Goal: Task Accomplishment & Management: Use online tool/utility

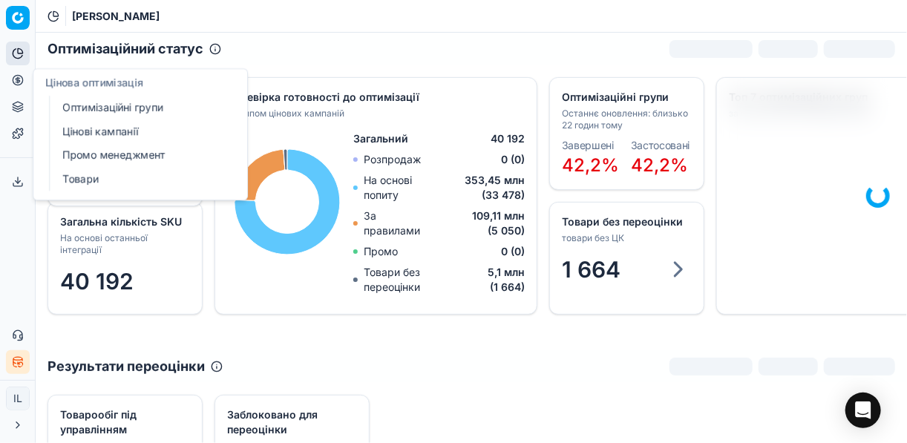
click at [159, 108] on link "Оптимізаційні групи" at bounding box center [142, 107] width 173 height 21
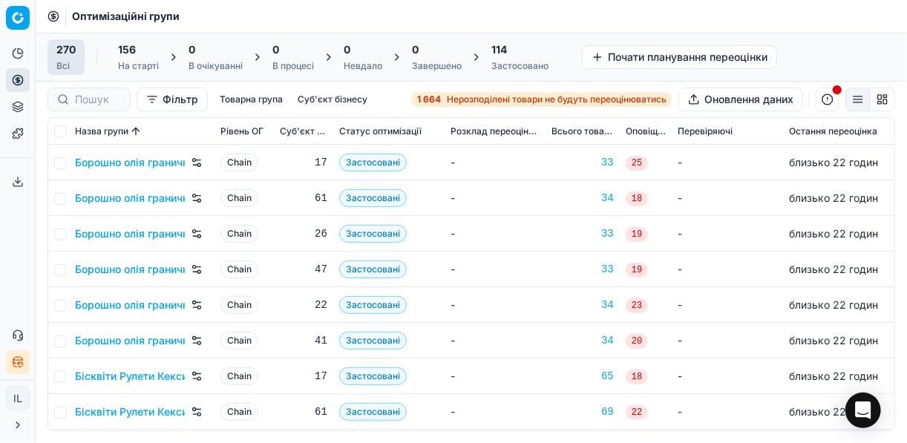
click at [476, 100] on span "Нерозподілені товари не будуть переоцінюватись" at bounding box center [557, 100] width 220 height 12
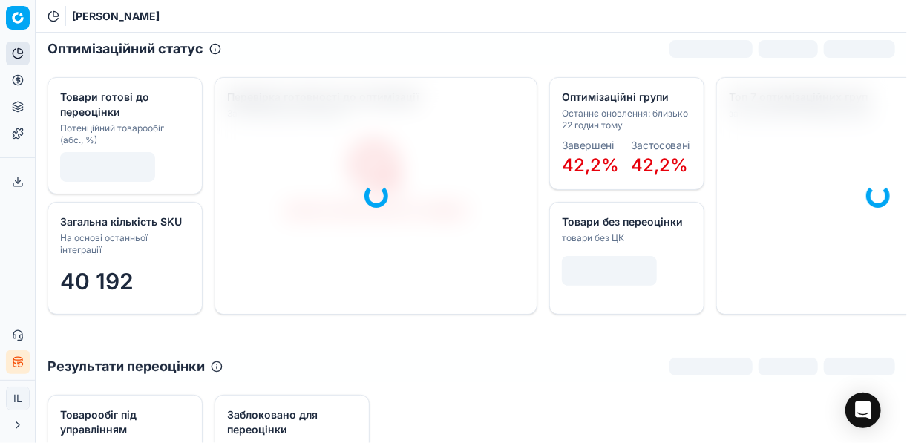
click at [20, 83] on icon at bounding box center [18, 80] width 12 height 12
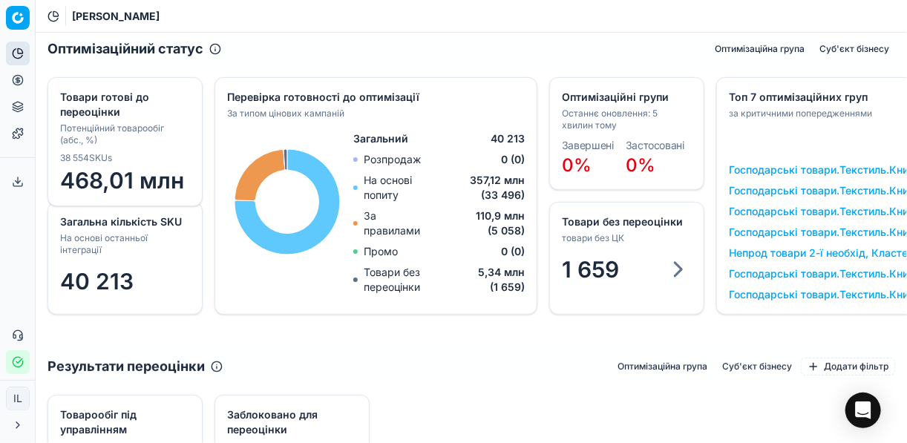
click at [21, 360] on icon "button" at bounding box center [19, 361] width 7 height 5
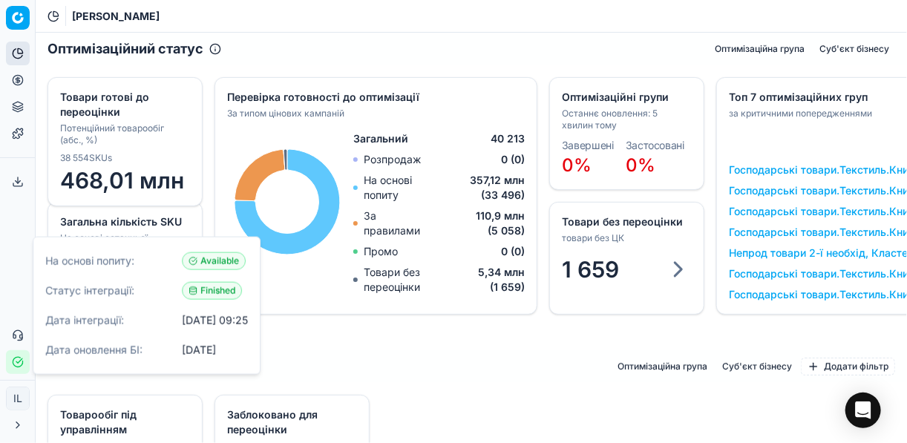
click at [21, 360] on icon "button" at bounding box center [19, 361] width 7 height 5
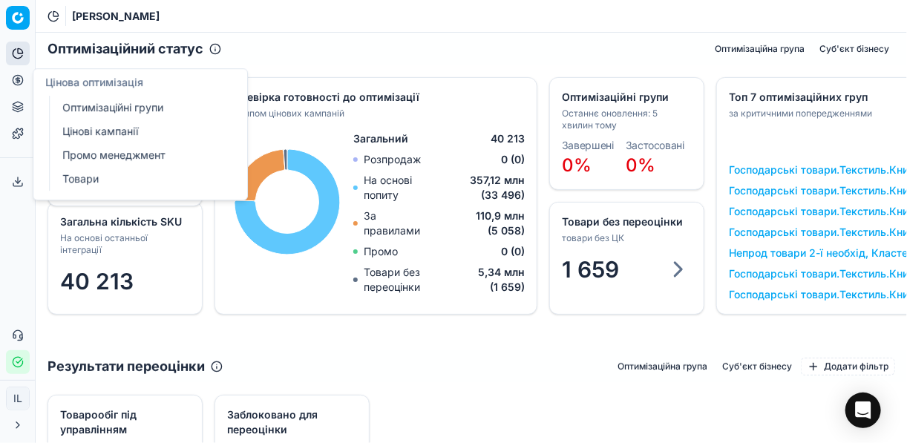
click at [17, 82] on icon at bounding box center [18, 80] width 12 height 12
click at [91, 105] on link "Оптимізаційні групи" at bounding box center [142, 107] width 173 height 21
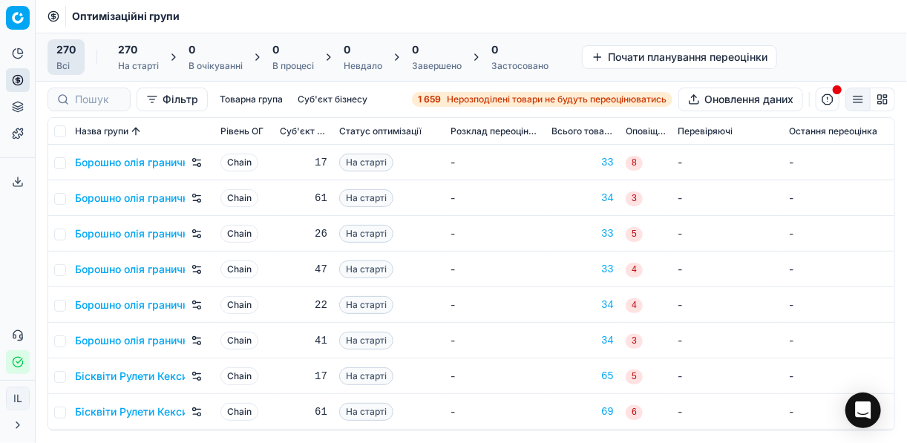
click at [470, 94] on span "Нерозподілені товари не будуть переоцінюватись" at bounding box center [557, 100] width 220 height 12
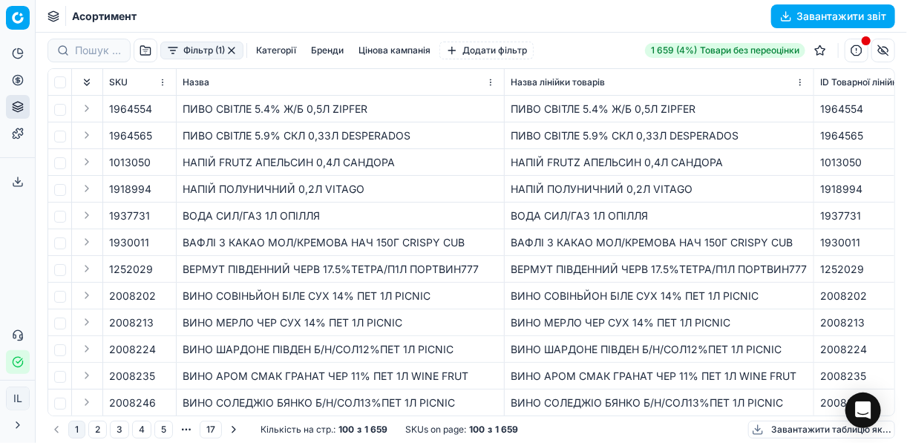
click at [177, 53] on button "Фільтр (1)" at bounding box center [201, 51] width 83 height 18
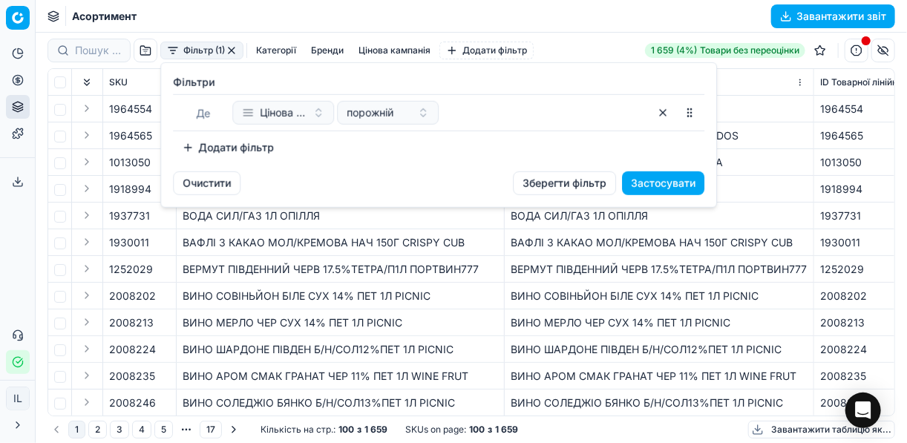
click at [192, 148] on button "Додати фільтр" at bounding box center [228, 148] width 110 height 24
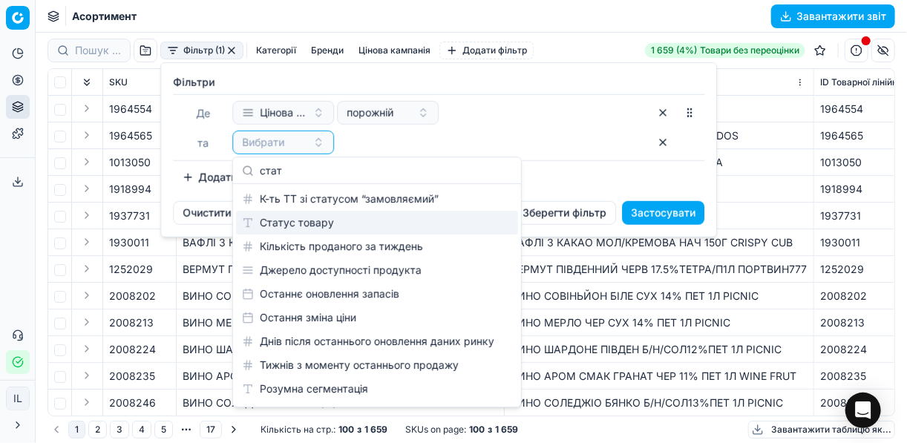
type input "стат"
click at [342, 221] on div "Статус товару" at bounding box center [377, 223] width 282 height 24
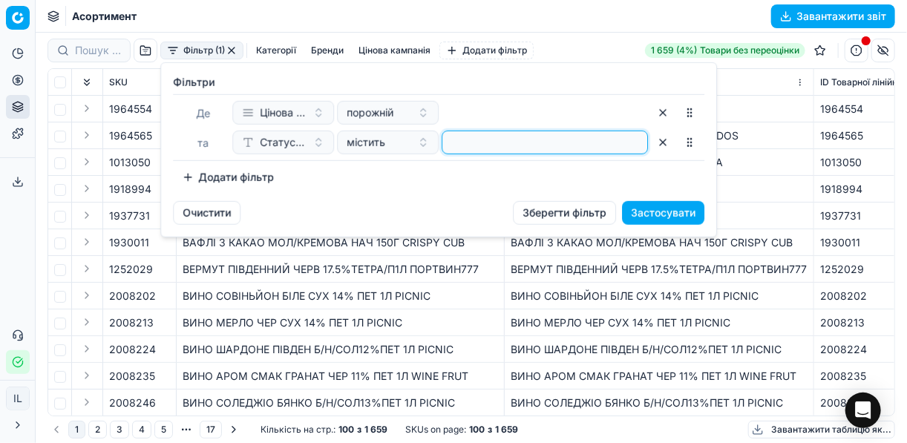
click at [477, 153] on input at bounding box center [545, 142] width 193 height 22
type input "1"
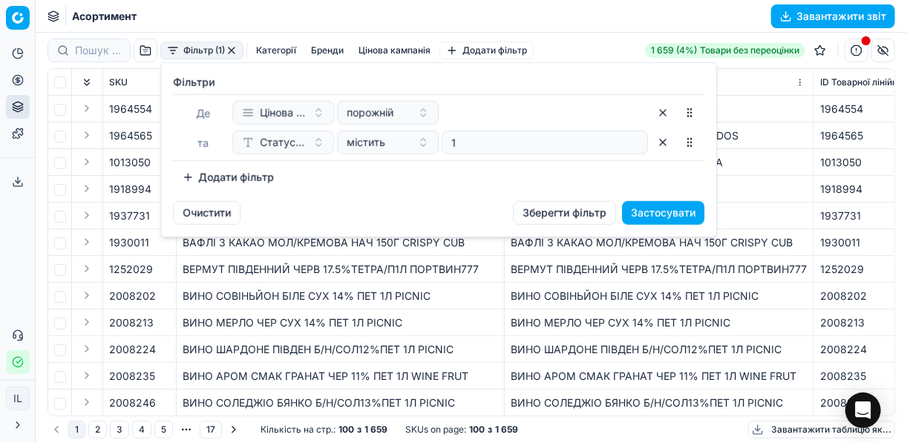
click at [194, 178] on button "Додати фільтр" at bounding box center [228, 178] width 110 height 24
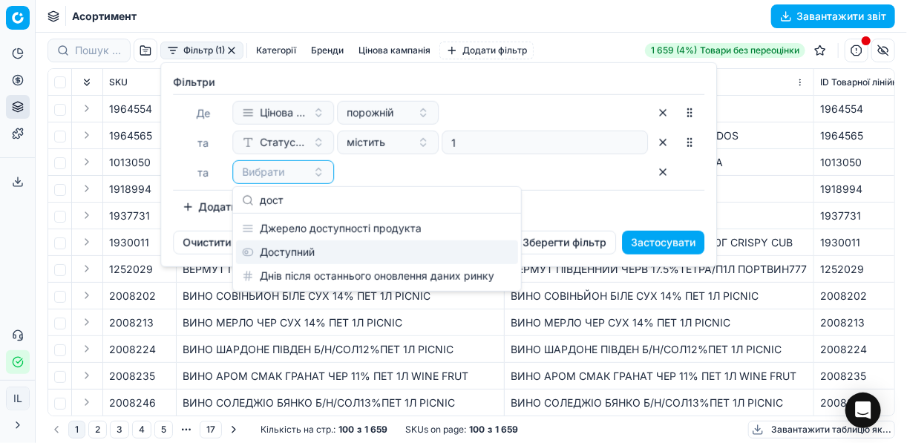
type input "дост"
click at [298, 249] on div "Доступний" at bounding box center [377, 253] width 282 height 24
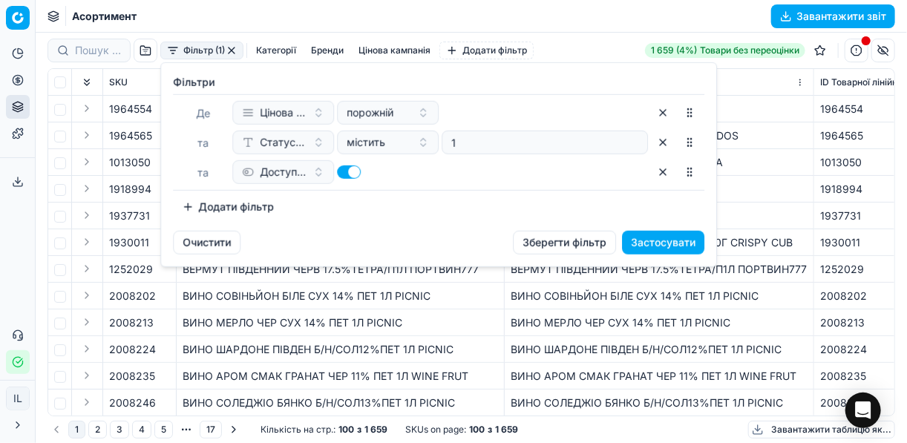
click at [186, 209] on button "Додати фільтр" at bounding box center [228, 207] width 110 height 24
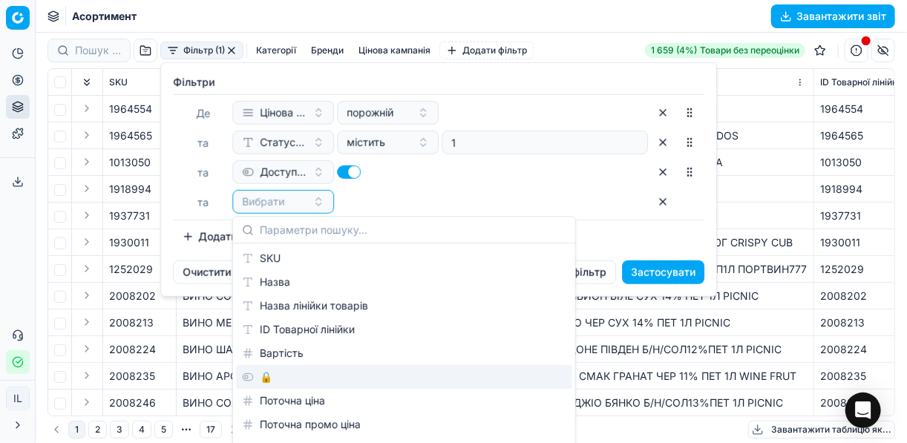
click at [282, 381] on div "🔒" at bounding box center [404, 377] width 336 height 24
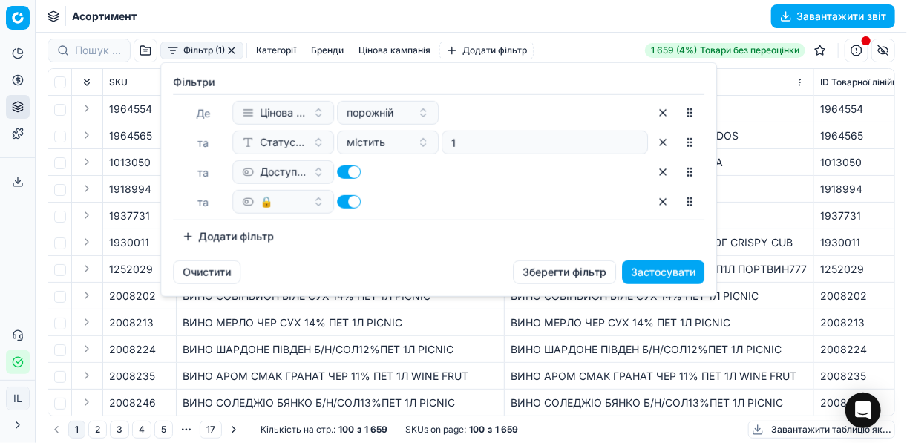
click at [340, 201] on button "button" at bounding box center [349, 201] width 24 height 13
checkbox input "false"
click at [662, 270] on button "Застосувати" at bounding box center [663, 273] width 82 height 24
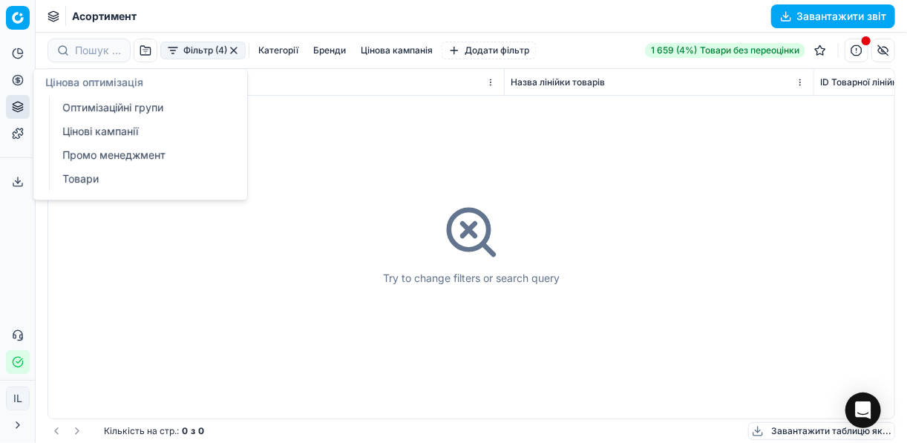
click at [17, 76] on icon at bounding box center [18, 80] width 12 height 12
click at [99, 102] on link "Оптимізаційні групи" at bounding box center [142, 107] width 173 height 21
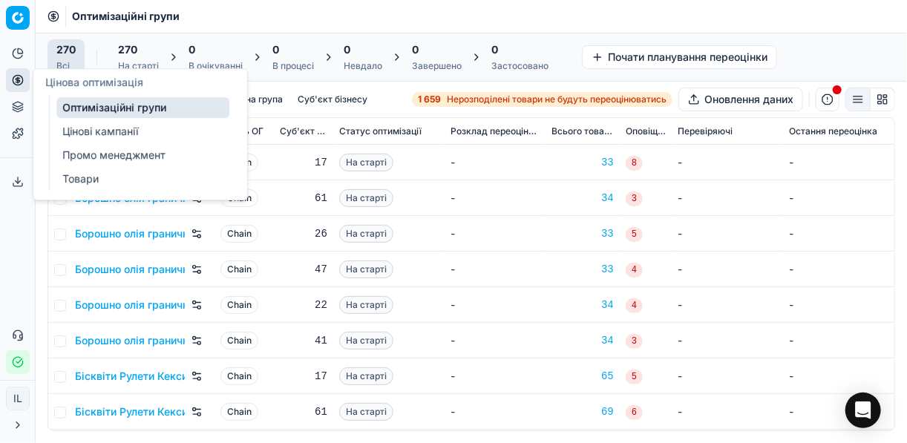
click at [465, 160] on td "-" at bounding box center [495, 163] width 101 height 36
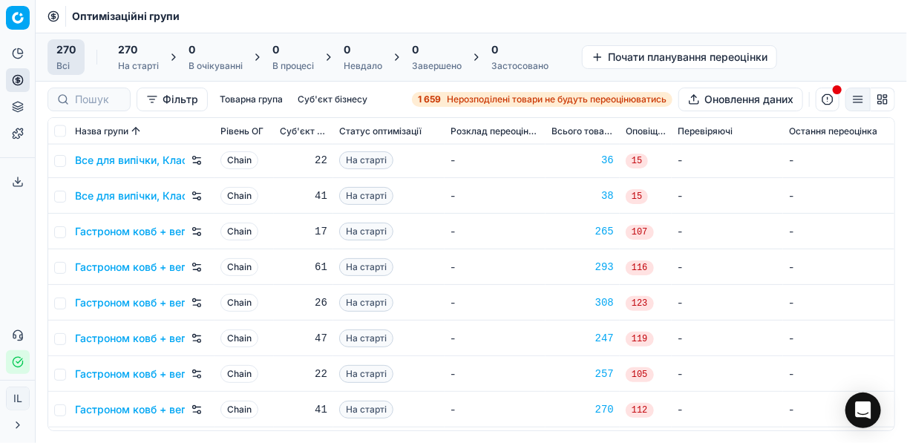
scroll to position [1010, 0]
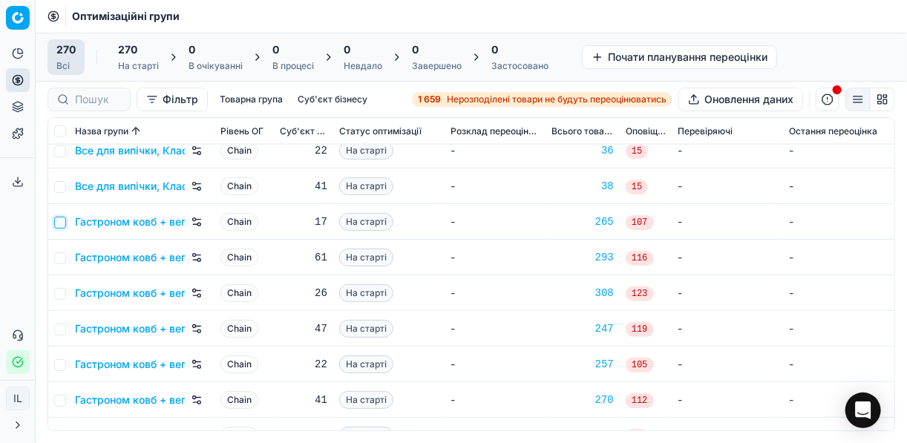
click at [62, 220] on input "checkbox" at bounding box center [60, 223] width 12 height 12
checkbox input "true"
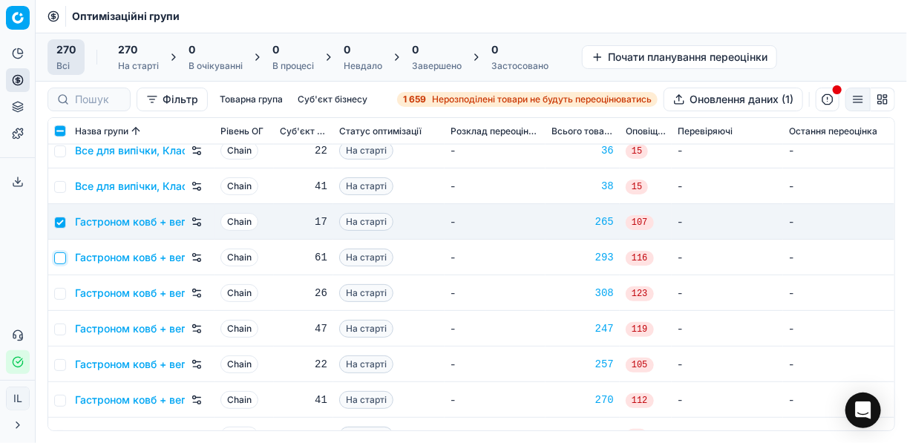
click at [59, 255] on input "checkbox" at bounding box center [60, 258] width 12 height 12
checkbox input "true"
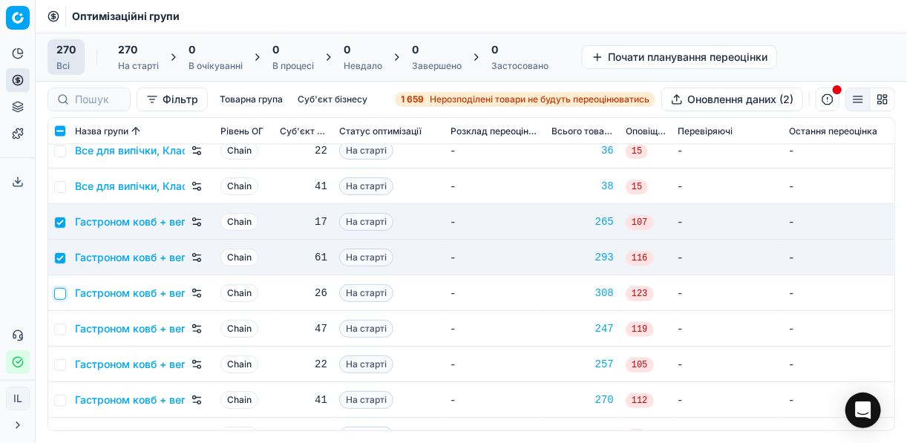
click at [56, 293] on input "checkbox" at bounding box center [60, 294] width 12 height 12
checkbox input "true"
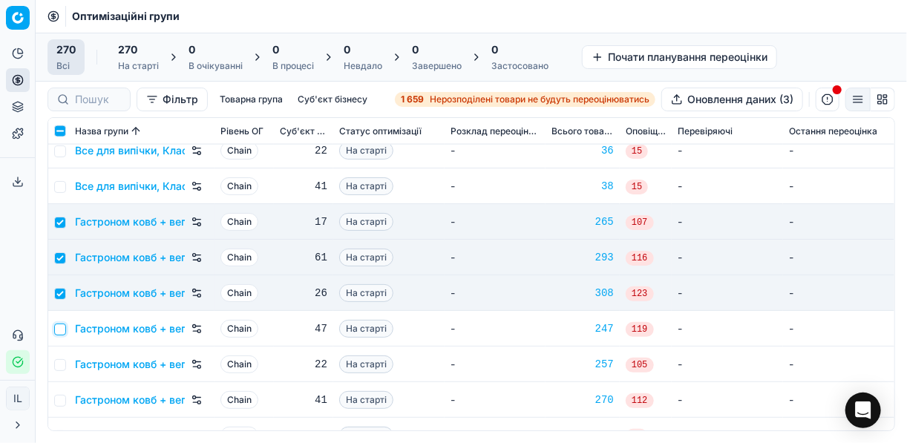
click at [62, 324] on input "checkbox" at bounding box center [60, 330] width 12 height 12
checkbox input "true"
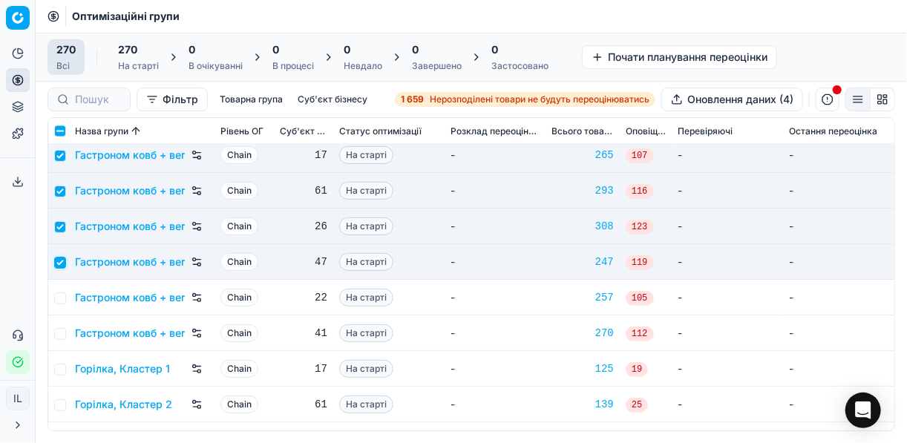
scroll to position [1129, 0]
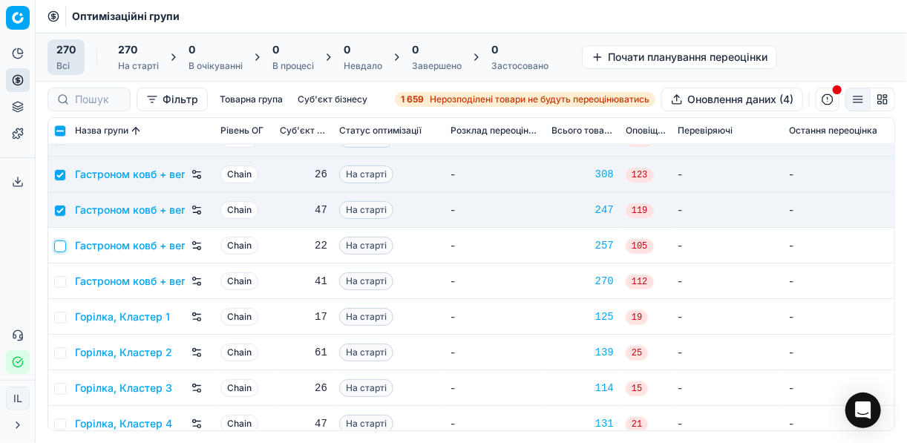
click at [63, 250] on input "checkbox" at bounding box center [60, 247] width 12 height 12
checkbox input "true"
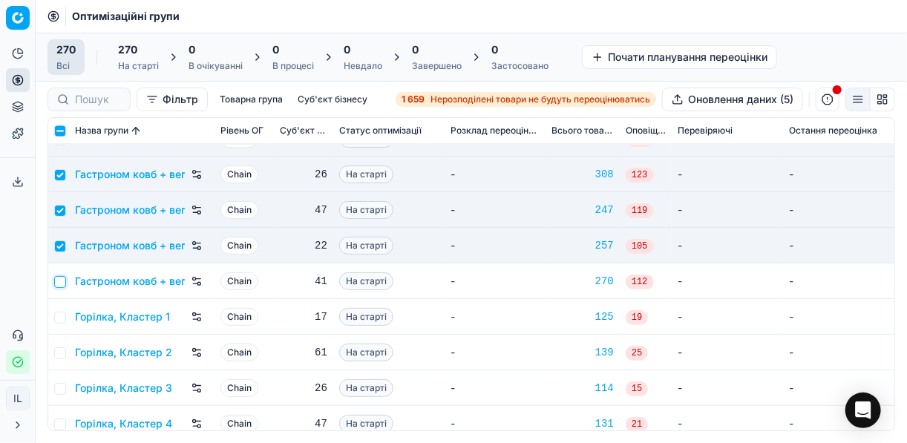
click at [63, 276] on input "checkbox" at bounding box center [60, 282] width 12 height 12
checkbox input "true"
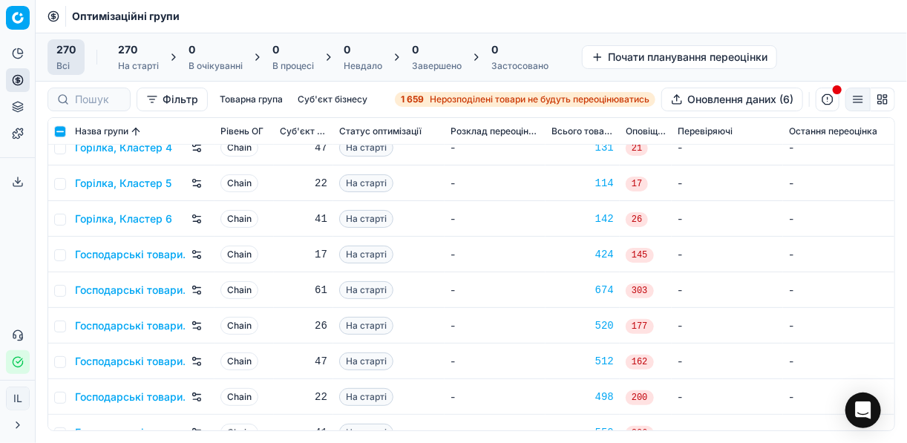
scroll to position [1426, 0]
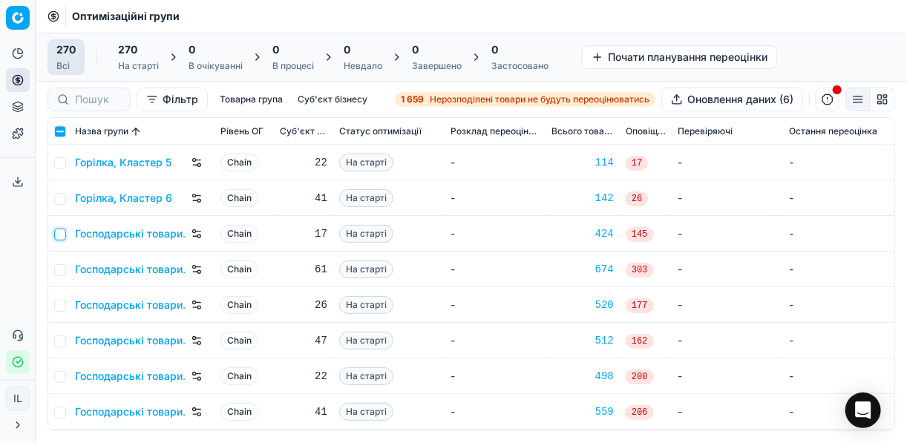
click at [62, 232] on input "checkbox" at bounding box center [60, 235] width 12 height 12
checkbox input "true"
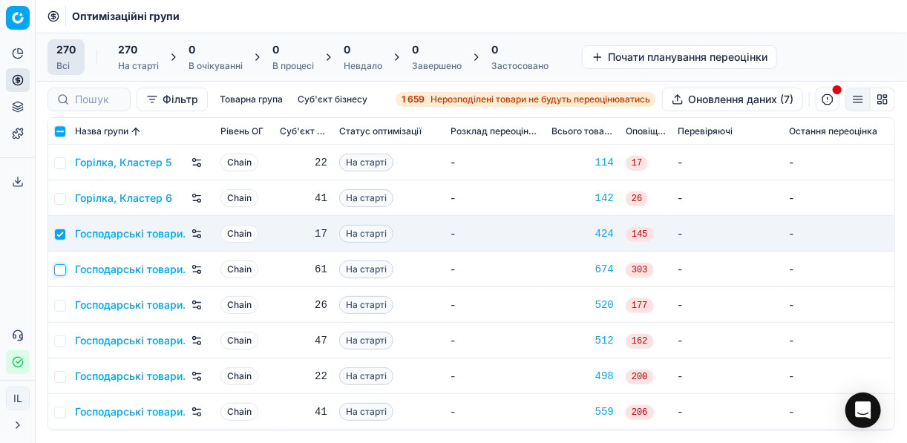
click at [56, 267] on input "checkbox" at bounding box center [60, 270] width 12 height 12
checkbox input "true"
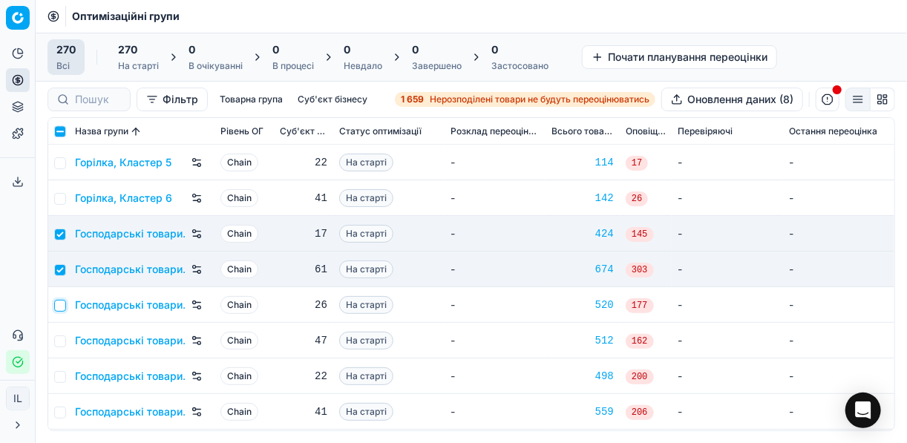
click at [58, 300] on input "checkbox" at bounding box center [60, 306] width 12 height 12
checkbox input "true"
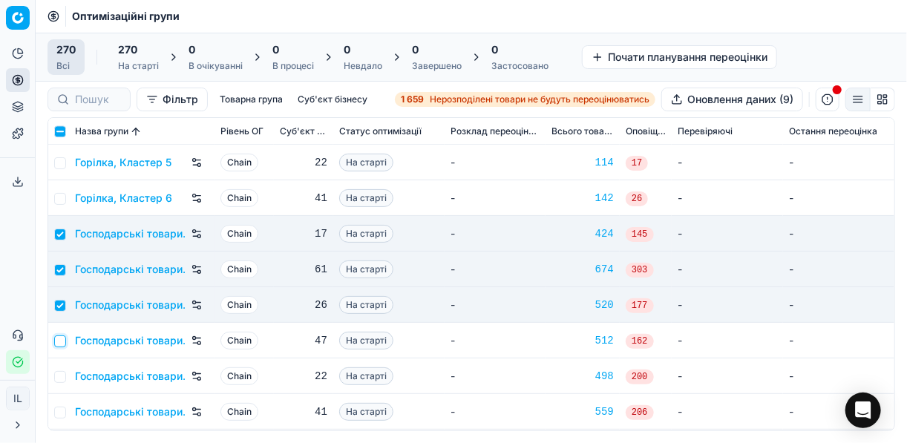
click at [65, 339] on input "checkbox" at bounding box center [60, 342] width 12 height 12
checkbox input "true"
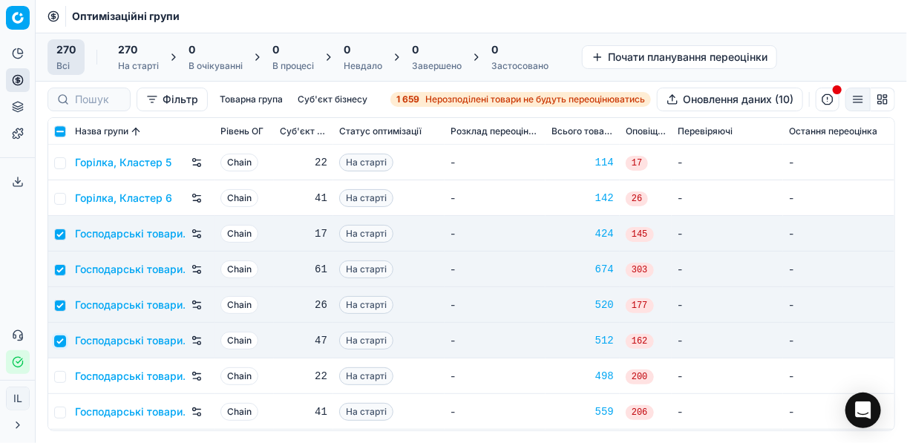
scroll to position [1545, 0]
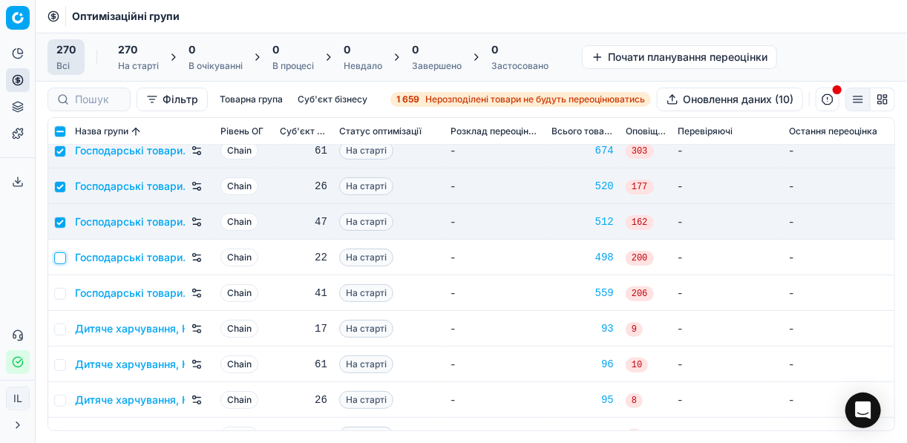
drag, startPoint x: 55, startPoint y: 251, endPoint x: 61, endPoint y: 259, distance: 10.1
click at [59, 252] on input "checkbox" at bounding box center [60, 258] width 12 height 12
checkbox input "true"
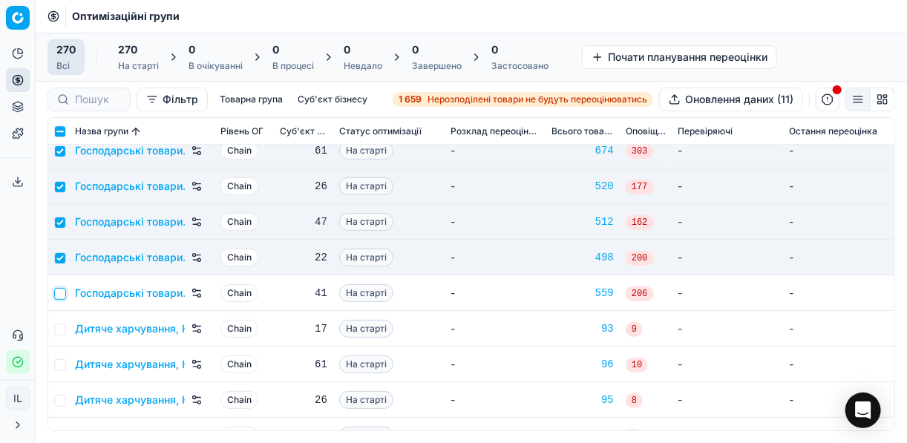
click at [54, 290] on input "checkbox" at bounding box center [60, 294] width 12 height 12
checkbox input "true"
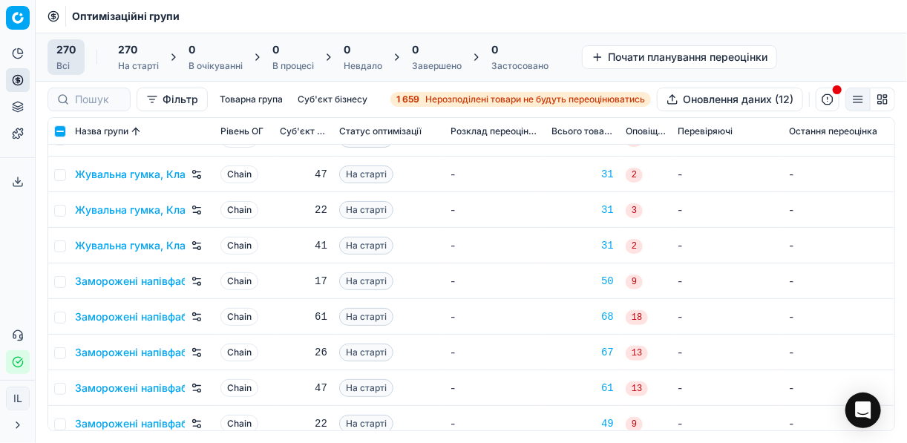
scroll to position [2079, 0]
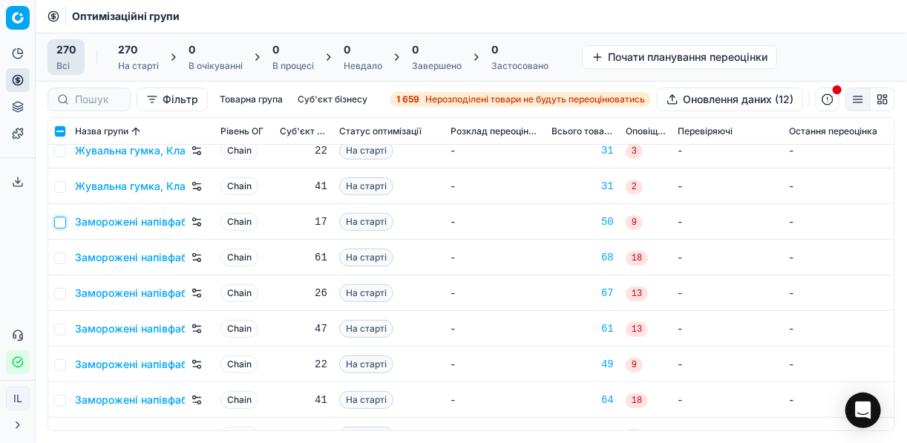
drag, startPoint x: 60, startPoint y: 220, endPoint x: 62, endPoint y: 235, distance: 15.7
click at [60, 220] on input "checkbox" at bounding box center [60, 223] width 12 height 12
checkbox input "true"
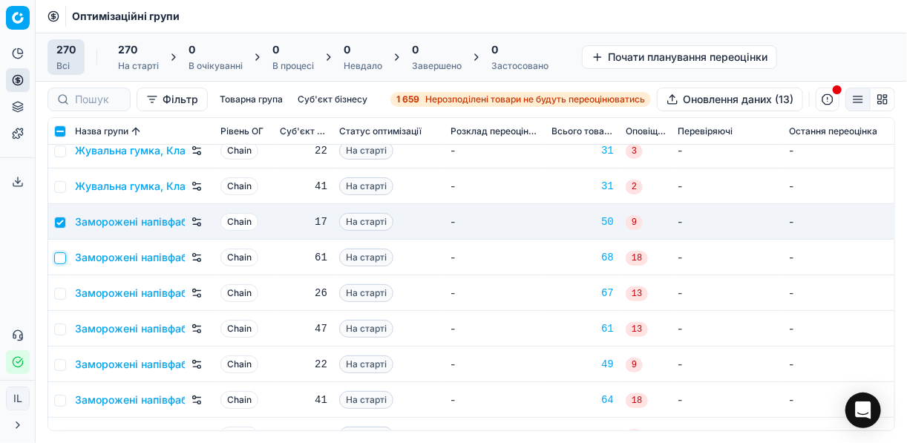
click at [62, 261] on input "checkbox" at bounding box center [60, 258] width 12 height 12
checkbox input "true"
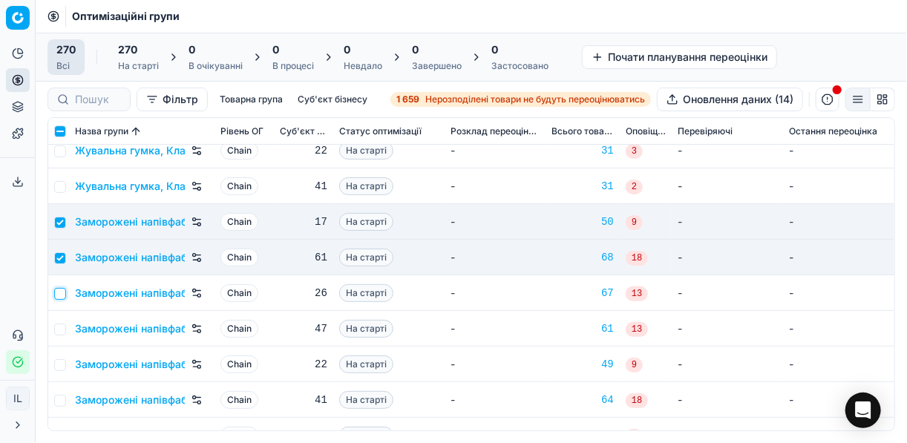
click at [60, 292] on input "checkbox" at bounding box center [60, 294] width 12 height 12
checkbox input "true"
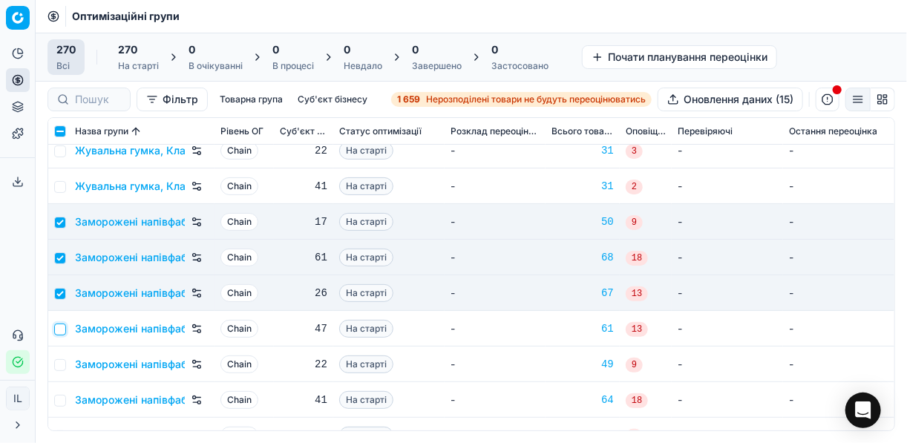
click at [65, 325] on input "checkbox" at bounding box center [60, 330] width 12 height 12
checkbox input "true"
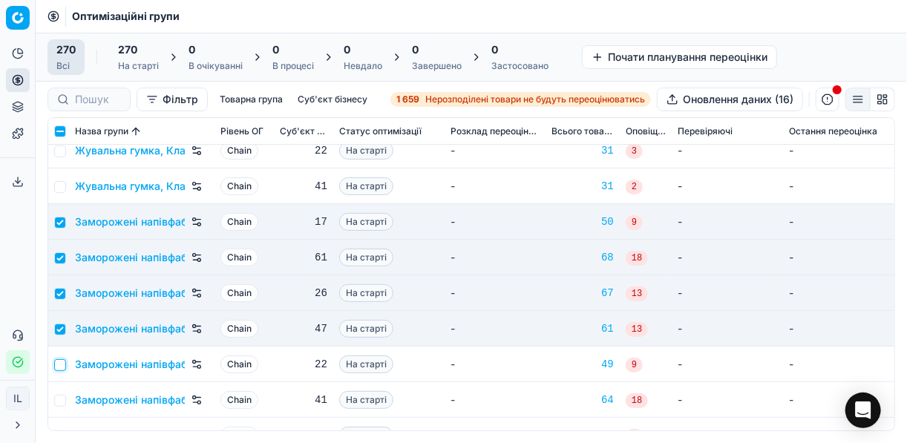
click at [58, 363] on input "checkbox" at bounding box center [60, 365] width 12 height 12
checkbox input "true"
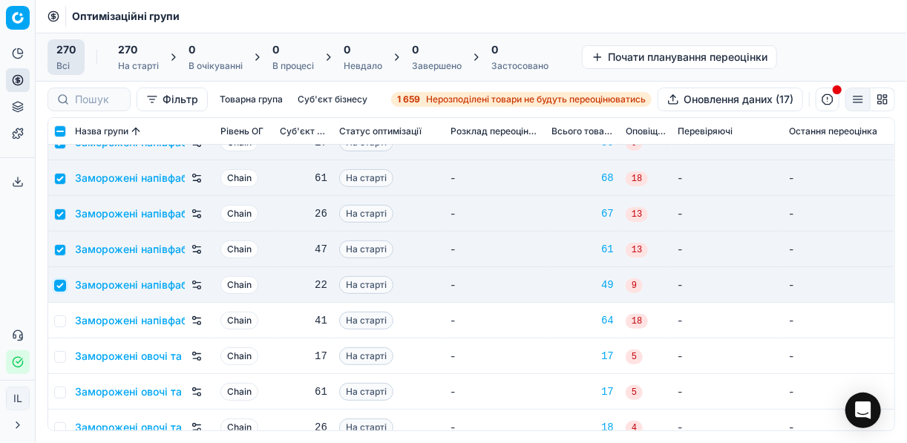
scroll to position [2198, 0]
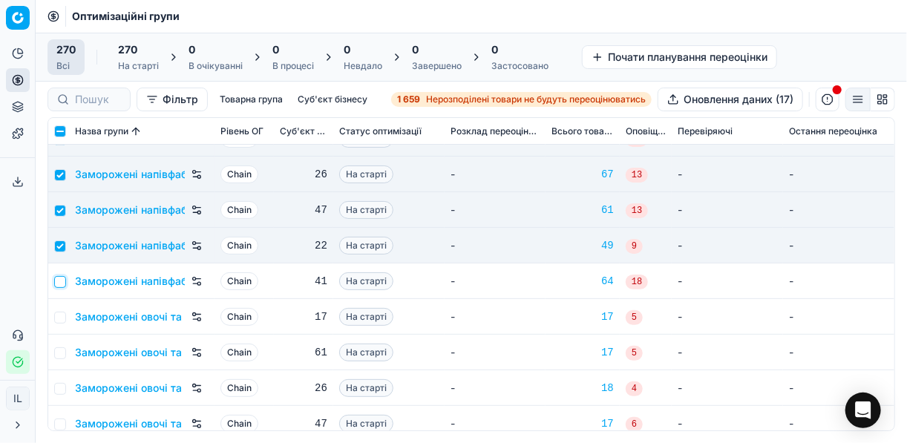
click at [62, 277] on input "checkbox" at bounding box center [60, 282] width 12 height 12
checkbox input "true"
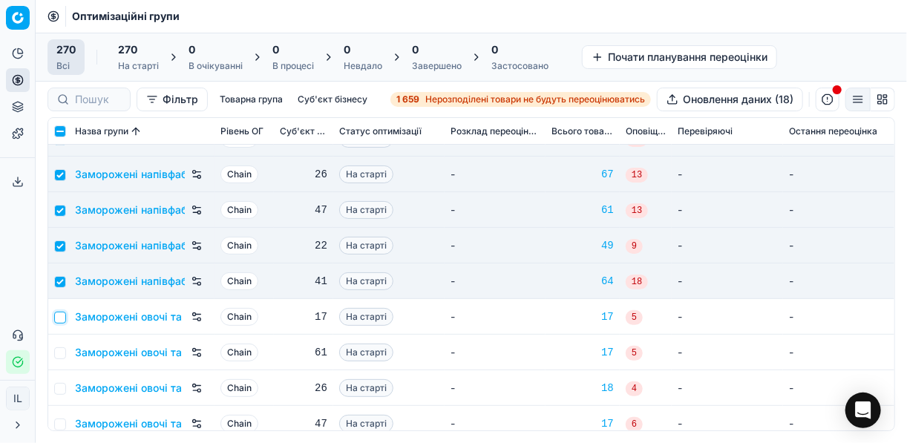
click at [60, 315] on input "checkbox" at bounding box center [60, 318] width 12 height 12
checkbox input "true"
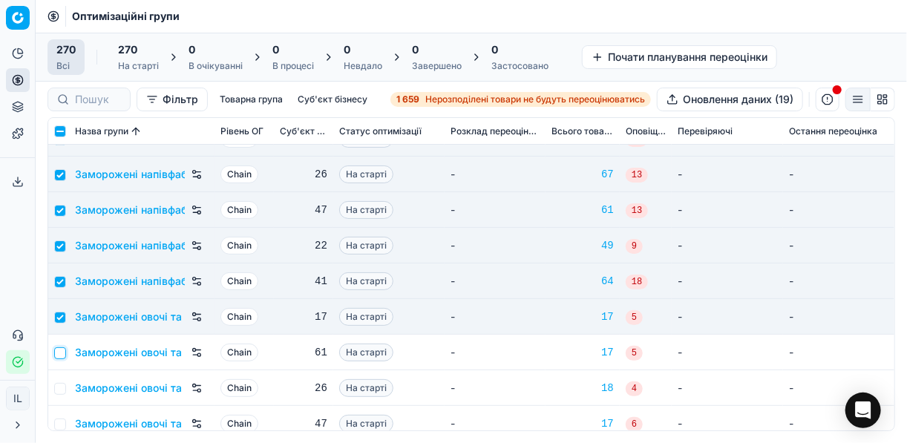
click at [56, 353] on input "checkbox" at bounding box center [60, 354] width 12 height 12
checkbox input "true"
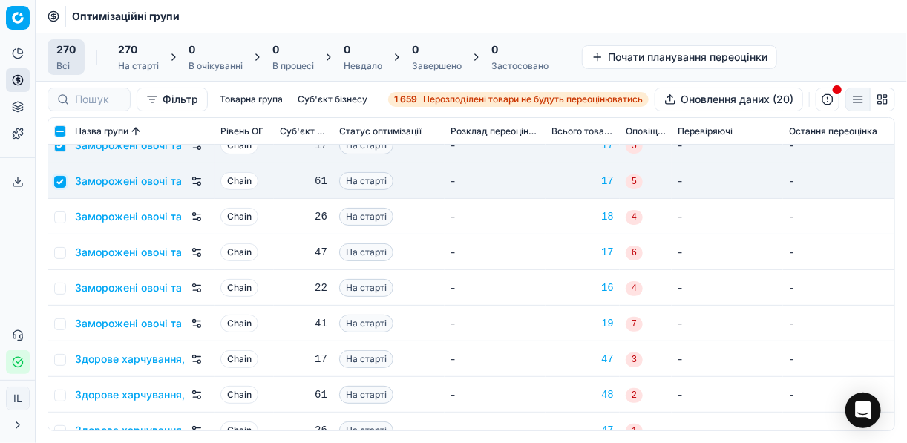
scroll to position [2376, 0]
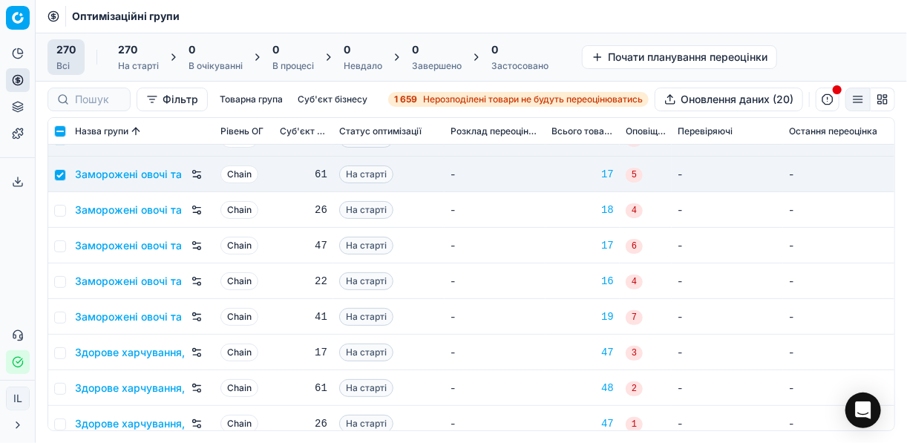
click at [63, 201] on td at bounding box center [58, 210] width 21 height 36
click at [62, 206] on input "checkbox" at bounding box center [60, 211] width 12 height 12
checkbox input "true"
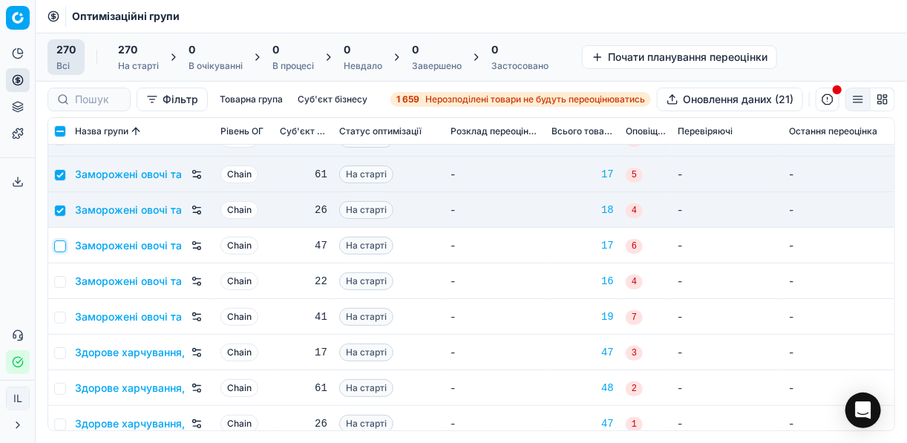
click at [58, 243] on input "checkbox" at bounding box center [60, 247] width 12 height 12
checkbox input "true"
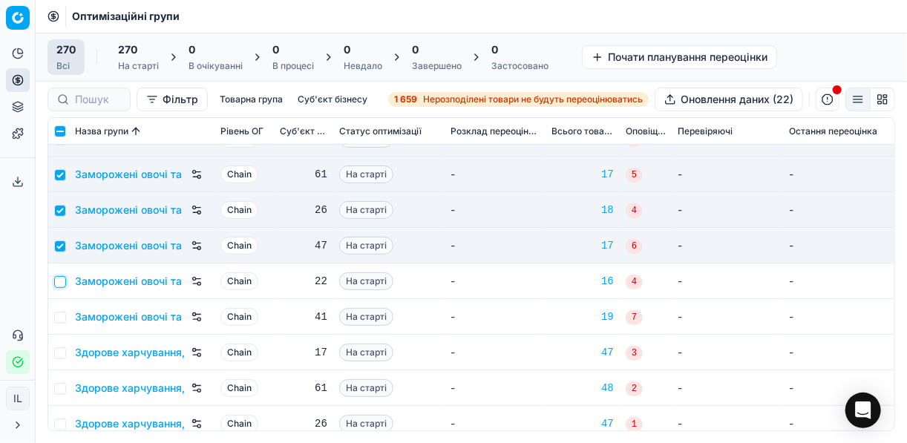
click at [60, 282] on input "checkbox" at bounding box center [60, 282] width 12 height 12
checkbox input "true"
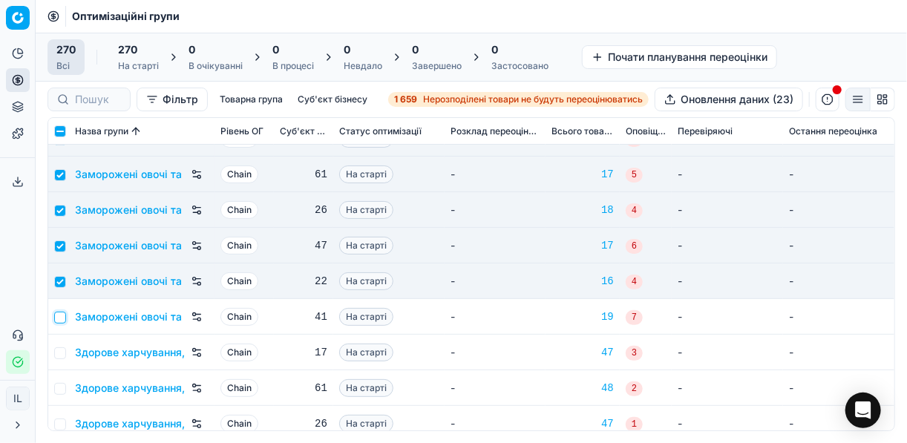
click at [62, 316] on input "checkbox" at bounding box center [60, 318] width 12 height 12
checkbox input "true"
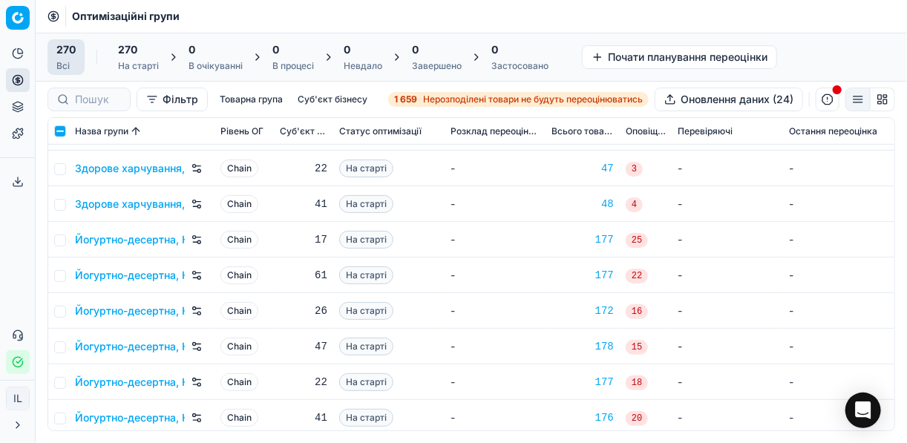
scroll to position [2733, 0]
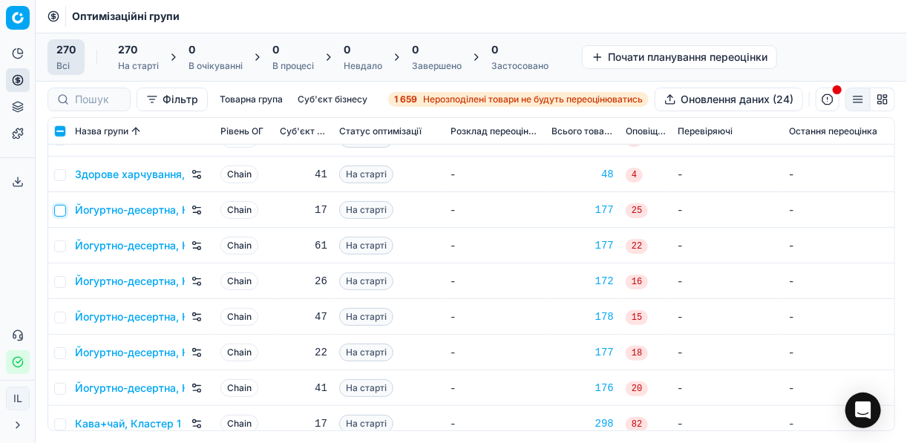
click at [62, 210] on input "checkbox" at bounding box center [60, 211] width 12 height 12
checkbox input "true"
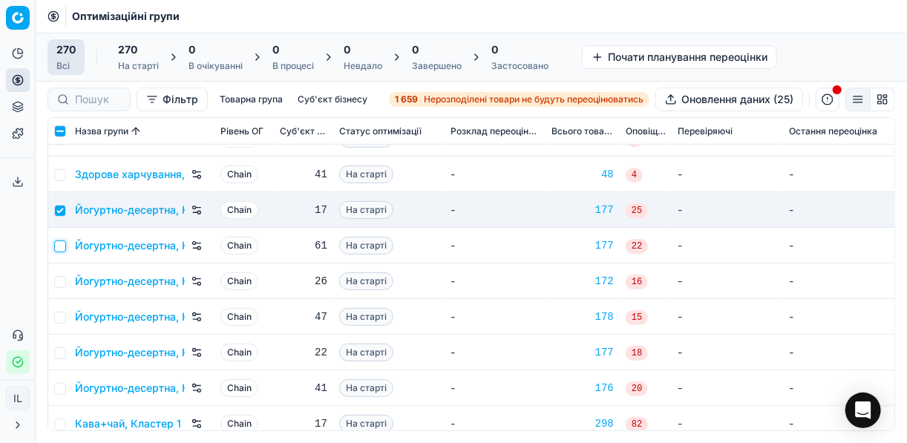
click at [63, 241] on input "checkbox" at bounding box center [60, 247] width 12 height 12
checkbox input "true"
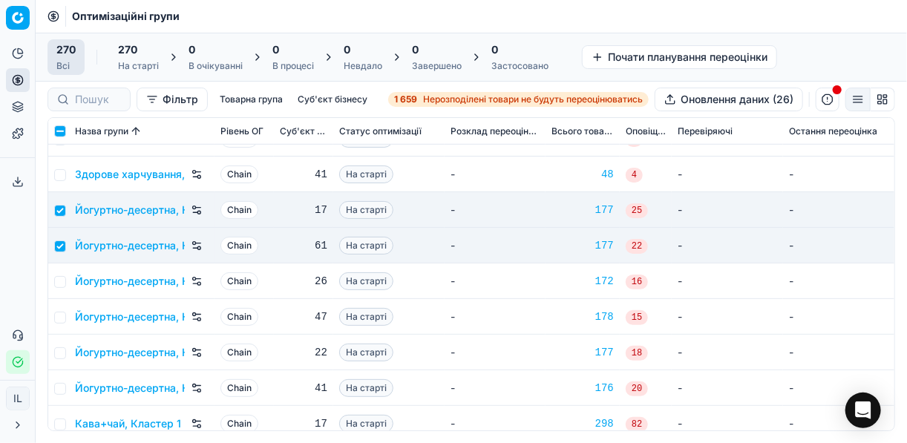
click at [67, 280] on td at bounding box center [58, 282] width 21 height 36
click at [55, 280] on input "checkbox" at bounding box center [60, 282] width 12 height 12
checkbox input "true"
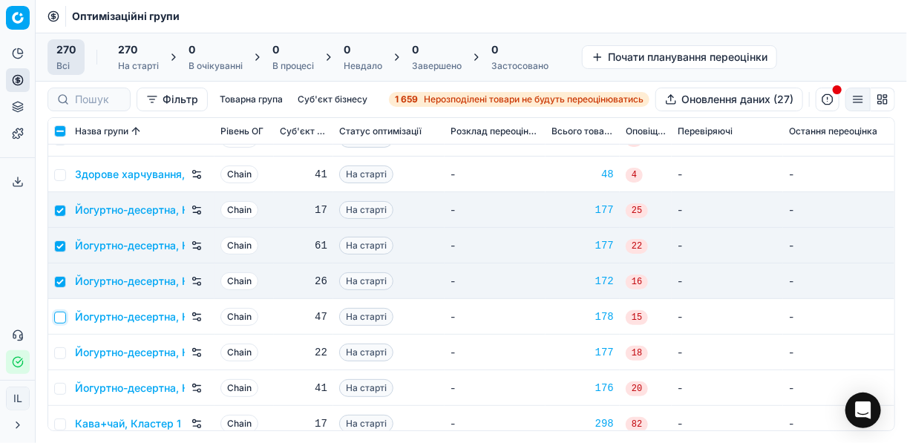
click at [64, 315] on input "checkbox" at bounding box center [60, 318] width 12 height 12
checkbox input "true"
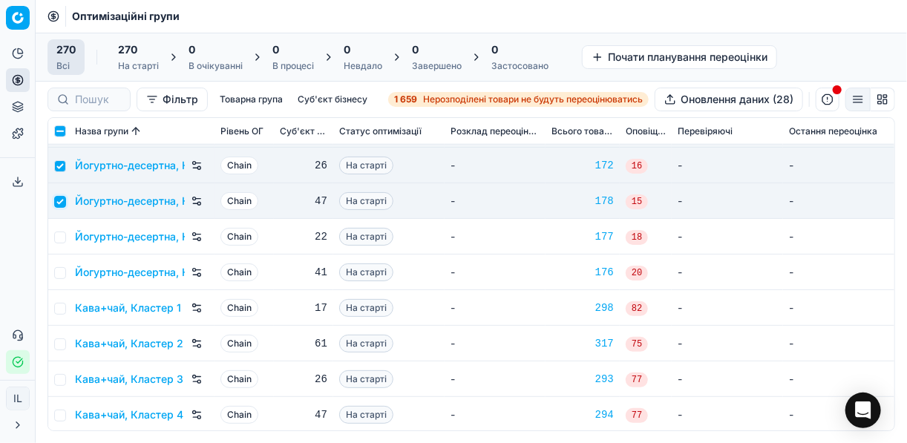
scroll to position [2851, 0]
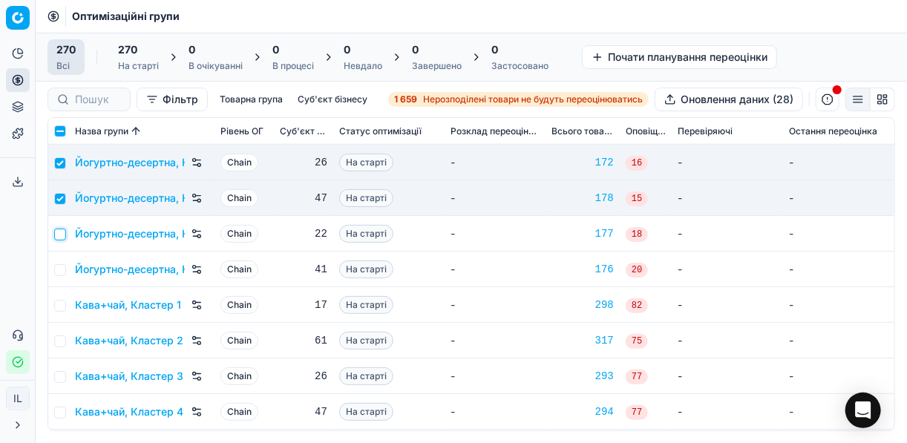
click at [62, 238] on input "checkbox" at bounding box center [60, 235] width 12 height 12
checkbox input "true"
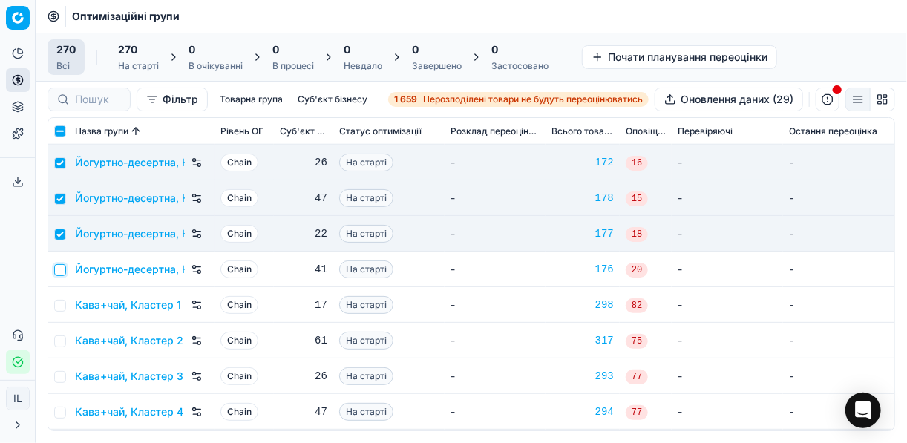
click at [59, 275] on input "checkbox" at bounding box center [60, 270] width 12 height 12
checkbox input "true"
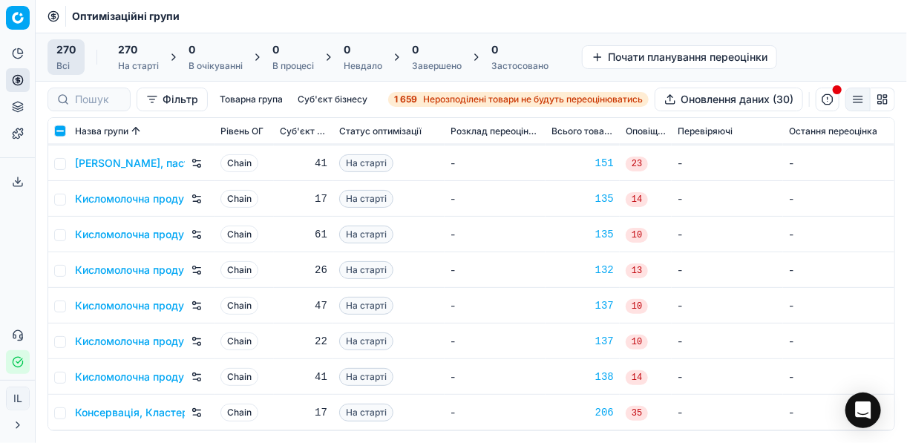
scroll to position [3386, 0]
click at [61, 197] on input "checkbox" at bounding box center [60, 199] width 12 height 12
checkbox input "true"
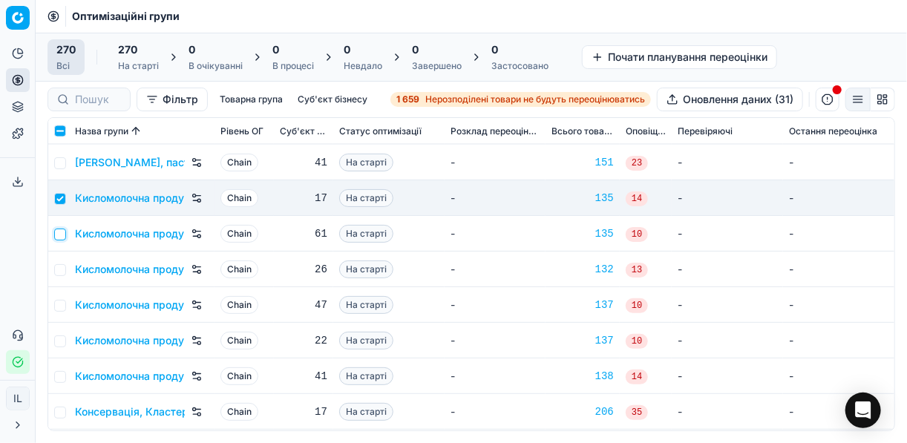
click at [62, 230] on input "checkbox" at bounding box center [60, 235] width 12 height 12
checkbox input "true"
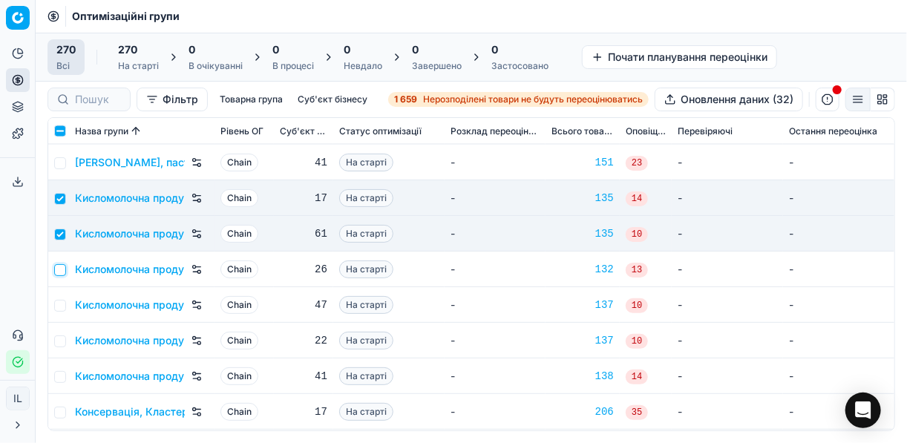
click at [63, 264] on input "checkbox" at bounding box center [60, 270] width 12 height 12
checkbox input "true"
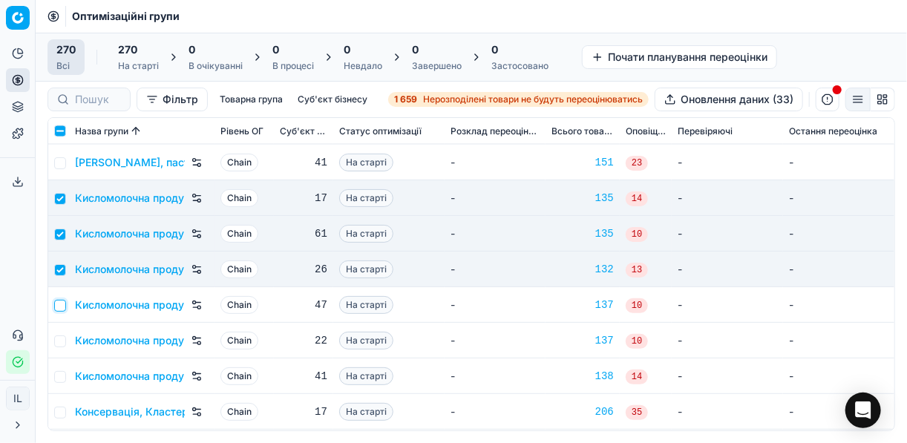
click at [64, 310] on input "checkbox" at bounding box center [60, 306] width 12 height 12
checkbox input "true"
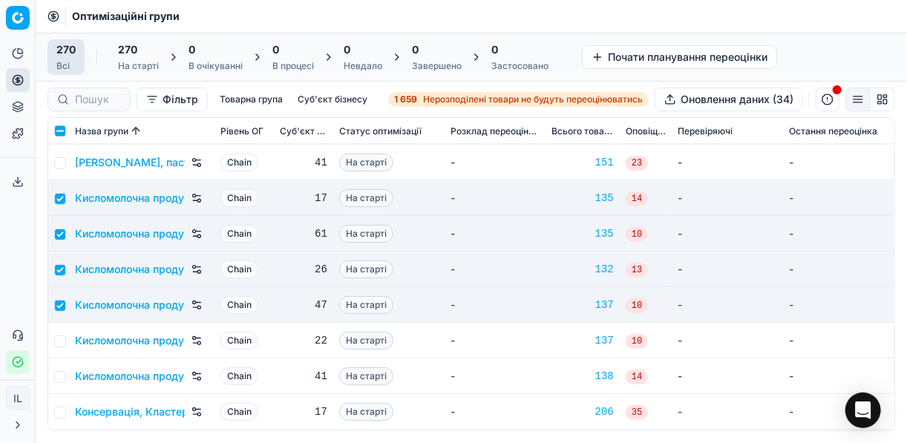
click at [65, 332] on td at bounding box center [58, 341] width 21 height 36
click at [64, 342] on input "checkbox" at bounding box center [60, 342] width 12 height 12
checkbox input "true"
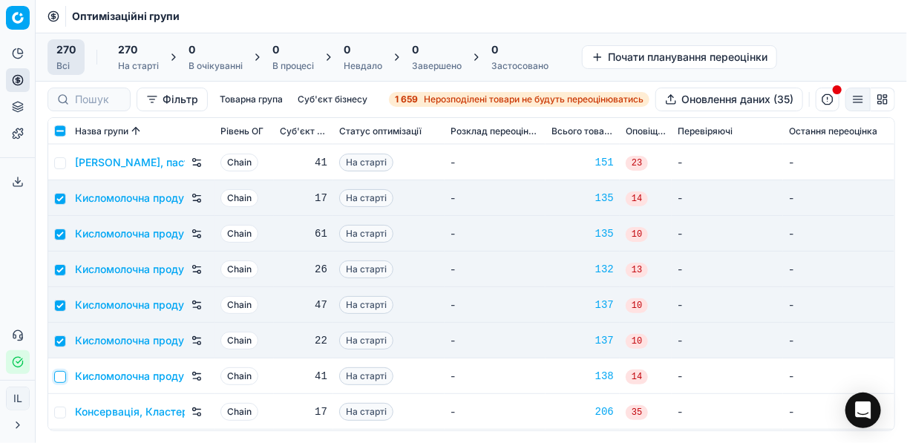
click at [63, 374] on input "checkbox" at bounding box center [60, 377] width 12 height 12
checkbox input "true"
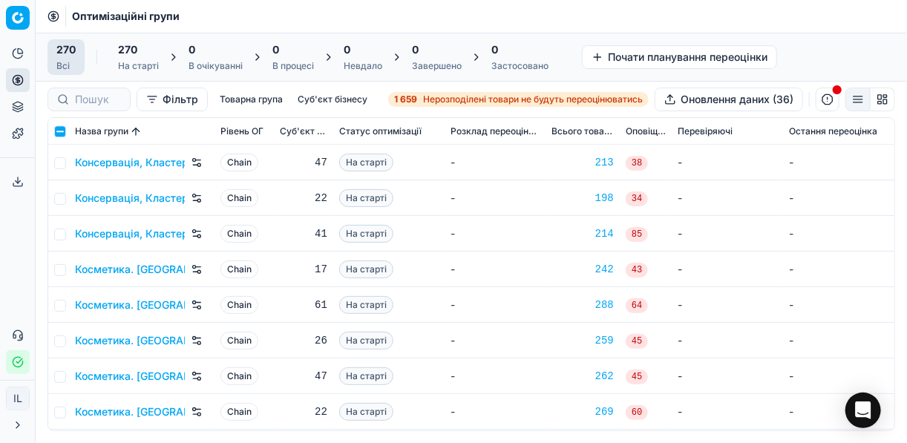
scroll to position [3802, 0]
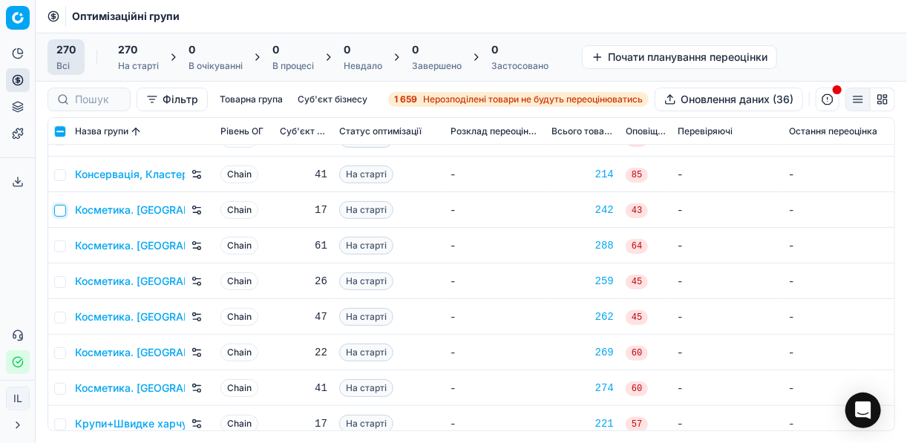
click at [62, 209] on input "checkbox" at bounding box center [60, 211] width 12 height 12
checkbox input "true"
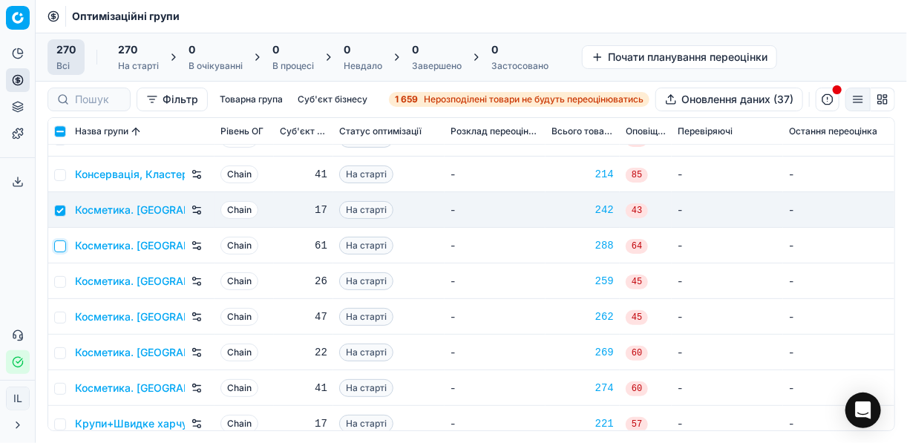
click at [63, 242] on input "checkbox" at bounding box center [60, 247] width 12 height 12
checkbox input "true"
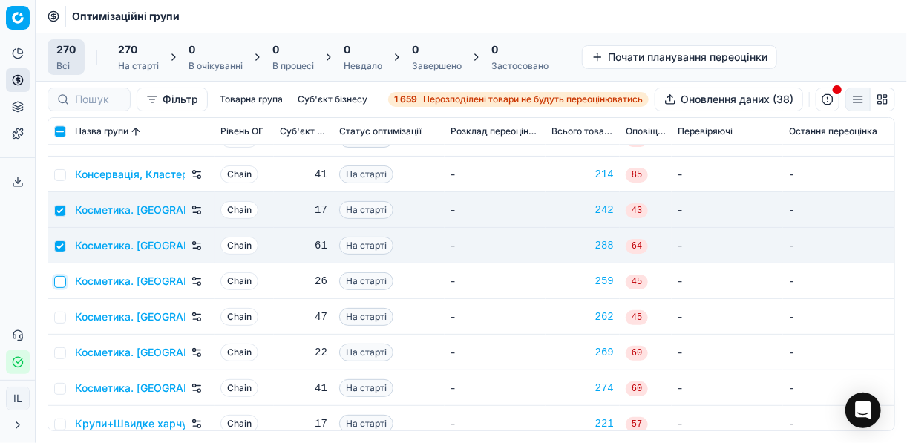
click at [57, 278] on input "checkbox" at bounding box center [60, 282] width 12 height 12
checkbox input "true"
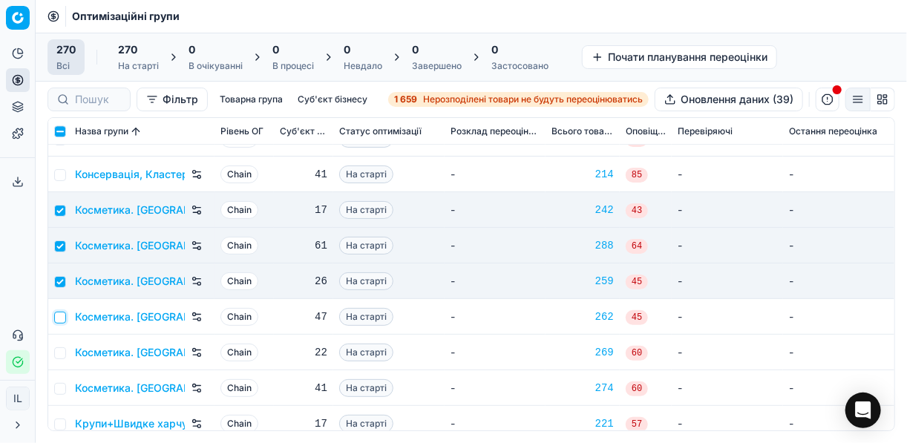
click at [59, 316] on input "checkbox" at bounding box center [60, 318] width 12 height 12
checkbox input "true"
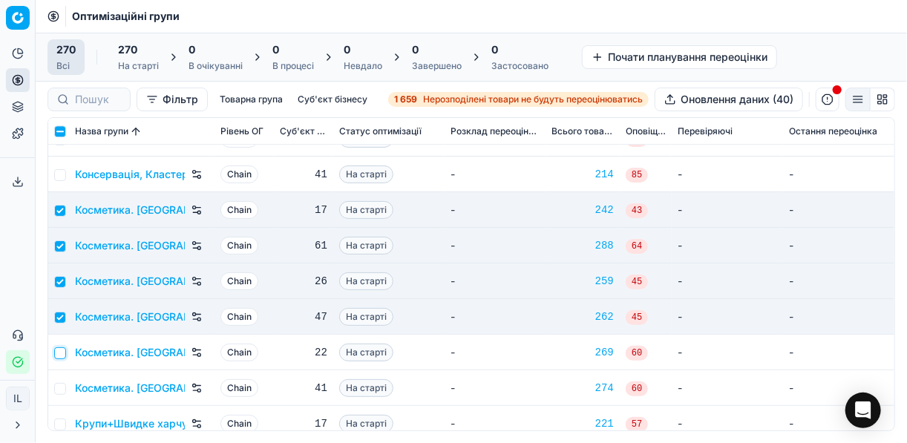
click at [60, 349] on input "checkbox" at bounding box center [60, 354] width 12 height 12
checkbox input "true"
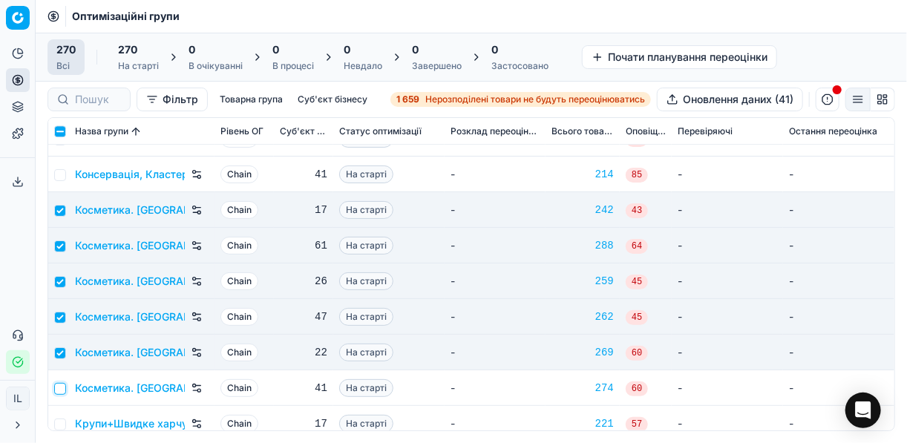
click at [64, 386] on input "checkbox" at bounding box center [60, 389] width 12 height 12
checkbox input "true"
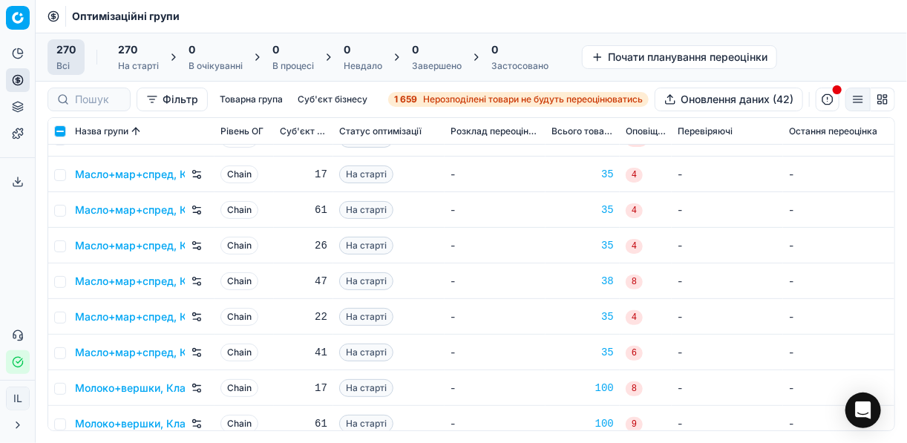
scroll to position [4634, 0]
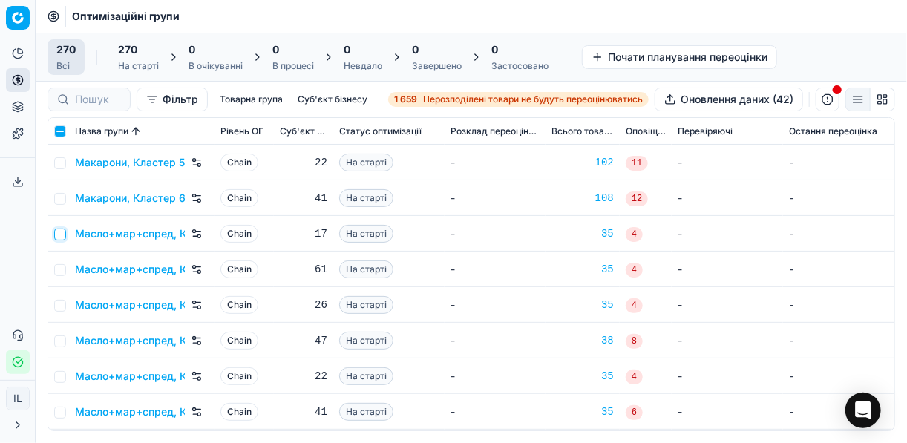
click at [58, 233] on input "checkbox" at bounding box center [60, 235] width 12 height 12
checkbox input "true"
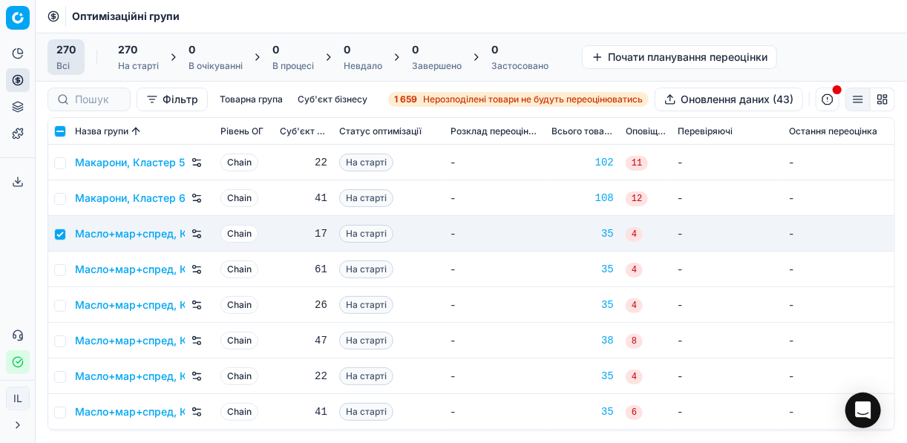
click at [55, 275] on td at bounding box center [58, 270] width 21 height 36
click at [59, 267] on input "checkbox" at bounding box center [60, 270] width 12 height 12
checkbox input "true"
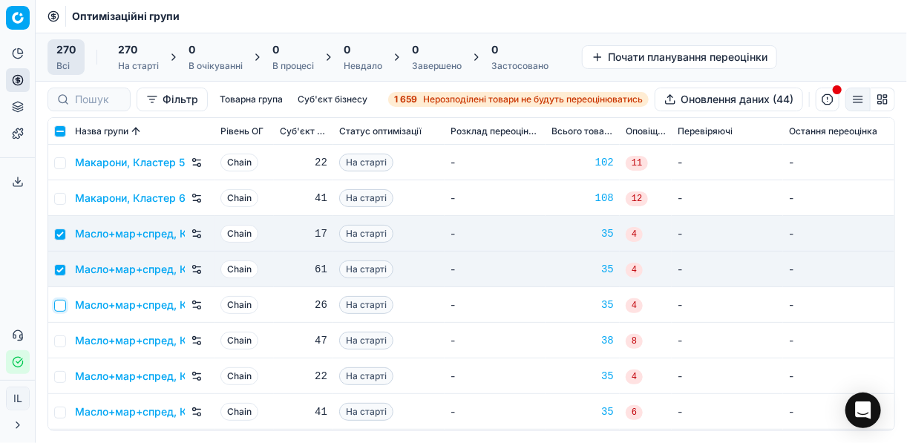
drag, startPoint x: 56, startPoint y: 301, endPoint x: 62, endPoint y: 319, distance: 18.1
click at [56, 301] on input "checkbox" at bounding box center [60, 306] width 12 height 12
checkbox input "true"
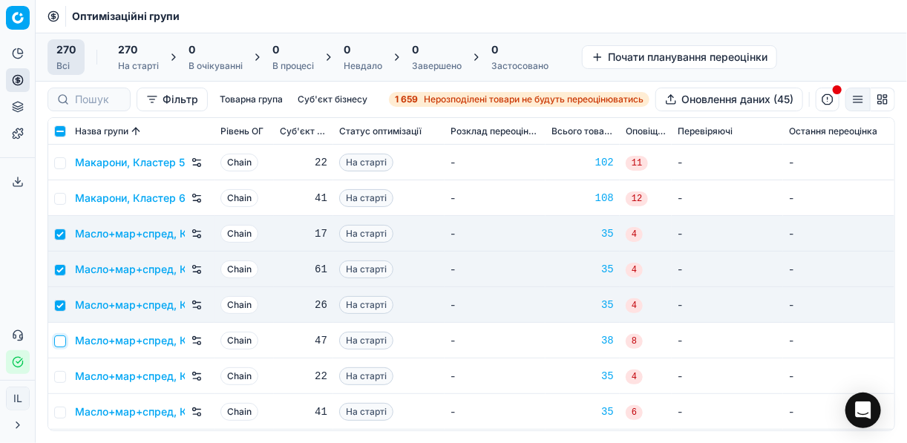
click at [59, 342] on input "checkbox" at bounding box center [60, 342] width 12 height 12
checkbox input "true"
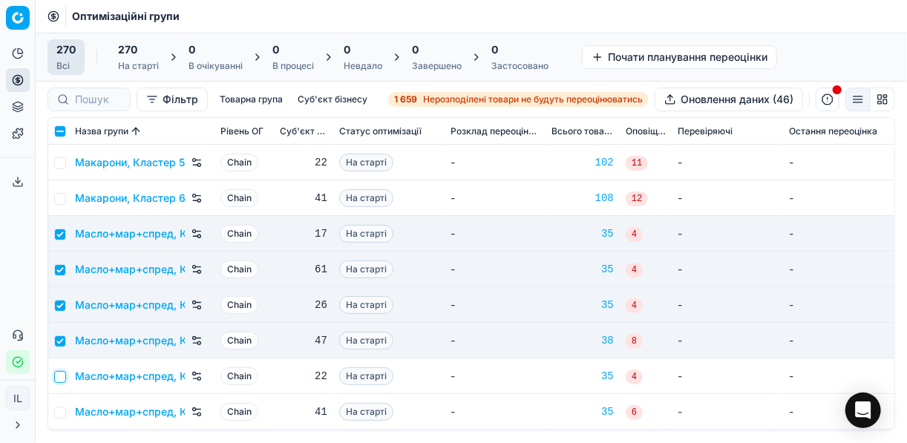
click at [59, 371] on input "checkbox" at bounding box center [60, 377] width 12 height 12
checkbox input "true"
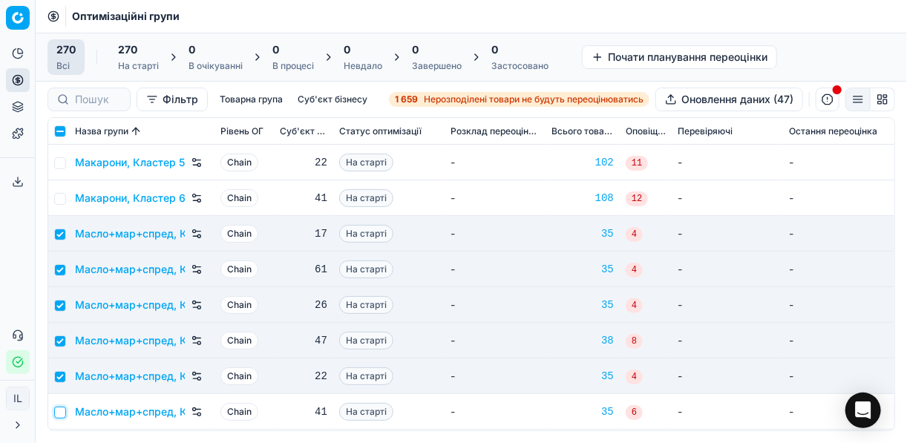
click at [59, 417] on input "checkbox" at bounding box center [60, 413] width 12 height 12
checkbox input "true"
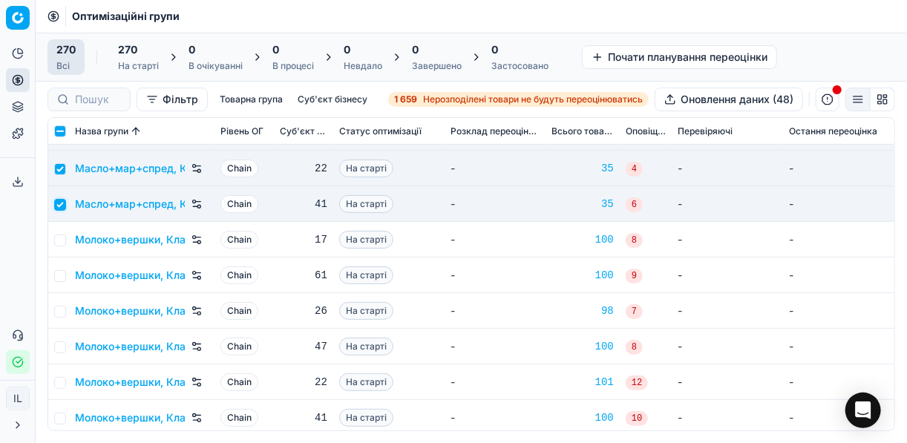
scroll to position [4871, 0]
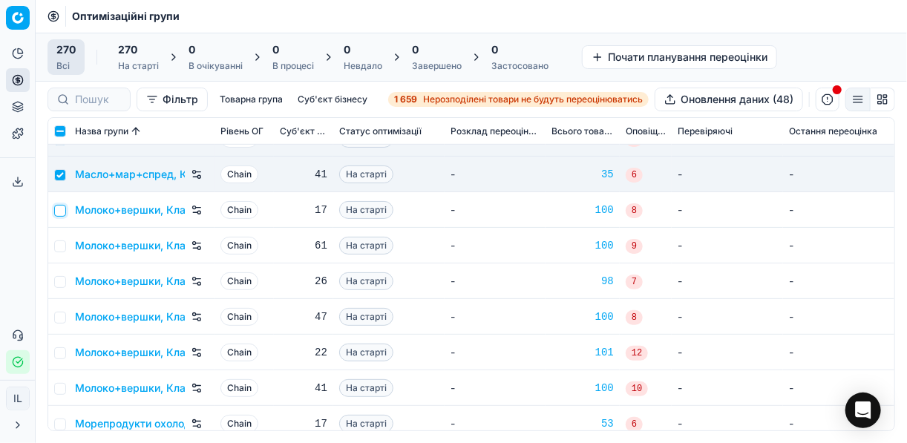
click at [62, 211] on input "checkbox" at bounding box center [60, 211] width 12 height 12
checkbox input "true"
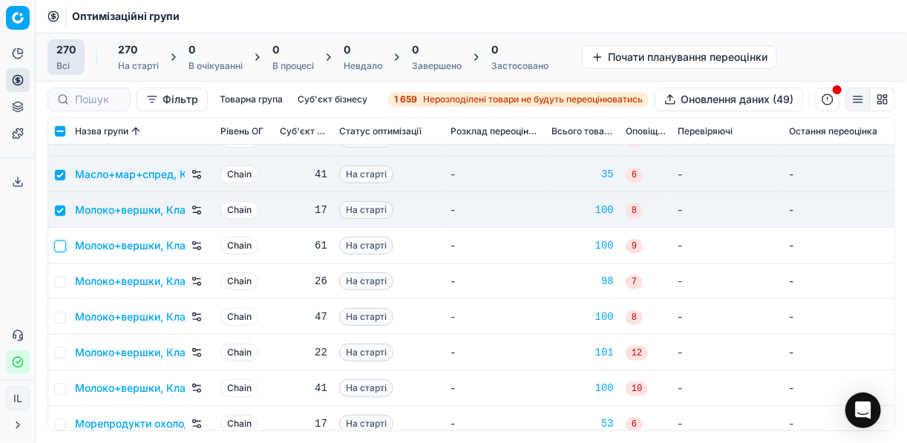
click at [59, 249] on input "checkbox" at bounding box center [60, 247] width 12 height 12
checkbox input "true"
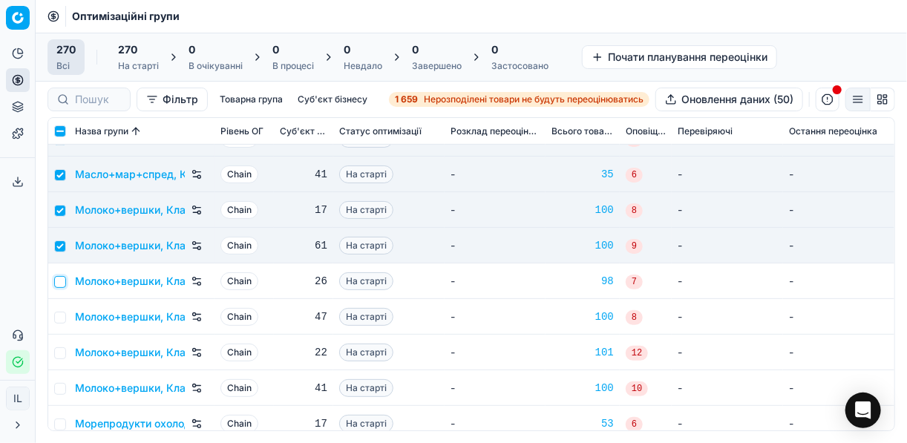
drag, startPoint x: 59, startPoint y: 283, endPoint x: 61, endPoint y: 295, distance: 12.1
click at [59, 283] on input "checkbox" at bounding box center [60, 282] width 12 height 12
checkbox input "true"
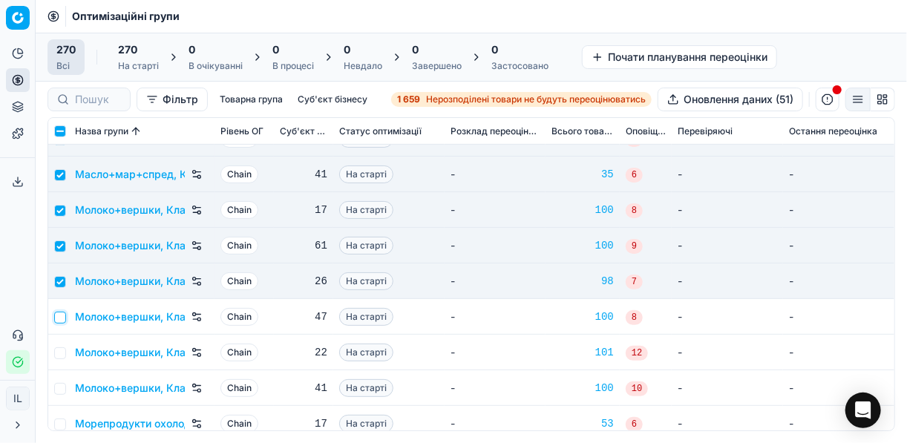
click at [58, 315] on input "checkbox" at bounding box center [60, 318] width 12 height 12
checkbox input "true"
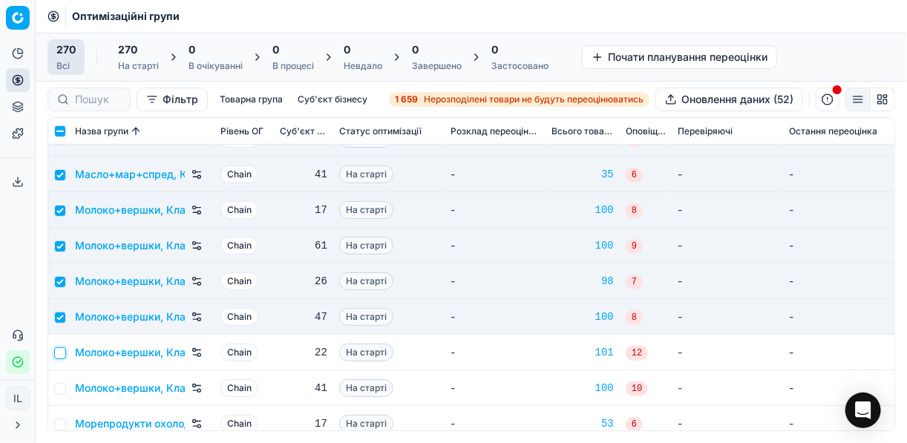
click at [60, 350] on input "checkbox" at bounding box center [60, 354] width 12 height 12
checkbox input "true"
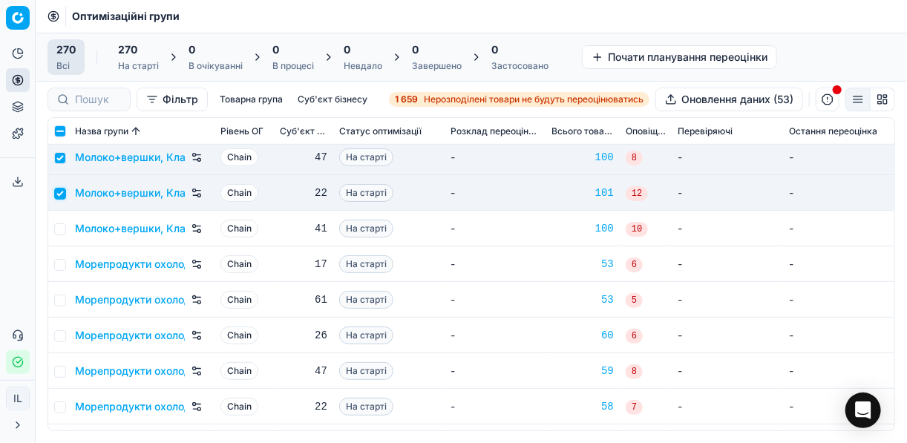
scroll to position [5049, 0]
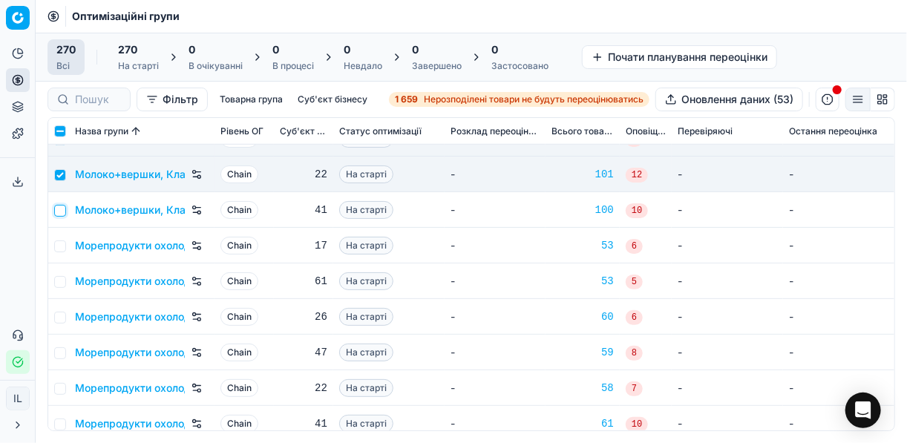
click at [59, 211] on input "checkbox" at bounding box center [60, 211] width 12 height 12
checkbox input "true"
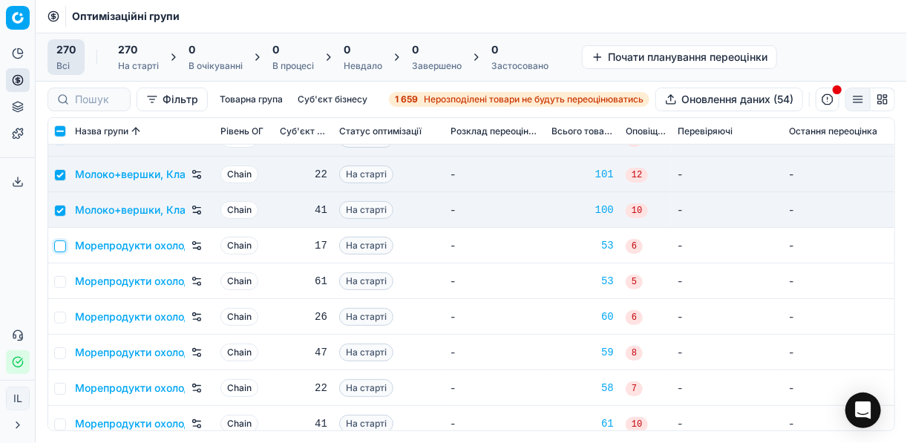
click at [62, 244] on input "checkbox" at bounding box center [60, 247] width 12 height 12
checkbox input "true"
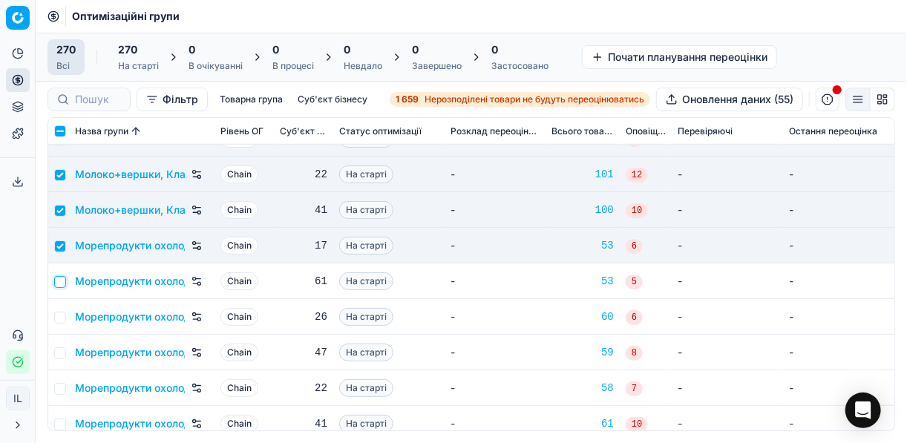
click at [62, 278] on input "checkbox" at bounding box center [60, 282] width 12 height 12
checkbox input "true"
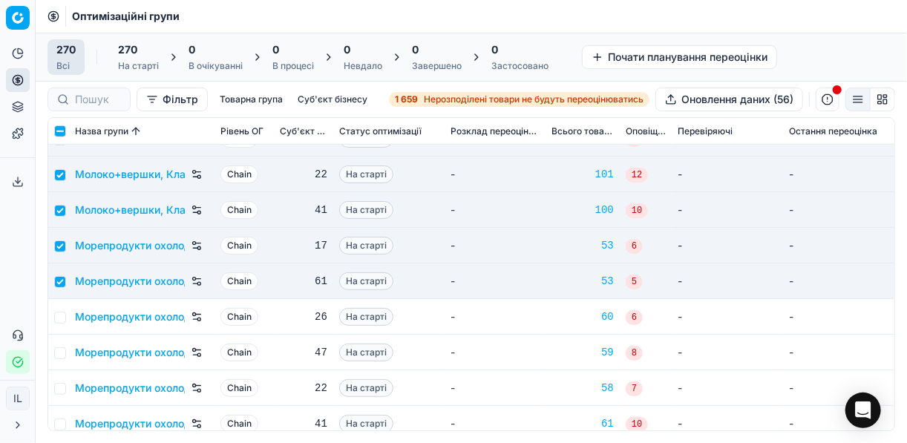
click at [66, 316] on td at bounding box center [58, 317] width 21 height 36
click at [58, 319] on input "checkbox" at bounding box center [60, 318] width 12 height 12
checkbox input "true"
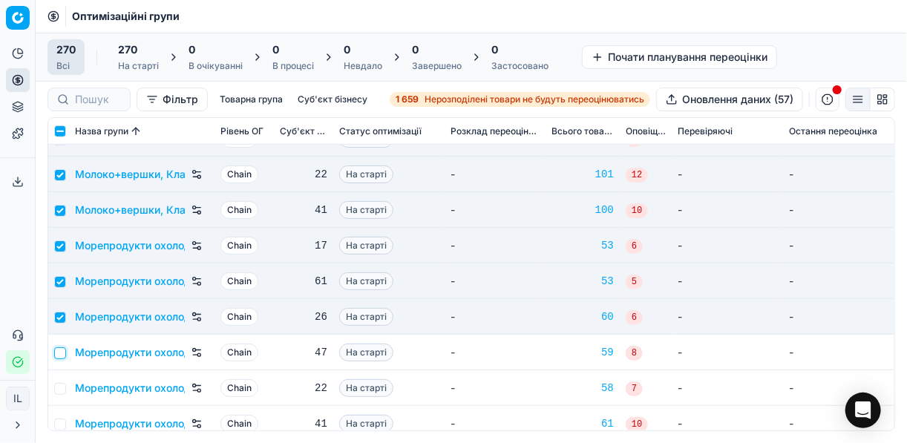
click at [57, 354] on input "checkbox" at bounding box center [60, 354] width 12 height 12
checkbox input "true"
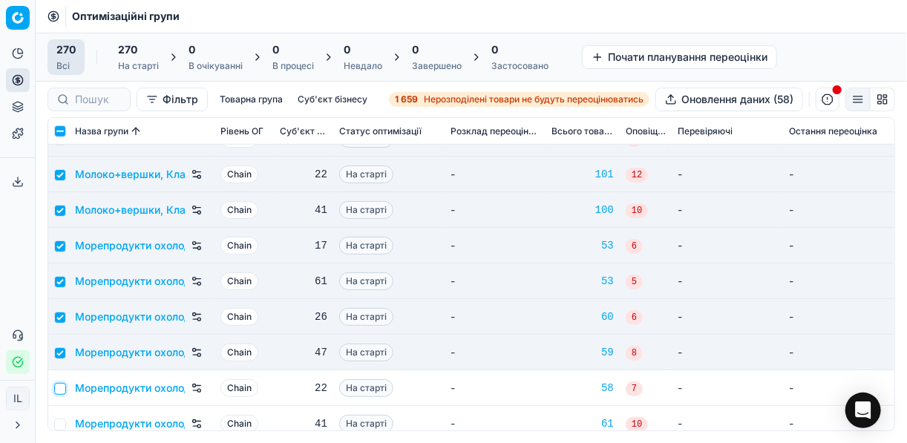
click at [63, 383] on input "checkbox" at bounding box center [60, 389] width 12 height 12
checkbox input "true"
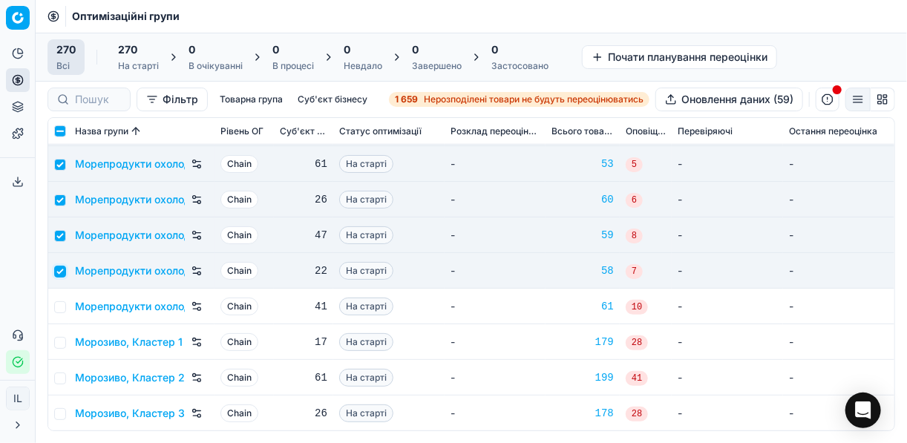
scroll to position [5168, 0]
click at [56, 305] on input "checkbox" at bounding box center [60, 306] width 12 height 12
checkbox input "true"
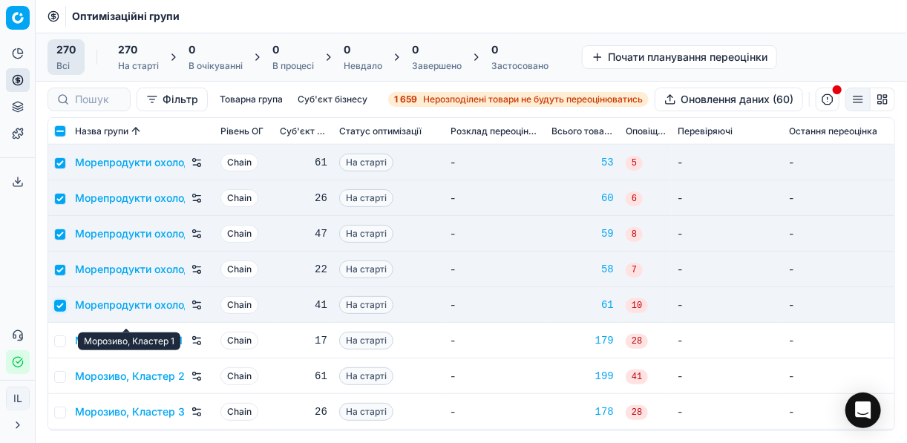
scroll to position [5228, 0]
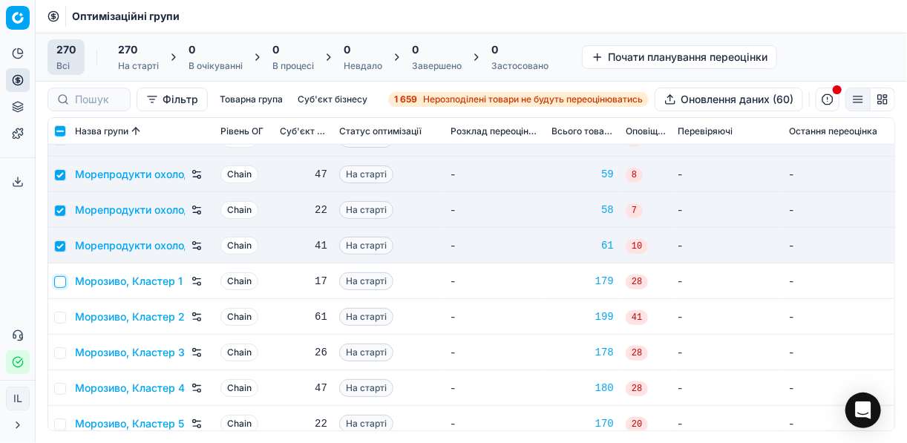
click at [62, 281] on input "checkbox" at bounding box center [60, 282] width 12 height 12
checkbox input "true"
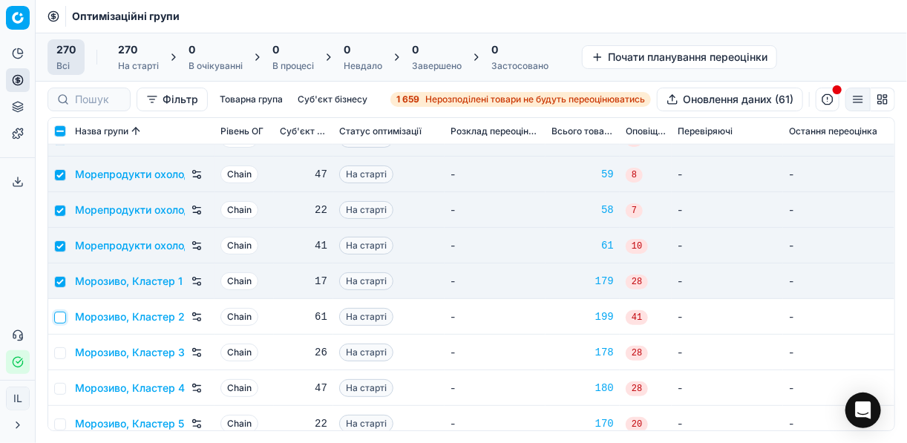
click at [64, 314] on input "checkbox" at bounding box center [60, 318] width 12 height 12
checkbox input "true"
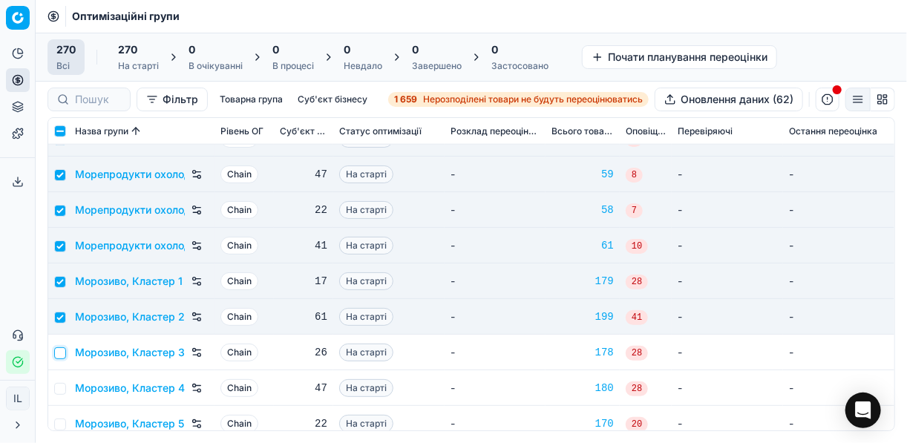
click at [62, 348] on input "checkbox" at bounding box center [60, 354] width 12 height 12
checkbox input "true"
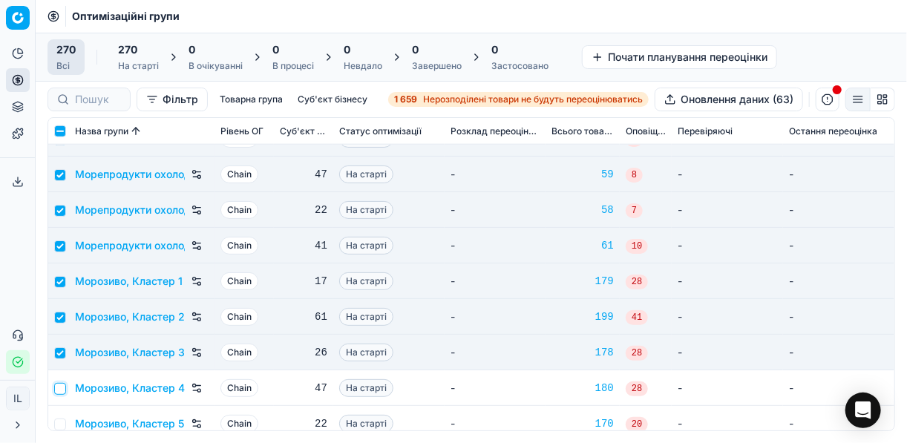
click at [65, 385] on input "checkbox" at bounding box center [60, 389] width 12 height 12
checkbox input "true"
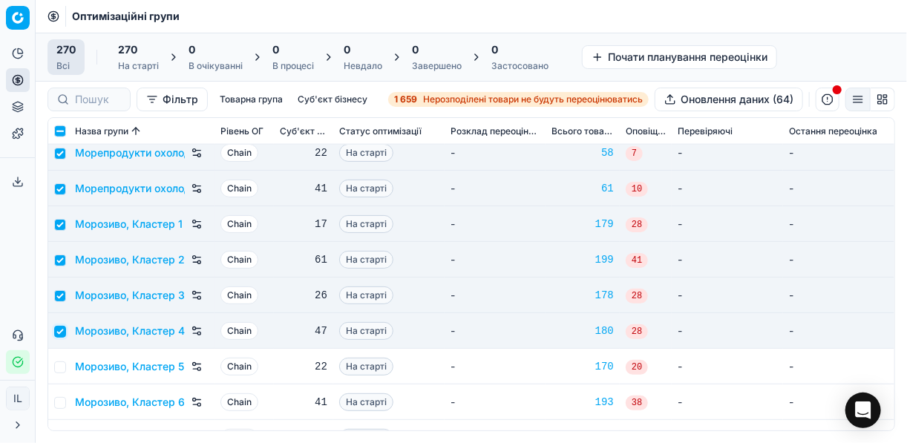
scroll to position [5346, 0]
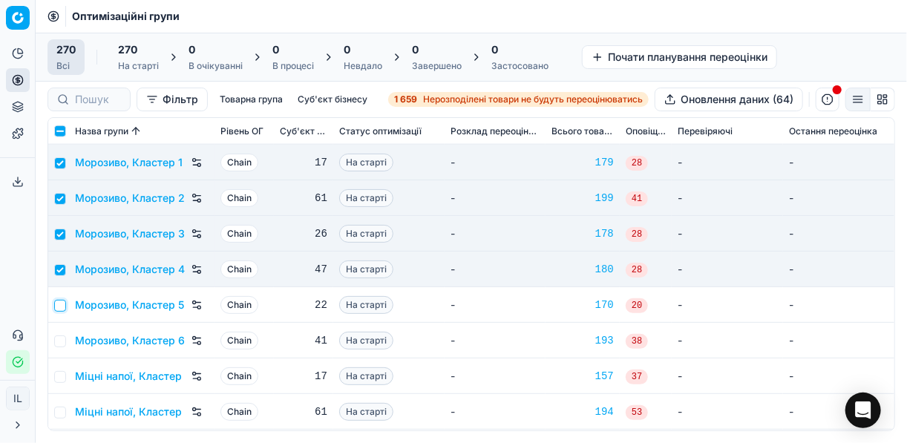
click at [57, 307] on input "checkbox" at bounding box center [60, 306] width 12 height 12
checkbox input "true"
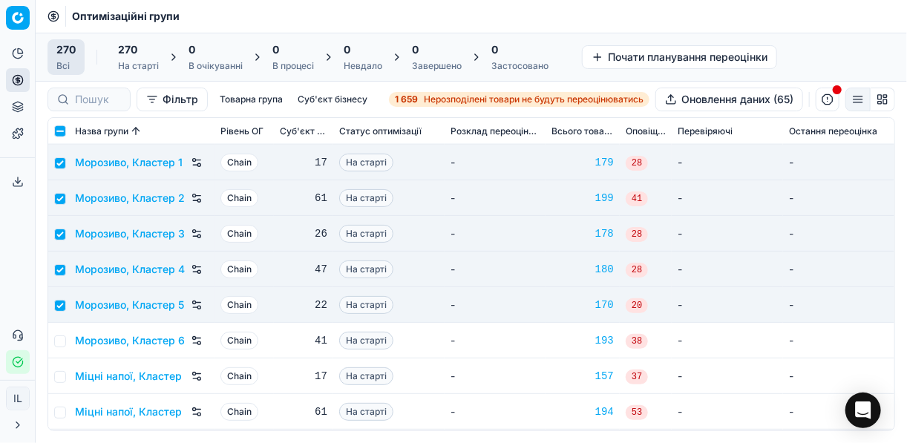
click at [59, 333] on td at bounding box center [58, 341] width 21 height 36
click at [60, 336] on input "checkbox" at bounding box center [60, 342] width 12 height 12
checkbox input "true"
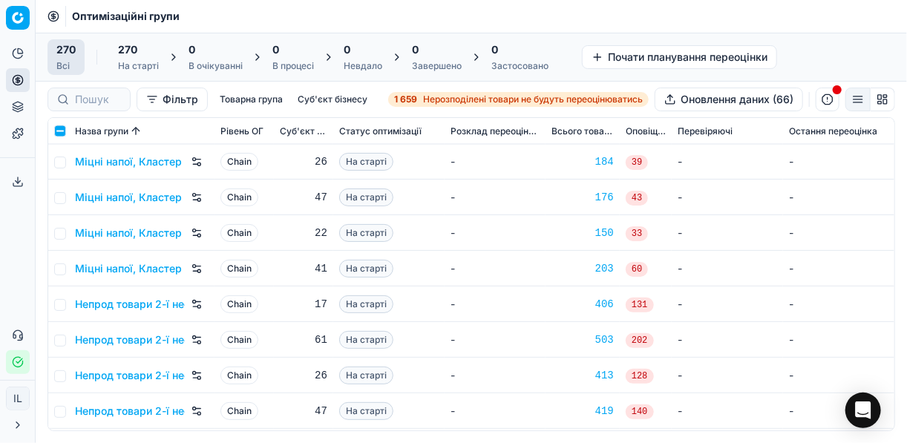
scroll to position [5643, 0]
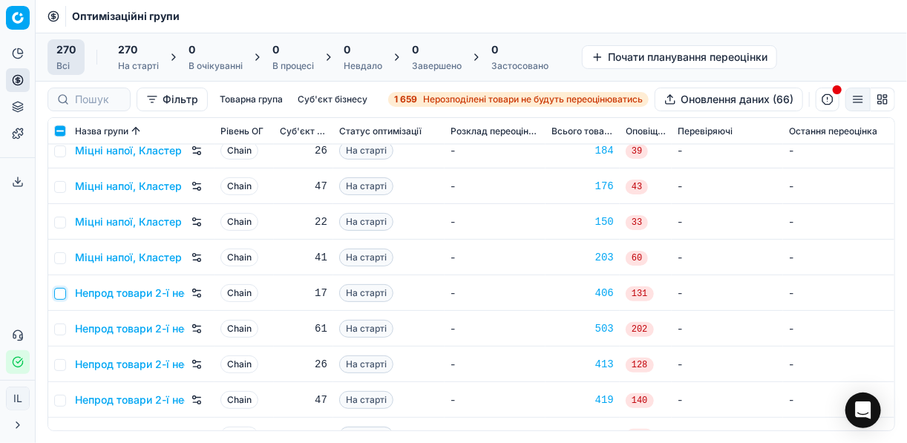
click at [59, 292] on input "checkbox" at bounding box center [60, 294] width 12 height 12
checkbox input "true"
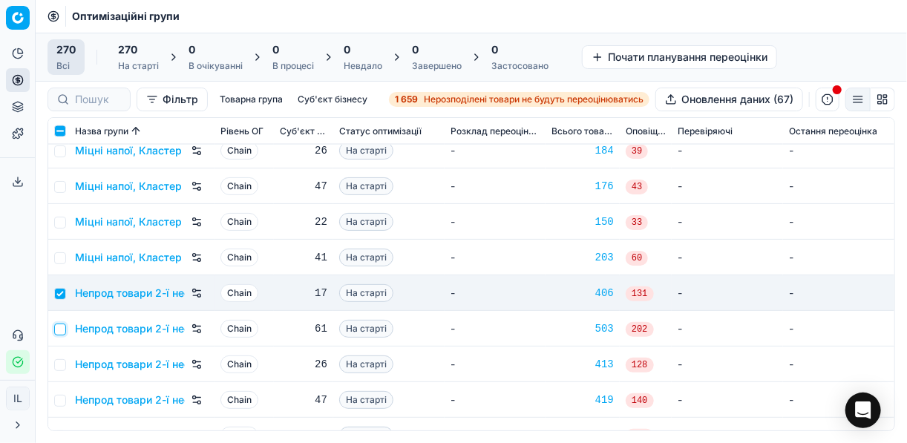
click at [65, 327] on input "checkbox" at bounding box center [60, 330] width 12 height 12
checkbox input "true"
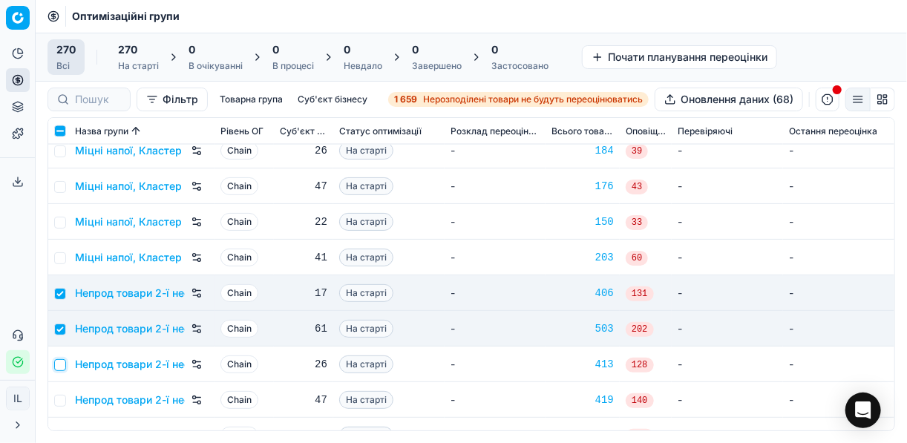
click at [61, 361] on input "checkbox" at bounding box center [60, 365] width 12 height 12
checkbox input "true"
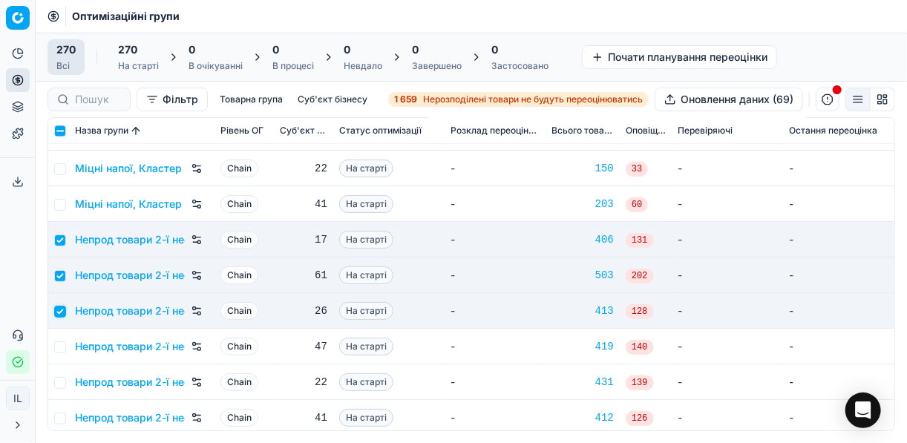
scroll to position [5762, 0]
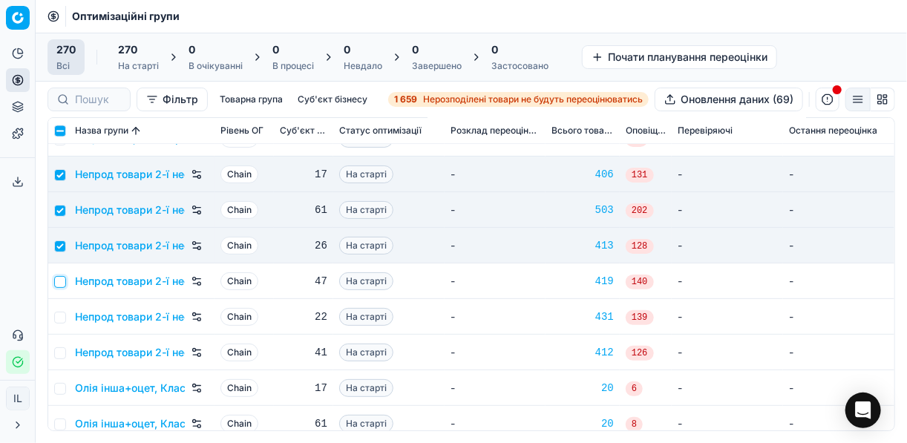
click at [56, 281] on input "checkbox" at bounding box center [60, 282] width 12 height 12
checkbox input "true"
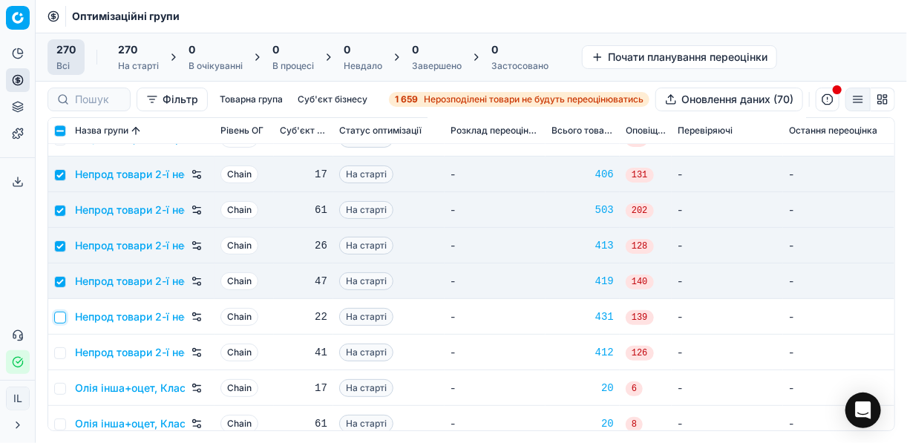
click at [62, 312] on input "checkbox" at bounding box center [60, 318] width 12 height 12
checkbox input "true"
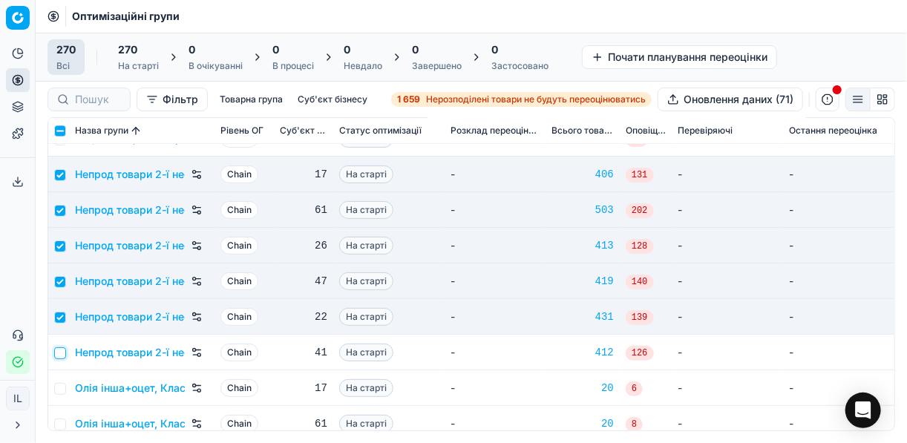
click at [62, 354] on input "checkbox" at bounding box center [60, 354] width 12 height 12
checkbox input "true"
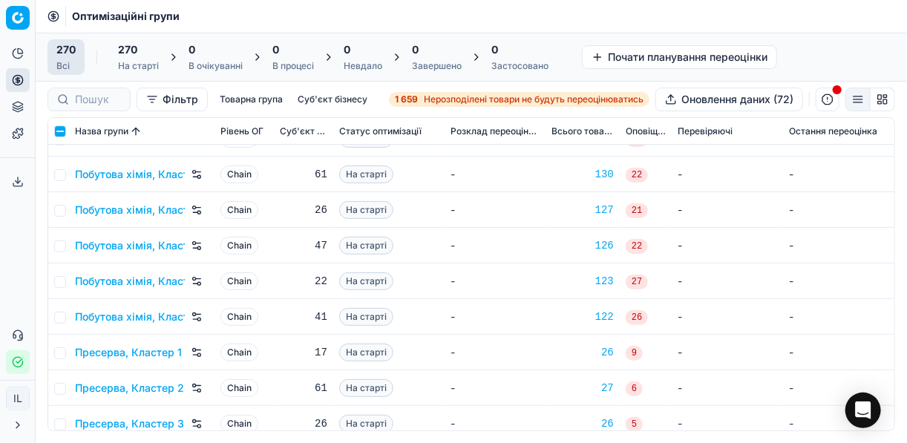
scroll to position [6535, 0]
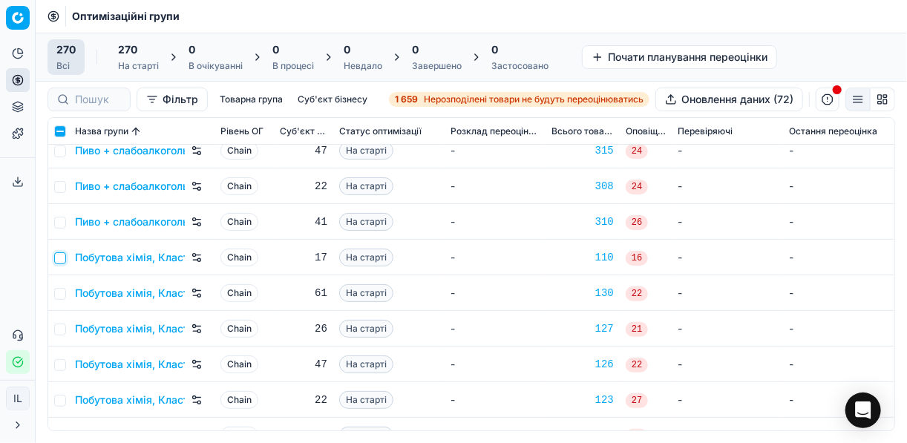
click at [62, 260] on input "checkbox" at bounding box center [60, 258] width 12 height 12
checkbox input "true"
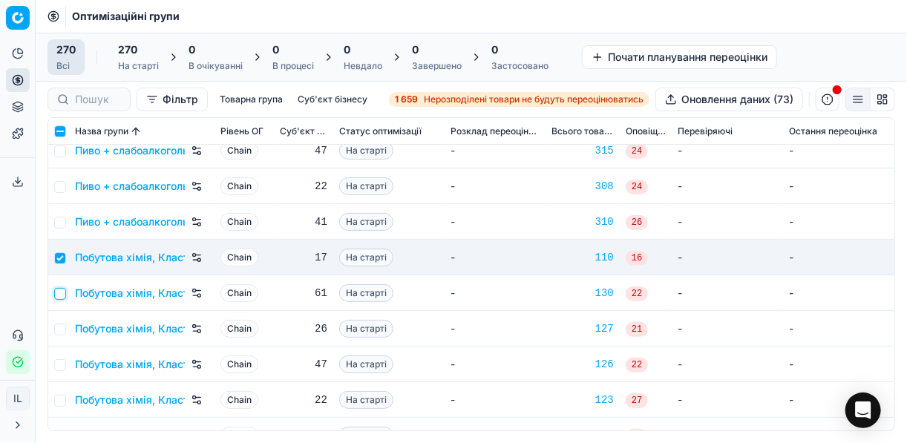
click at [61, 293] on input "checkbox" at bounding box center [60, 294] width 12 height 12
checkbox input "true"
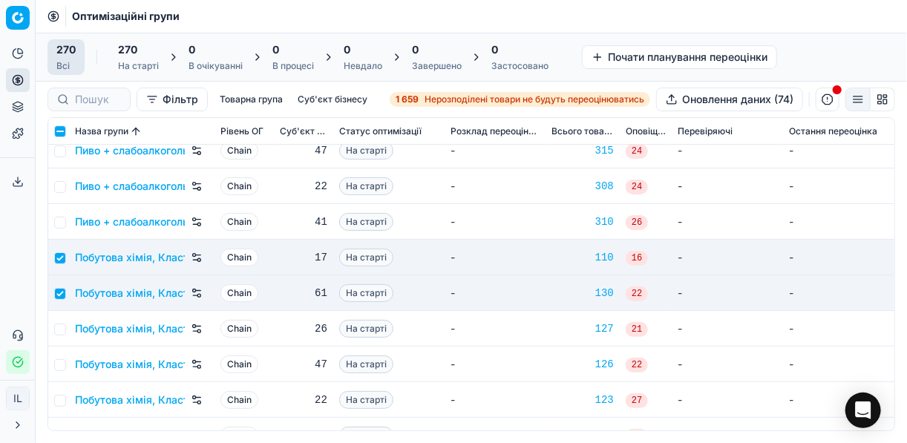
click at [62, 322] on td at bounding box center [58, 329] width 21 height 36
click at [60, 334] on td at bounding box center [58, 329] width 21 height 36
click at [60, 327] on input "checkbox" at bounding box center [60, 330] width 12 height 12
checkbox input "true"
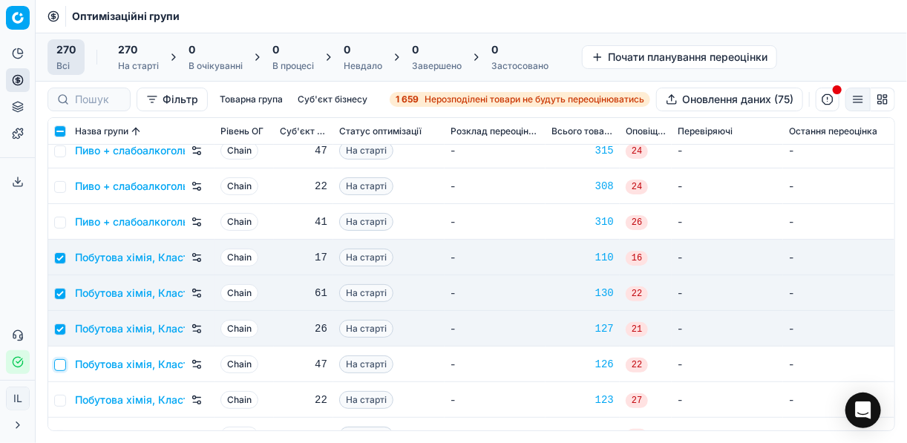
click at [62, 363] on input "checkbox" at bounding box center [60, 365] width 12 height 12
checkbox input "true"
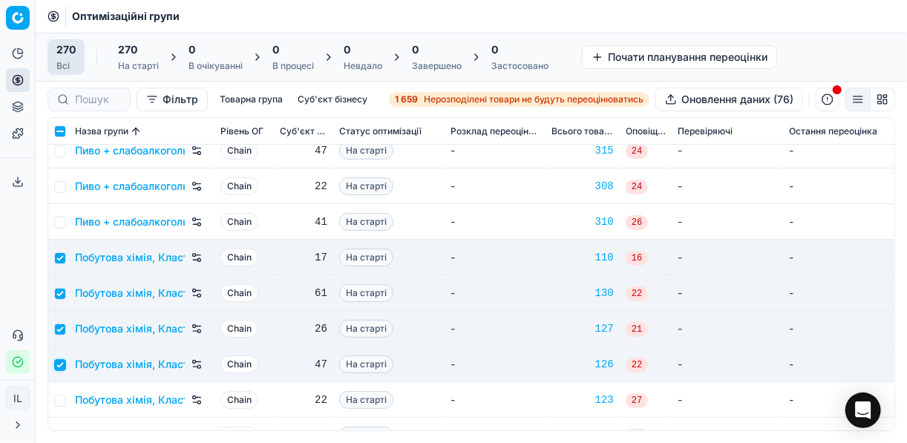
scroll to position [6594, 0]
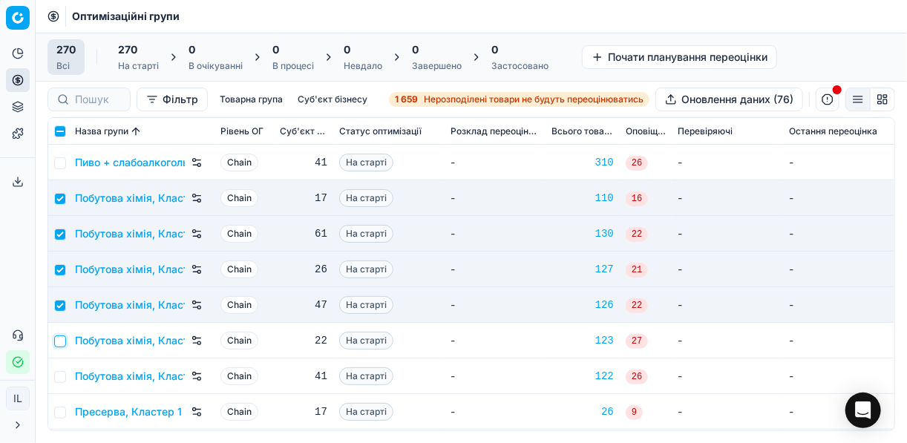
click at [59, 345] on input "checkbox" at bounding box center [60, 342] width 12 height 12
checkbox input "true"
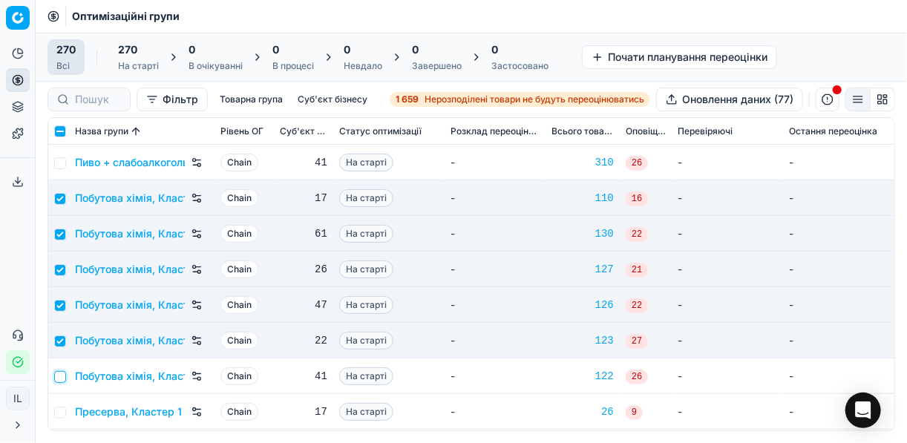
click at [56, 372] on input "checkbox" at bounding box center [60, 377] width 12 height 12
checkbox input "true"
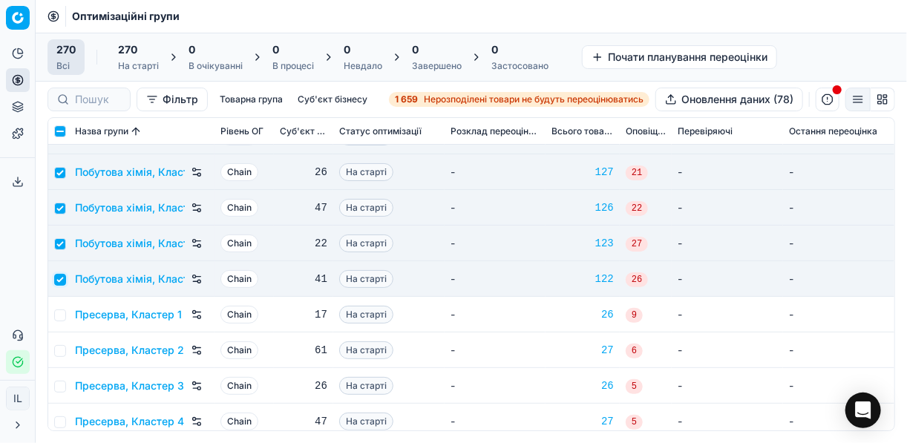
scroll to position [6713, 0]
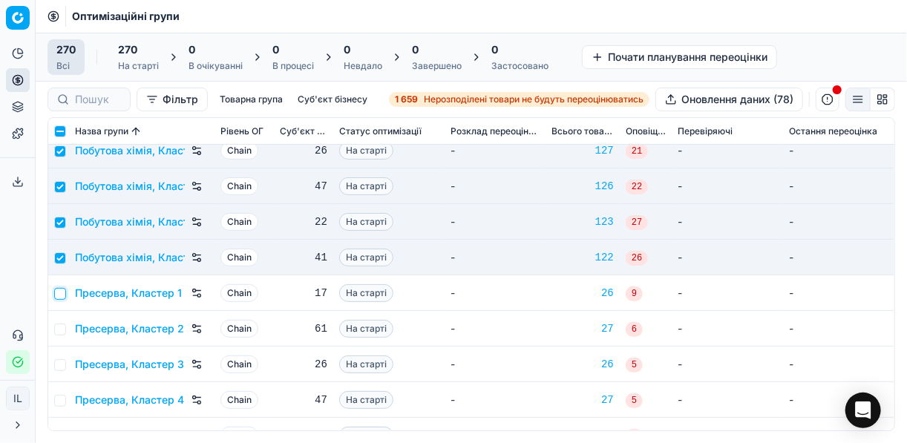
click at [63, 293] on input "checkbox" at bounding box center [60, 294] width 12 height 12
checkbox input "true"
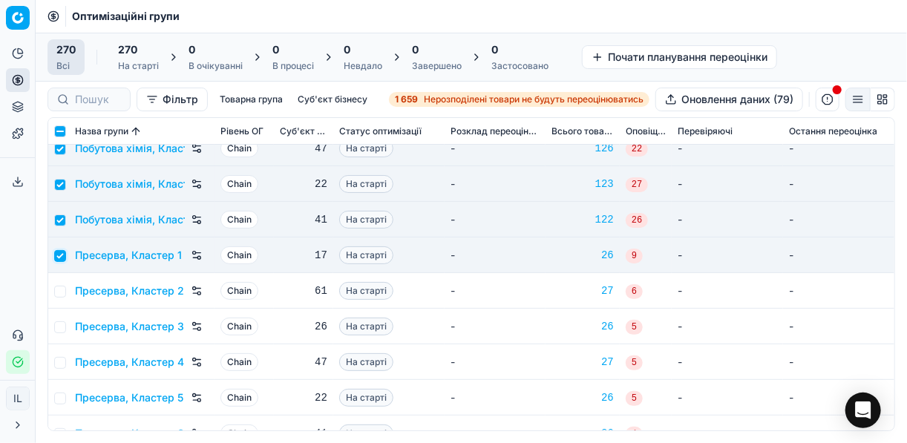
scroll to position [6772, 0]
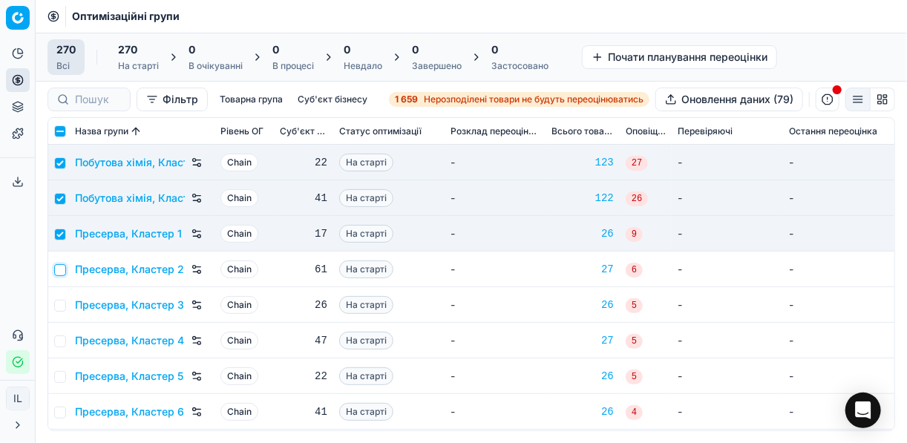
click at [63, 273] on input "checkbox" at bounding box center [60, 270] width 12 height 12
checkbox input "true"
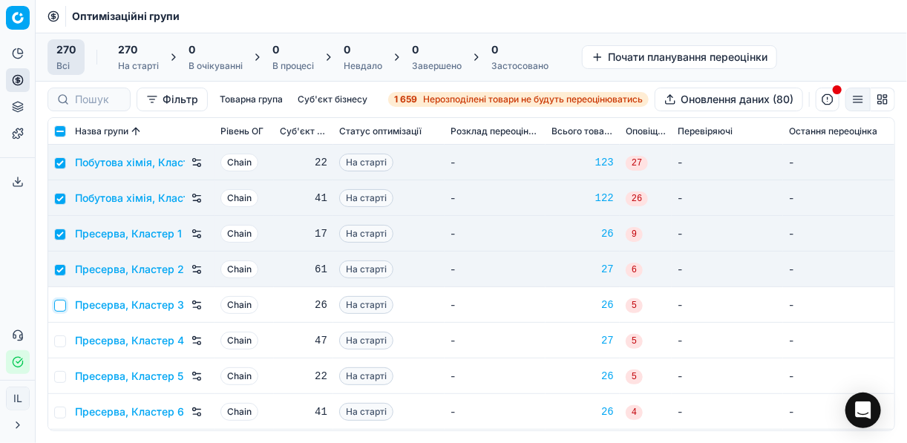
click at [59, 303] on input "checkbox" at bounding box center [60, 306] width 12 height 12
checkbox input "true"
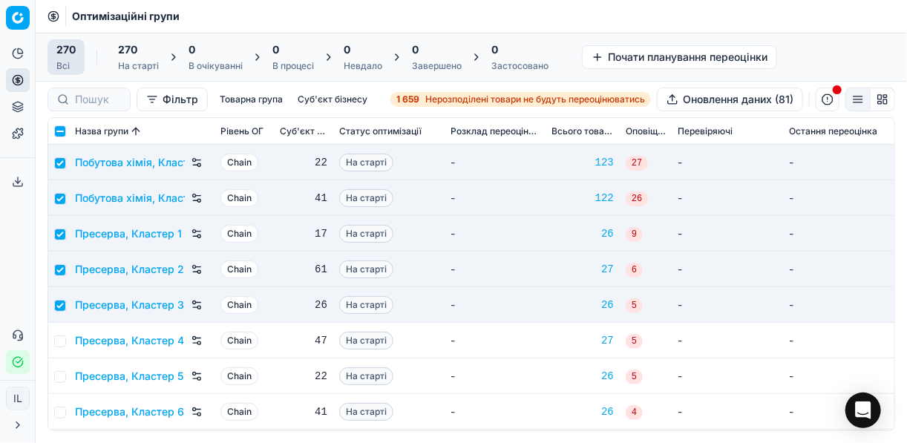
click at [56, 346] on td at bounding box center [58, 341] width 21 height 36
click at [61, 342] on input "checkbox" at bounding box center [60, 342] width 12 height 12
checkbox input "true"
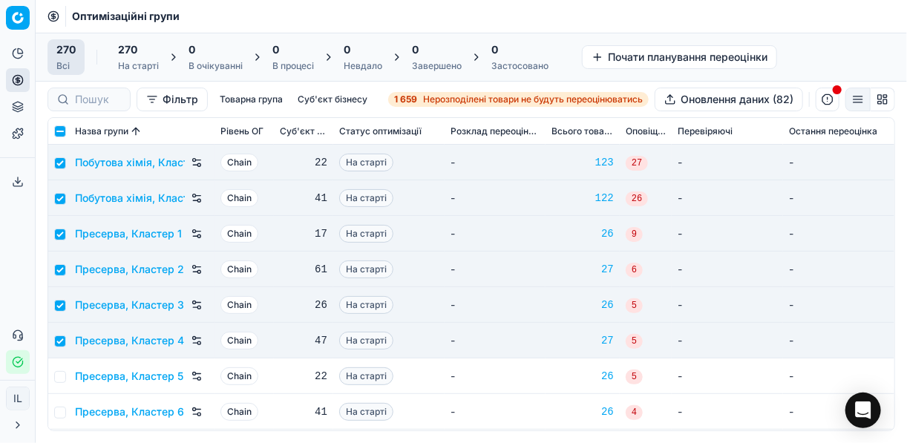
click at [62, 369] on td at bounding box center [58, 377] width 21 height 36
click at [61, 380] on input "checkbox" at bounding box center [60, 377] width 12 height 12
checkbox input "true"
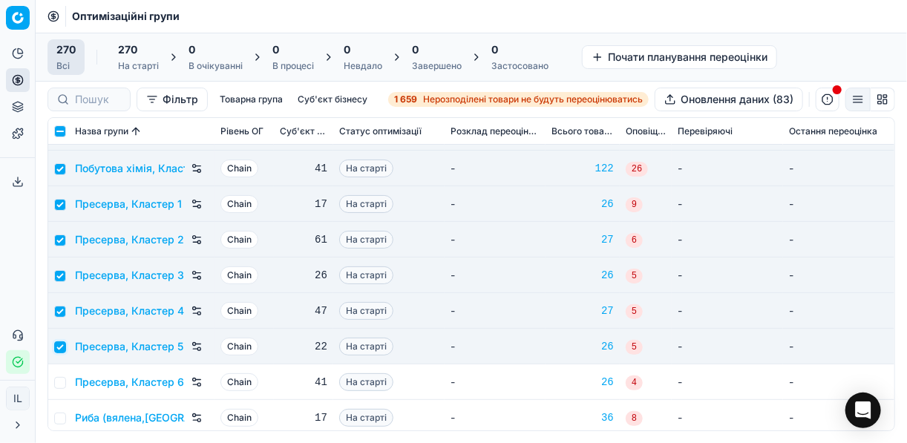
scroll to position [6832, 0]
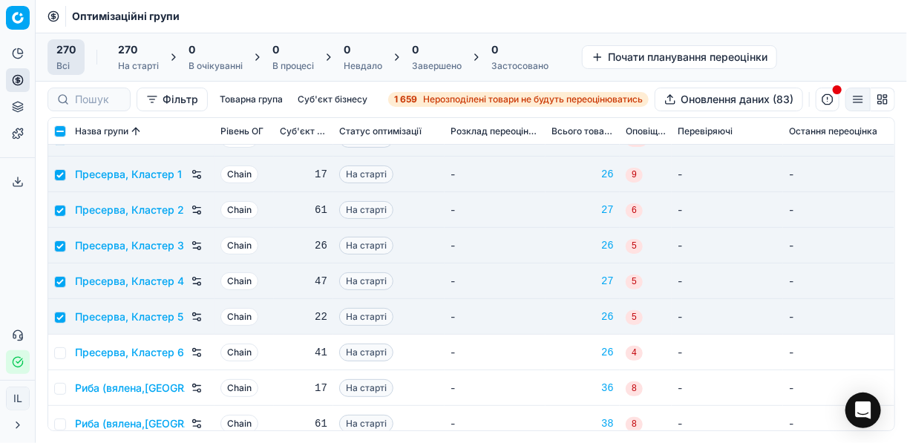
click at [49, 349] on td at bounding box center [58, 353] width 21 height 36
click at [54, 353] on input "checkbox" at bounding box center [60, 354] width 12 height 12
checkbox input "true"
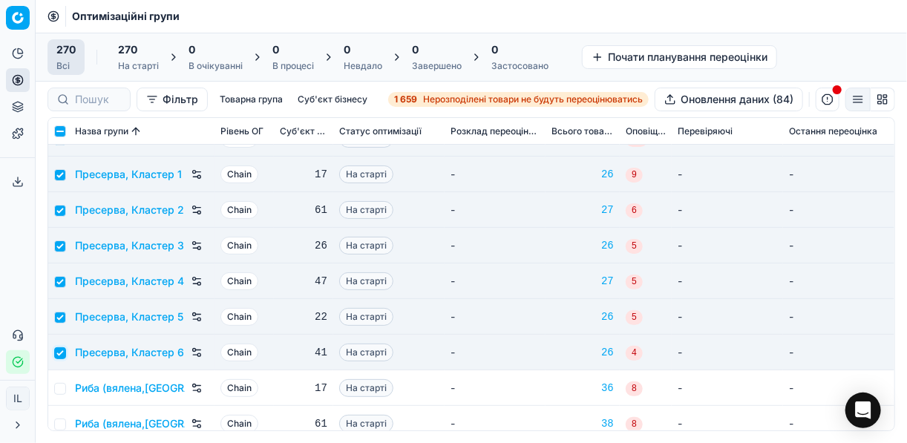
scroll to position [6950, 0]
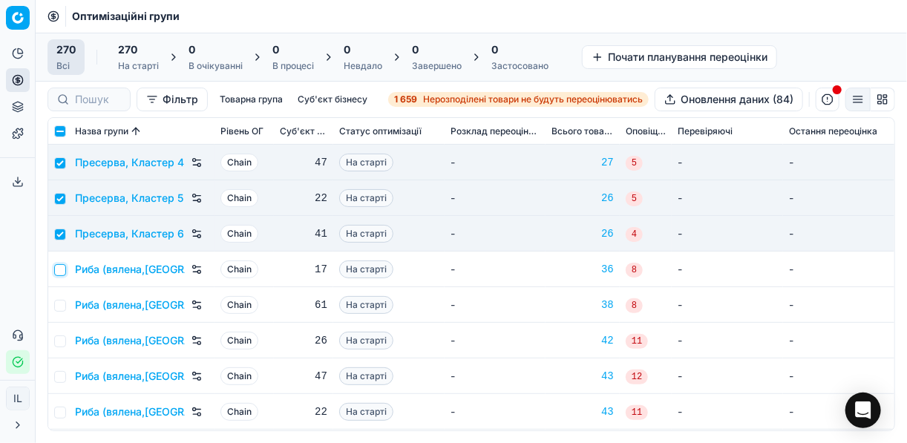
click at [59, 273] on input "checkbox" at bounding box center [60, 270] width 12 height 12
checkbox input "true"
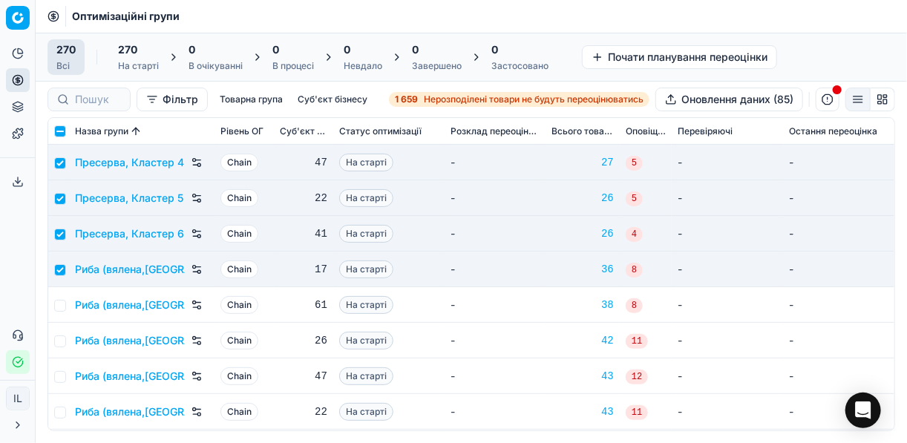
click at [58, 310] on td at bounding box center [58, 305] width 21 height 36
click at [56, 306] on input "checkbox" at bounding box center [60, 306] width 12 height 12
checkbox input "true"
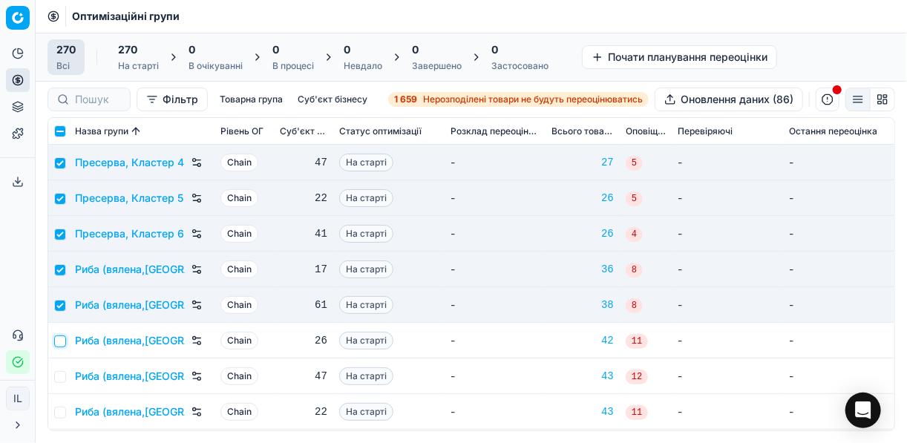
click at [59, 340] on input "checkbox" at bounding box center [60, 342] width 12 height 12
checkbox input "true"
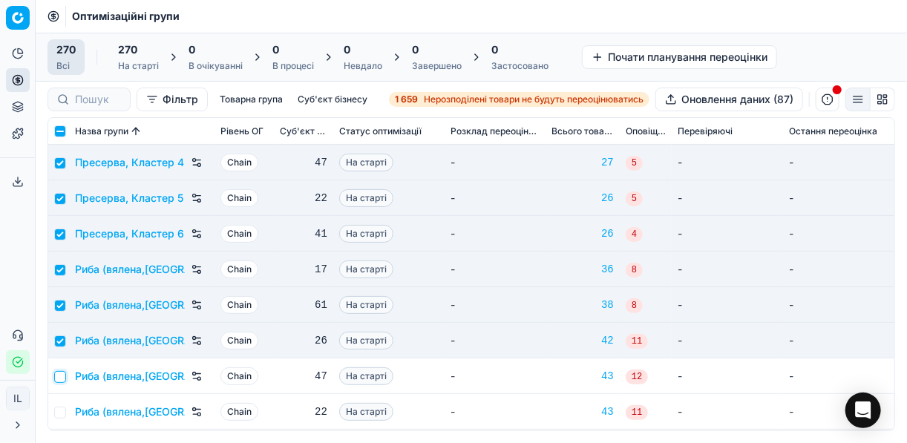
click at [63, 380] on input "checkbox" at bounding box center [60, 377] width 12 height 12
checkbox input "true"
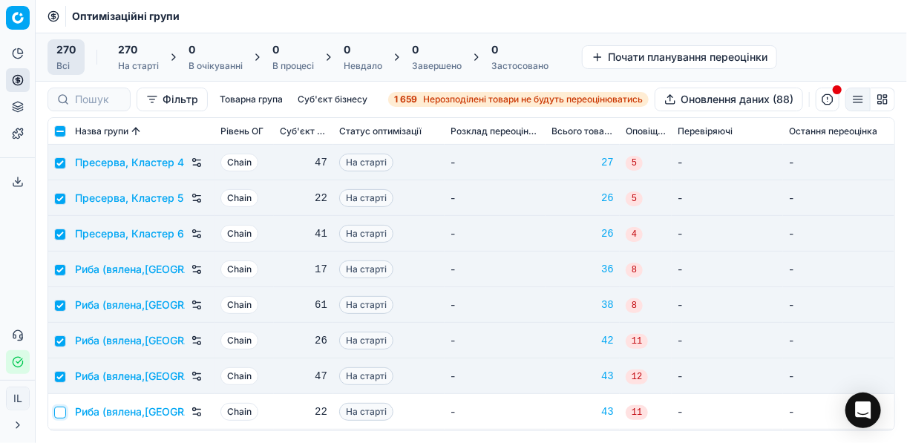
click at [58, 415] on input "checkbox" at bounding box center [60, 413] width 12 height 12
checkbox input "true"
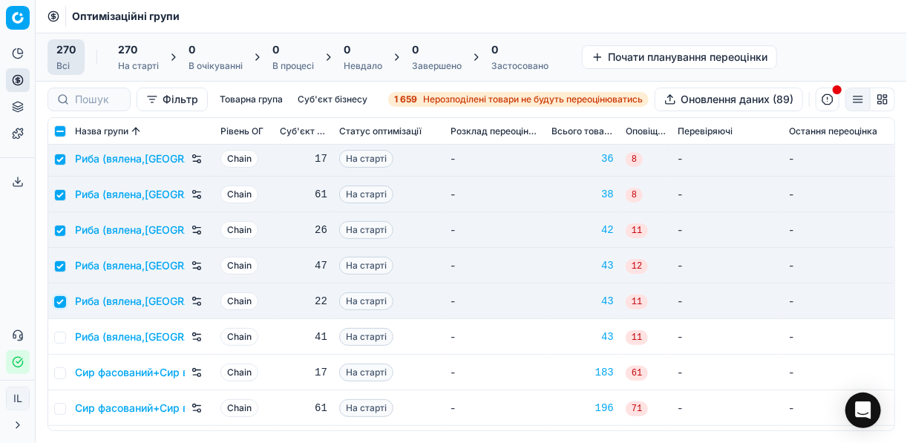
scroll to position [7069, 0]
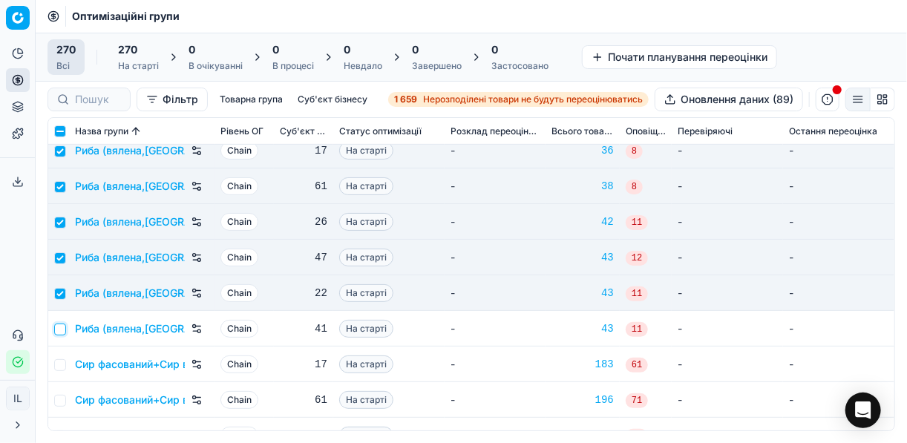
click at [62, 331] on input "checkbox" at bounding box center [60, 330] width 12 height 12
checkbox input "true"
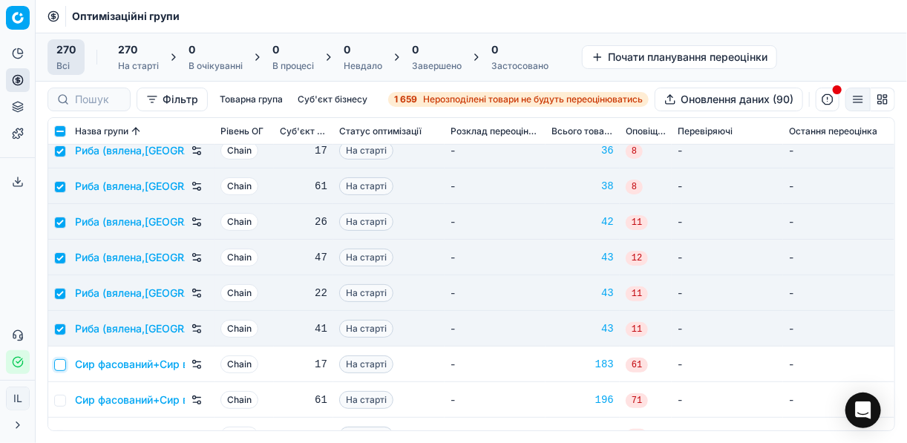
click at [60, 368] on input "checkbox" at bounding box center [60, 365] width 12 height 12
checkbox input "true"
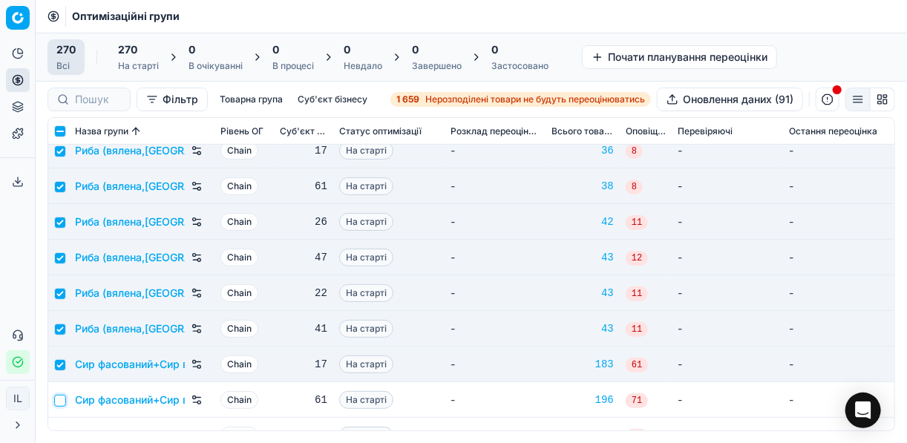
click at [65, 398] on input "checkbox" at bounding box center [60, 401] width 12 height 12
checkbox input "true"
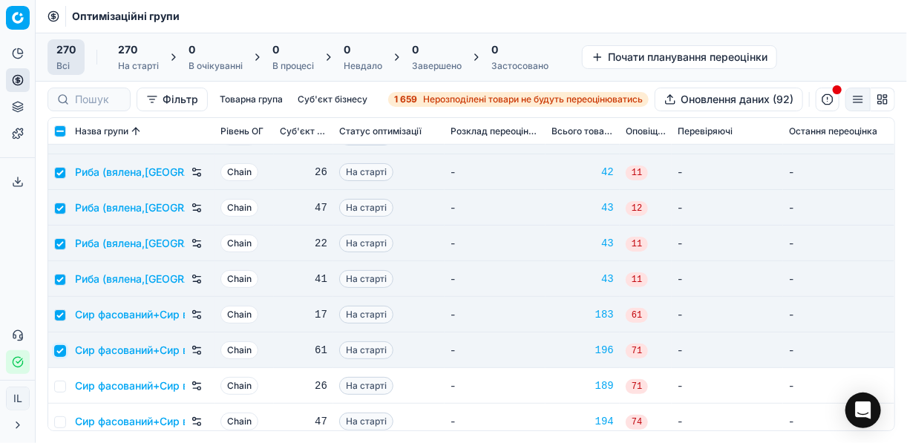
scroll to position [7247, 0]
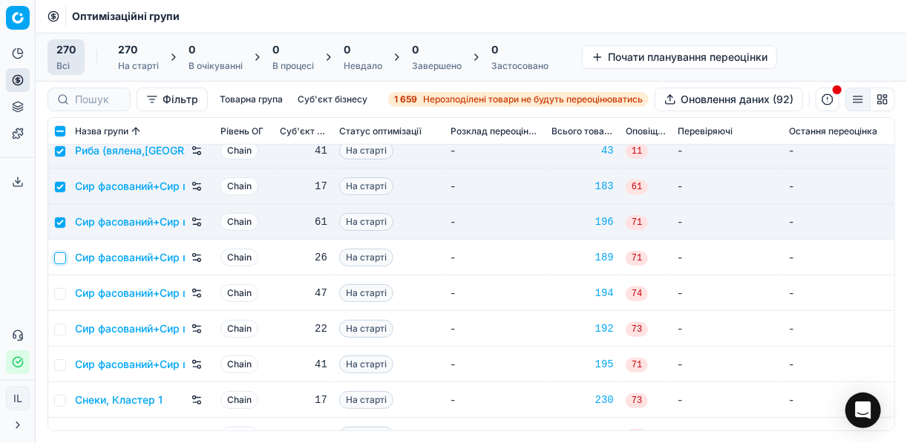
click at [62, 262] on input "checkbox" at bounding box center [60, 258] width 12 height 12
checkbox input "true"
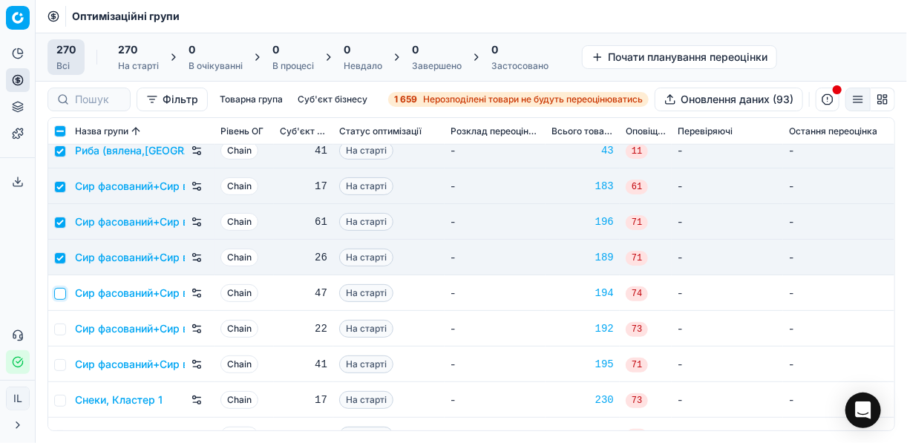
click at [58, 296] on input "checkbox" at bounding box center [60, 294] width 12 height 12
checkbox input "true"
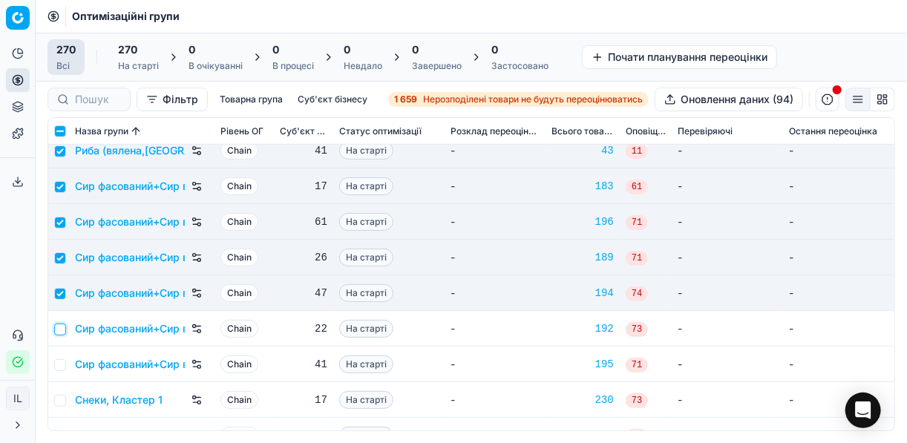
click at [59, 332] on input "checkbox" at bounding box center [60, 330] width 12 height 12
checkbox input "true"
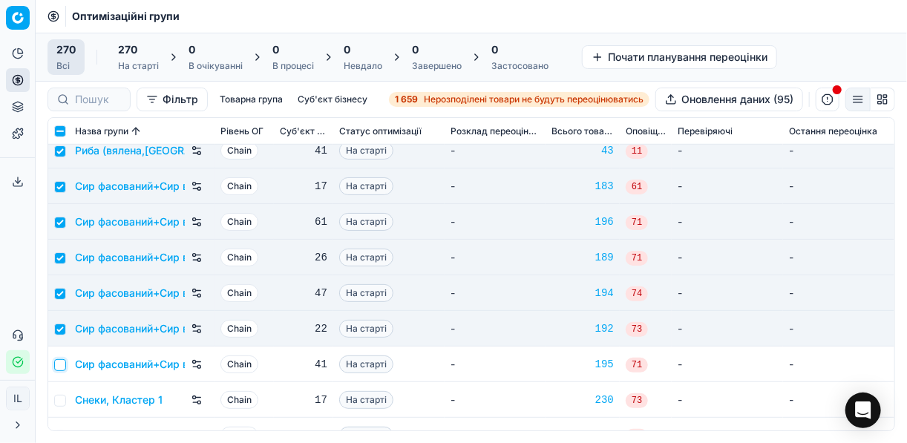
click at [60, 363] on input "checkbox" at bounding box center [60, 365] width 12 height 12
checkbox input "true"
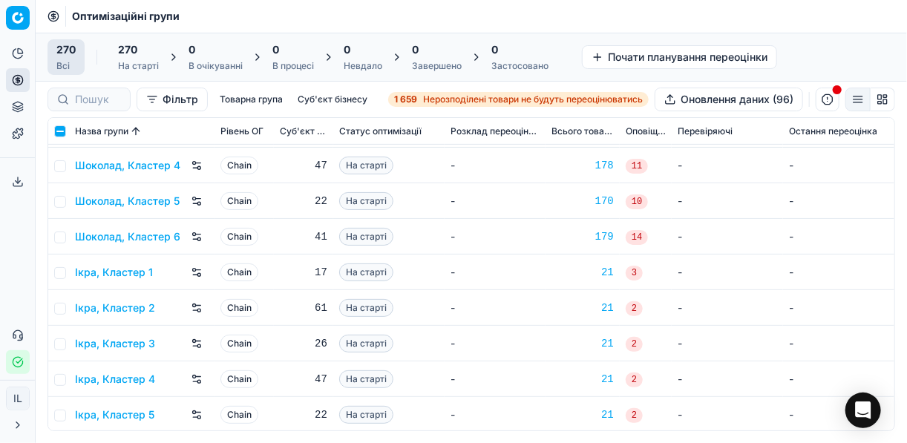
scroll to position [9336, 0]
click at [62, 235] on input "checkbox" at bounding box center [60, 237] width 12 height 12
checkbox input "true"
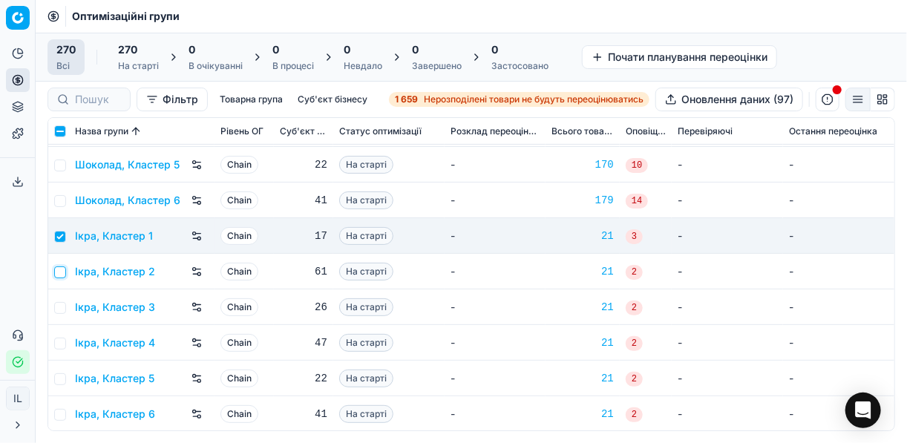
click at [58, 267] on input "checkbox" at bounding box center [60, 273] width 12 height 12
checkbox input "true"
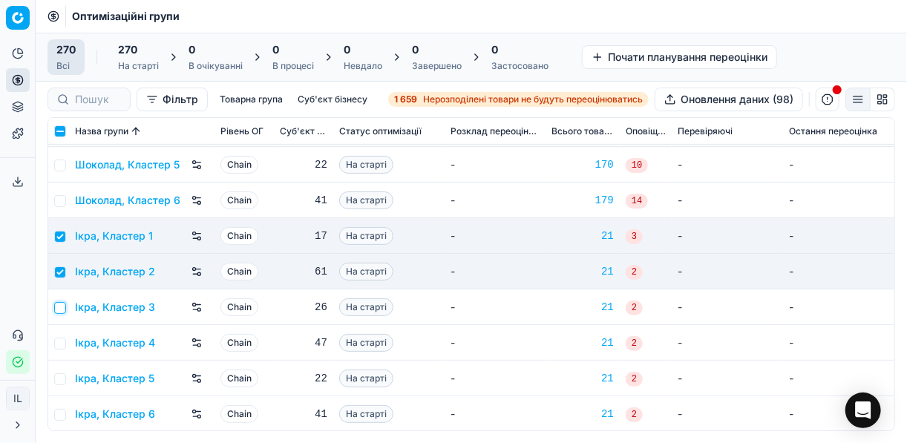
click at [62, 307] on input "checkbox" at bounding box center [60, 308] width 12 height 12
checkbox input "true"
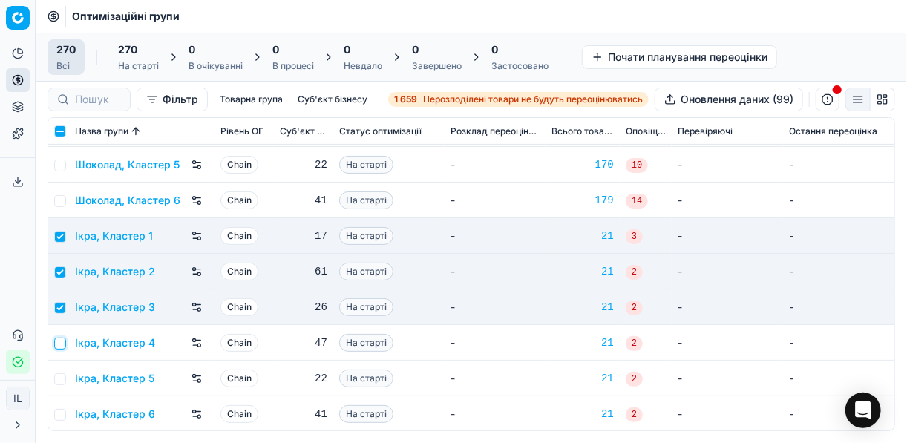
click at [56, 345] on input "checkbox" at bounding box center [60, 344] width 12 height 12
checkbox input "true"
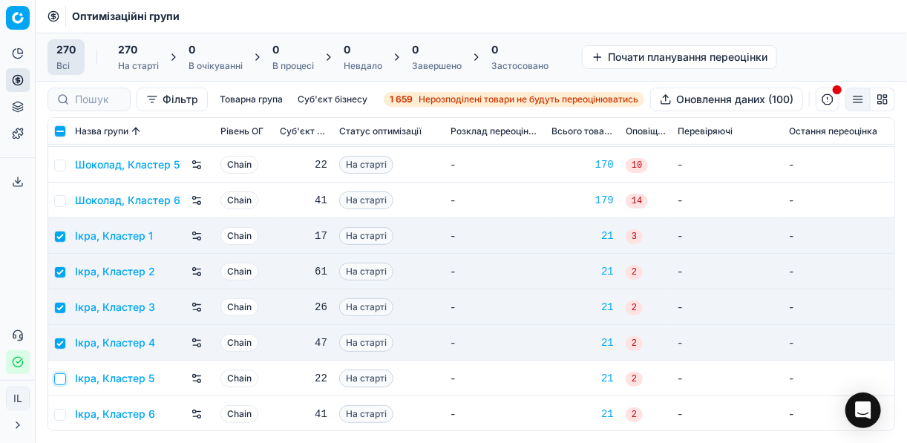
click at [62, 376] on input "checkbox" at bounding box center [60, 380] width 12 height 12
checkbox input "true"
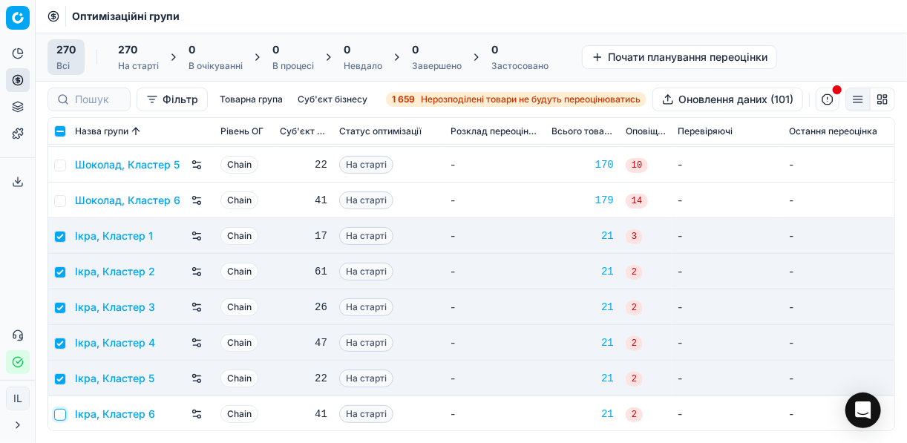
click at [65, 418] on input "checkbox" at bounding box center [60, 415] width 12 height 12
checkbox input "true"
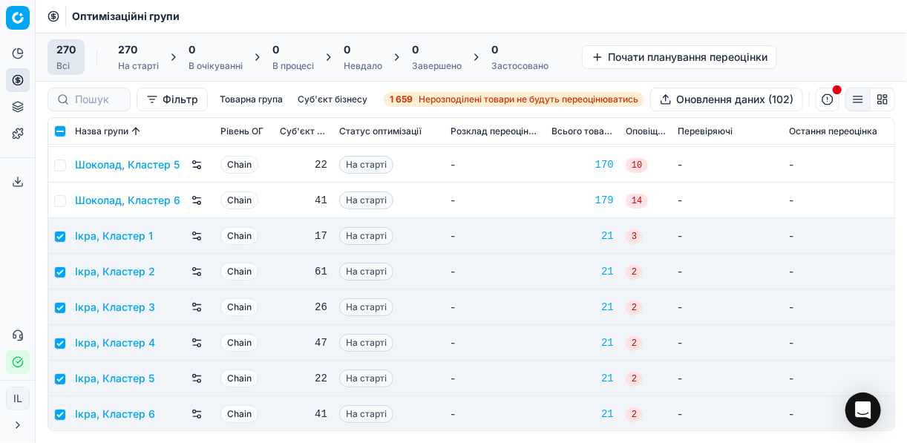
click at [155, 54] on div "270" at bounding box center [138, 49] width 41 height 15
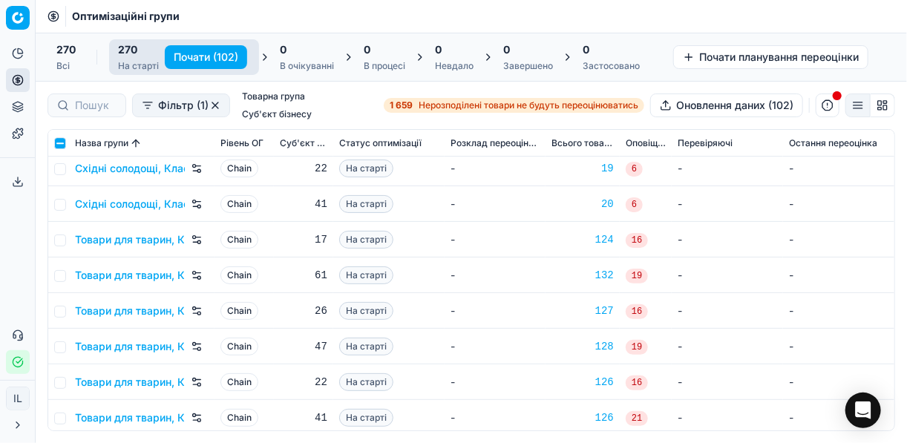
scroll to position [8732, 0]
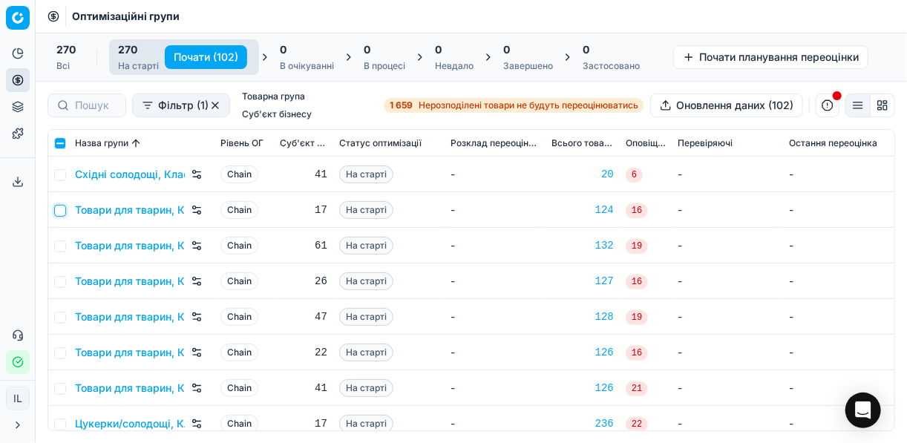
click at [65, 211] on input "checkbox" at bounding box center [60, 211] width 12 height 12
checkbox input "true"
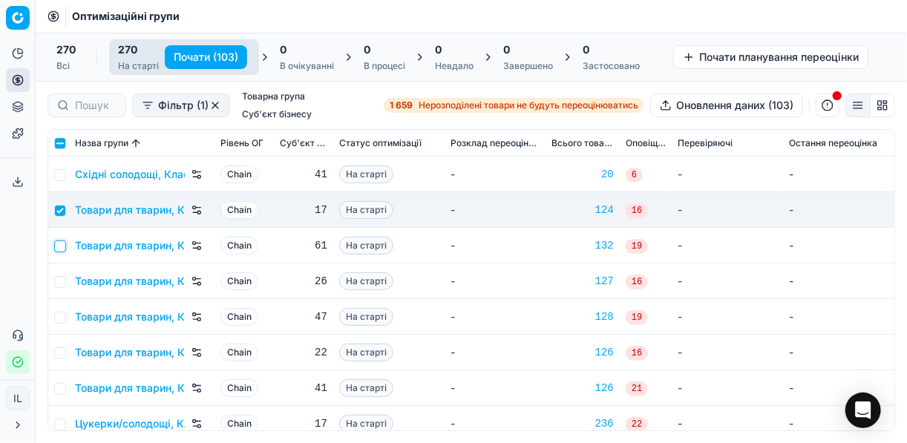
click at [63, 241] on input "checkbox" at bounding box center [60, 247] width 12 height 12
checkbox input "true"
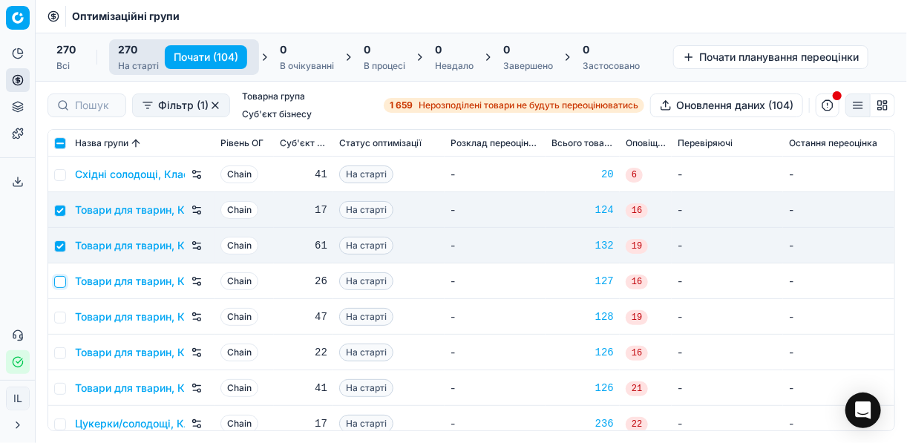
click at [63, 282] on input "checkbox" at bounding box center [60, 282] width 12 height 12
checkbox input "true"
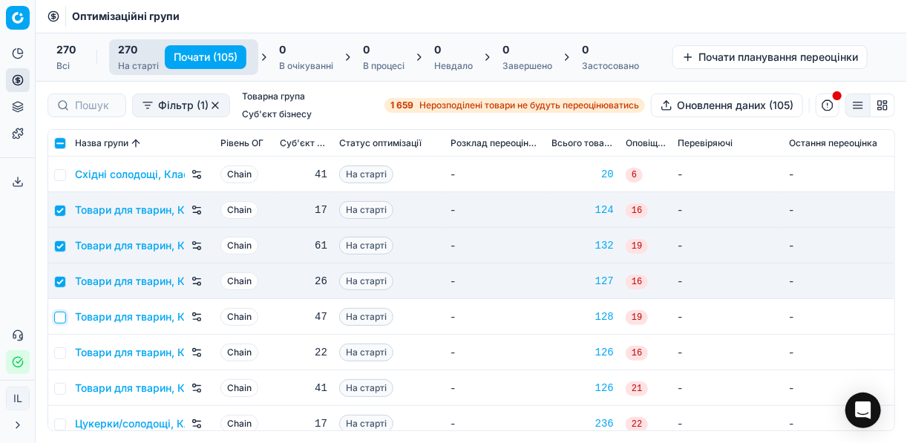
click at [60, 314] on input "checkbox" at bounding box center [60, 318] width 12 height 12
checkbox input "true"
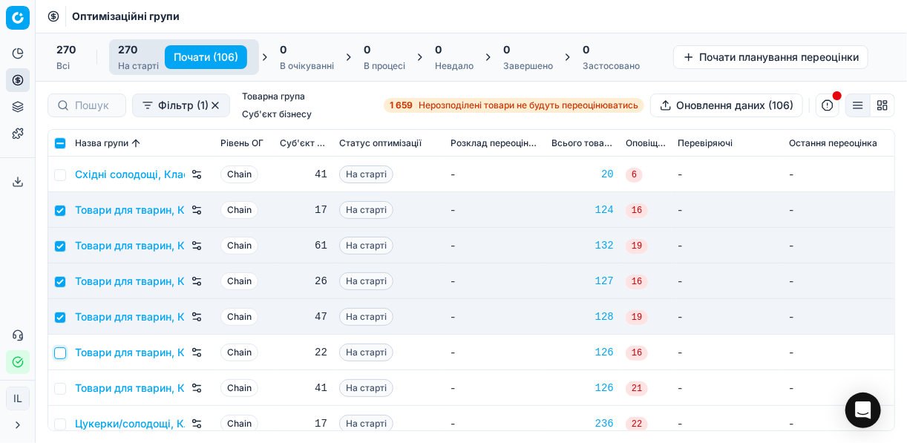
click at [61, 351] on input "checkbox" at bounding box center [60, 354] width 12 height 12
checkbox input "true"
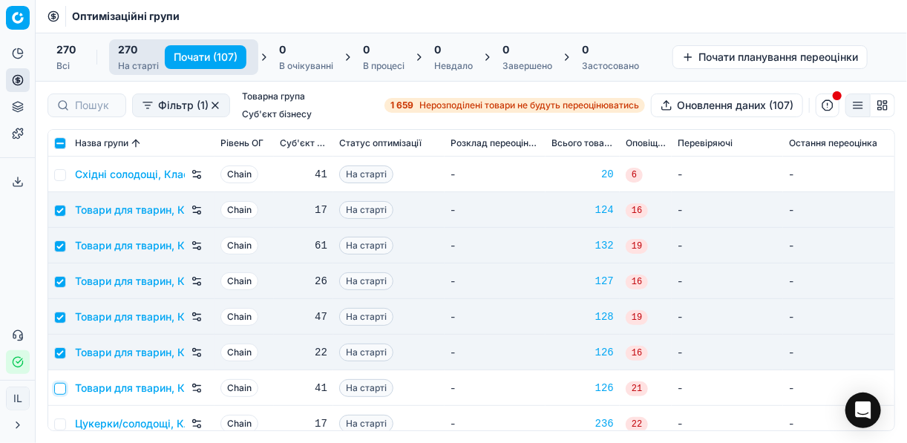
click at [58, 391] on input "checkbox" at bounding box center [60, 389] width 12 height 12
checkbox input "true"
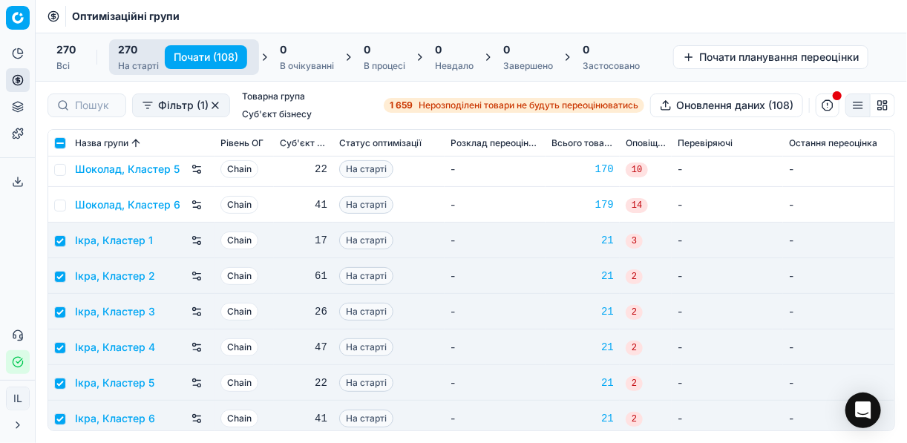
scroll to position [9348, 0]
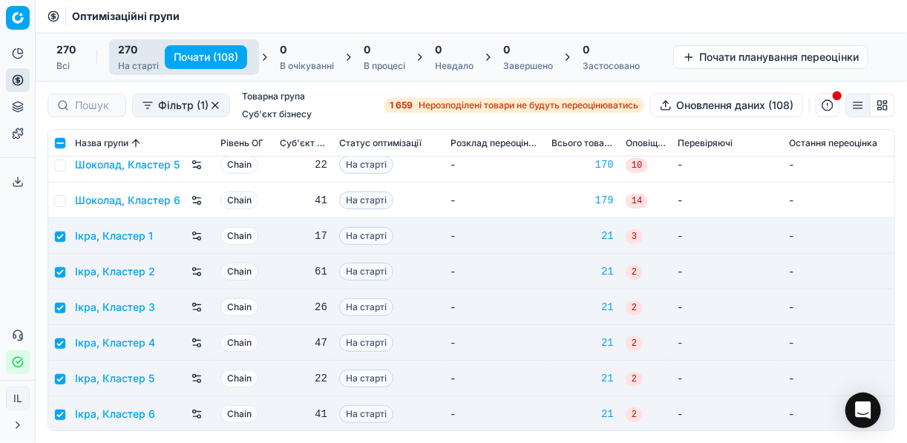
click at [182, 52] on button "Почати (108)" at bounding box center [206, 57] width 82 height 24
checkbox input "false"
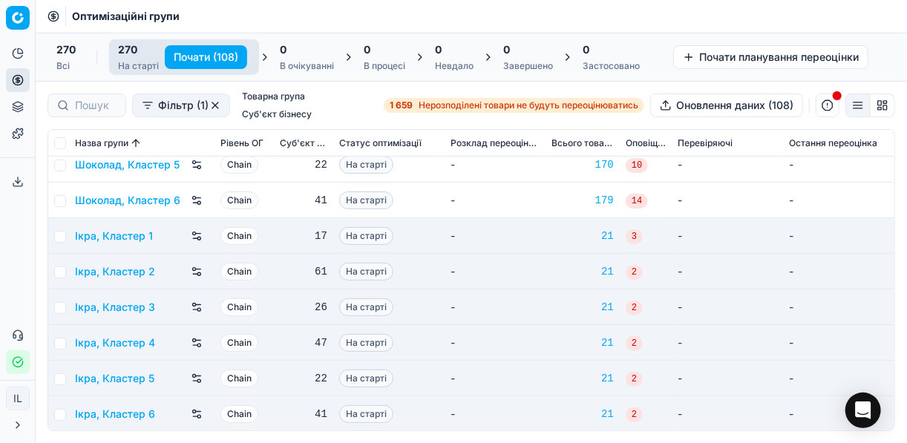
checkbox input "false"
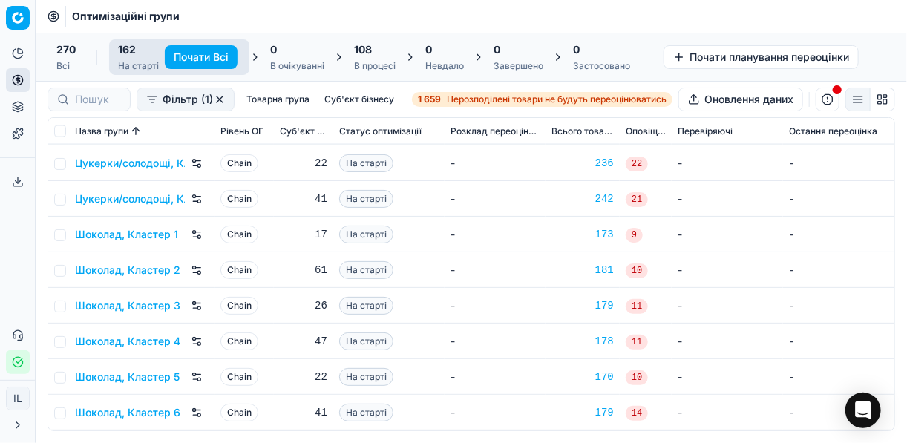
scroll to position [5487, 0]
click at [385, 52] on div "108" at bounding box center [375, 49] width 42 height 15
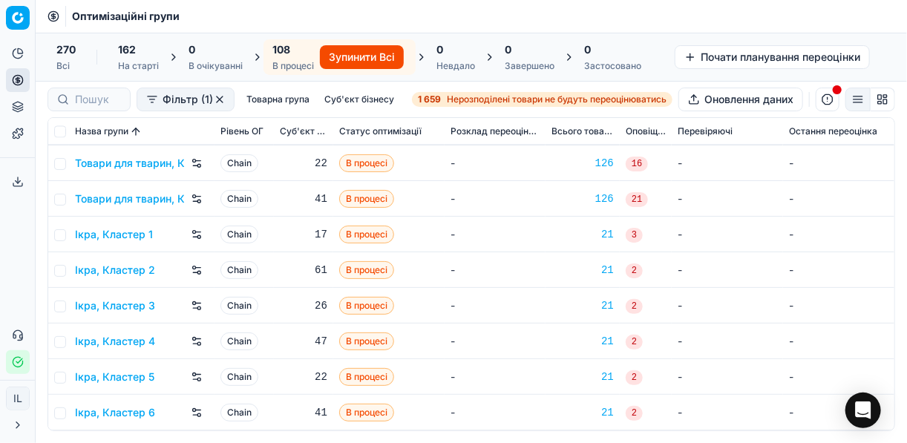
scroll to position [3562, 0]
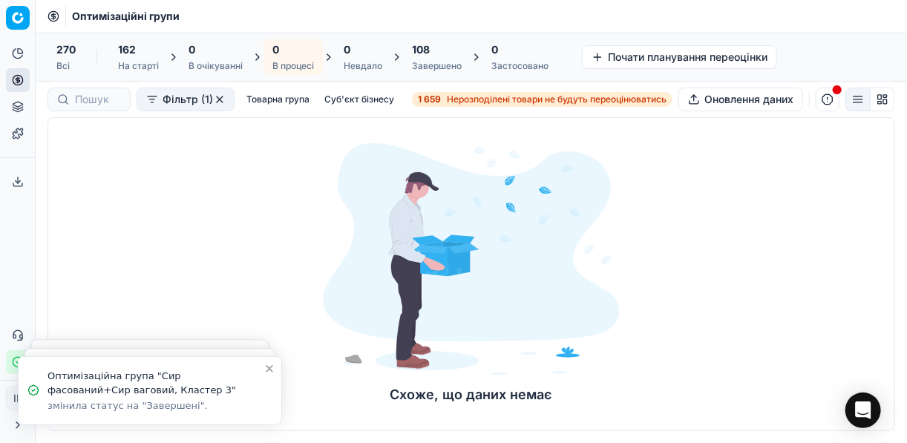
click at [431, 53] on div "108" at bounding box center [437, 49] width 50 height 15
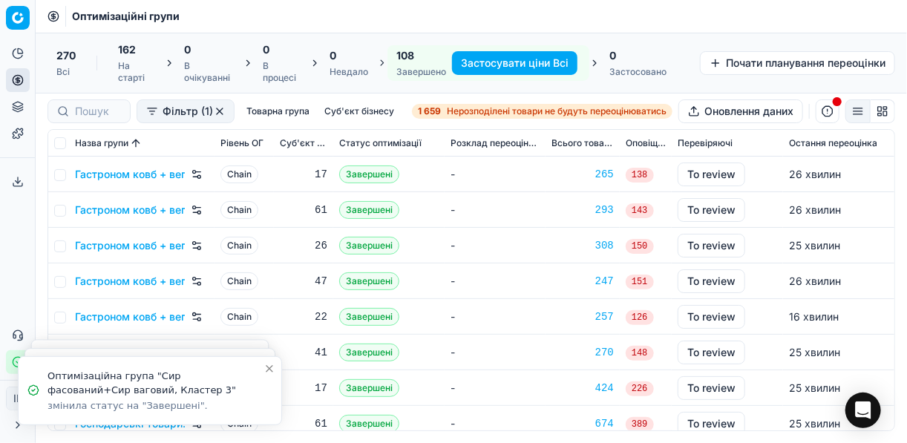
click at [518, 62] on button "Застосувати ціни Всі" at bounding box center [514, 63] width 125 height 24
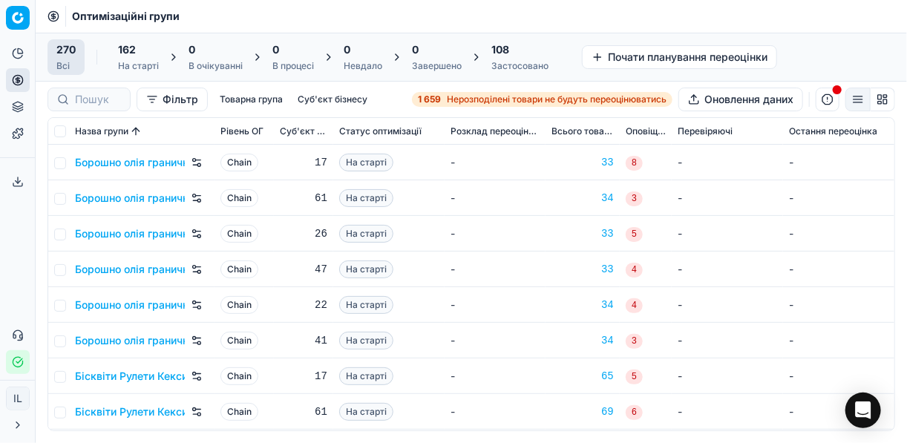
click at [509, 52] on span "108" at bounding box center [501, 49] width 18 height 15
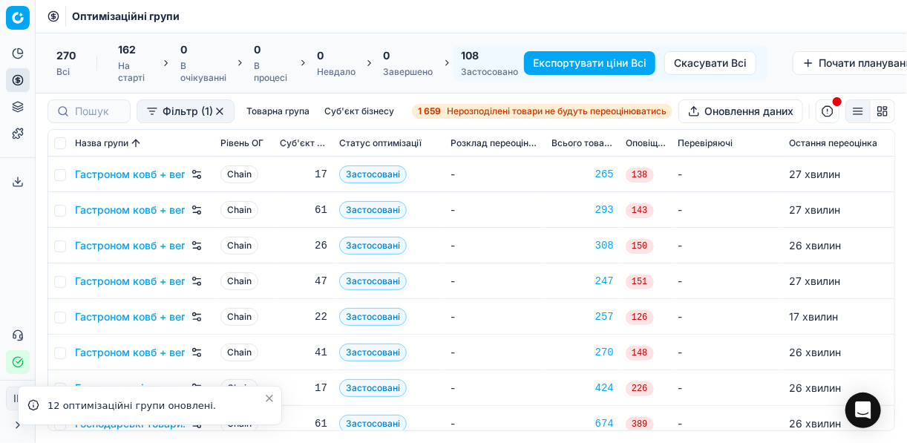
click at [569, 61] on button "Експортувати ціни Всі" at bounding box center [589, 63] width 131 height 24
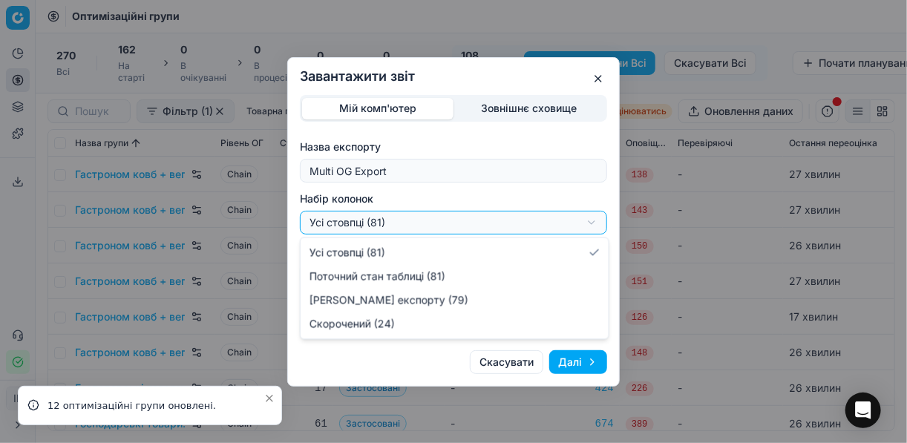
click at [594, 224] on div "Завантажити звіт Мій комп'ютер Зовнішнє сховище Назва експорту Multi OG Export …" at bounding box center [453, 221] width 907 height 443
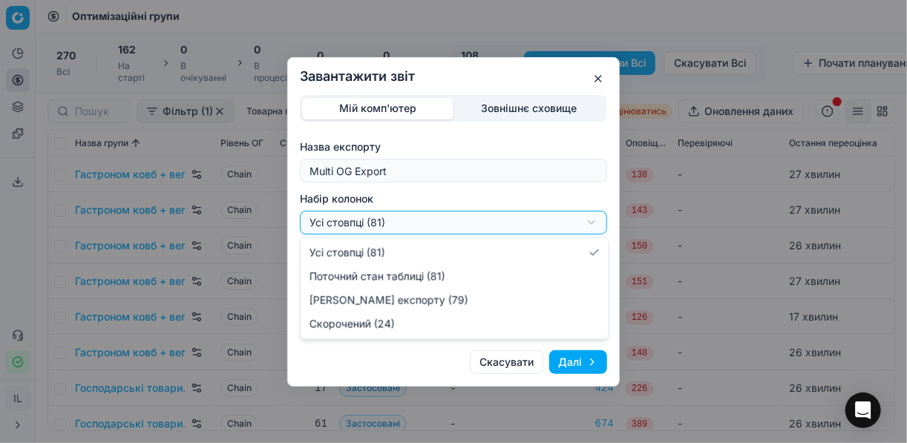
select select "a9134834-9553-4c73-ac5c-c823406624b7"
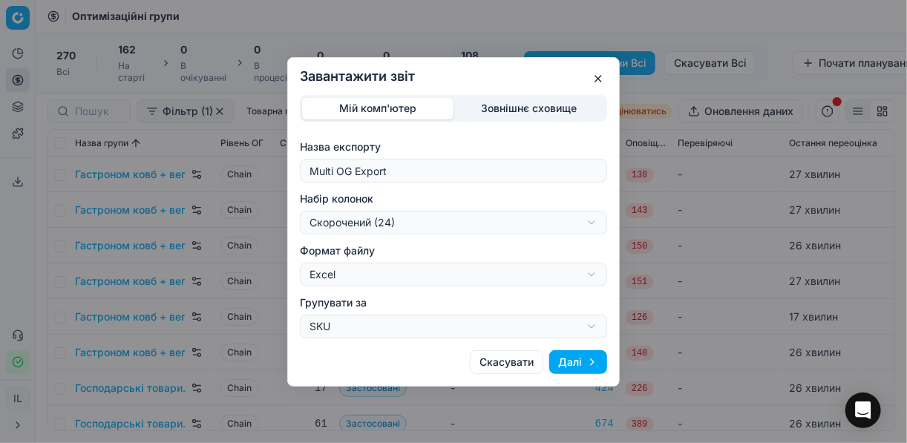
click at [584, 361] on button "Далі" at bounding box center [578, 362] width 58 height 24
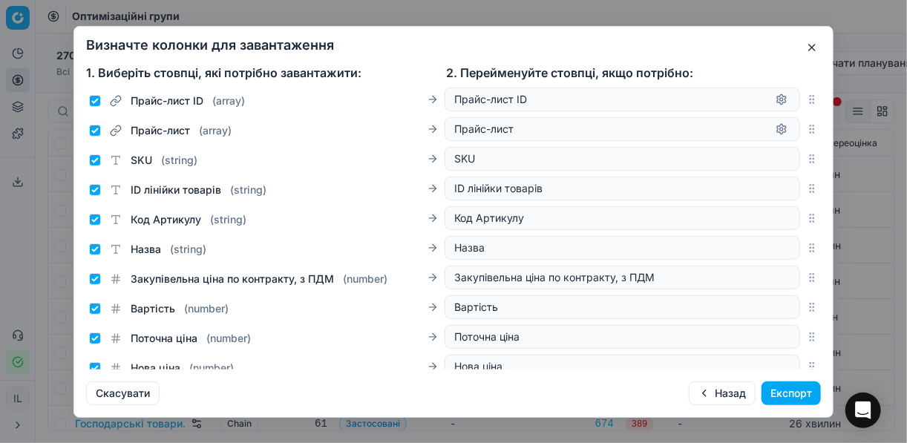
click at [795, 385] on button "Експорт" at bounding box center [791, 394] width 59 height 24
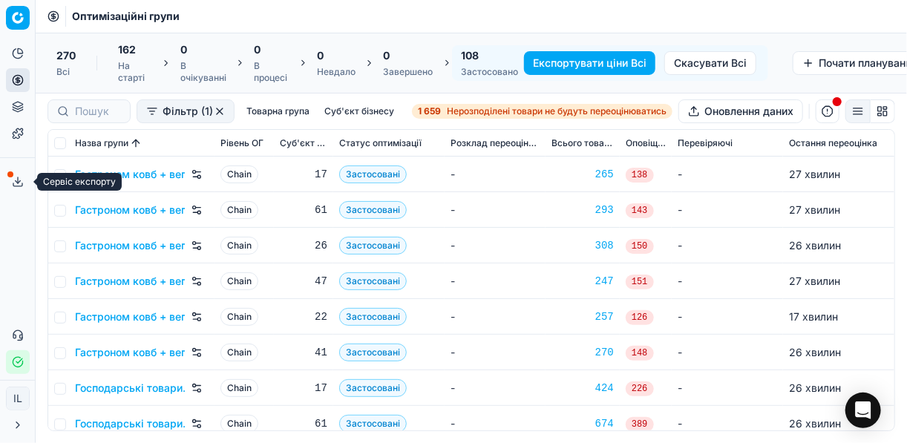
click at [14, 178] on icon at bounding box center [18, 182] width 12 height 12
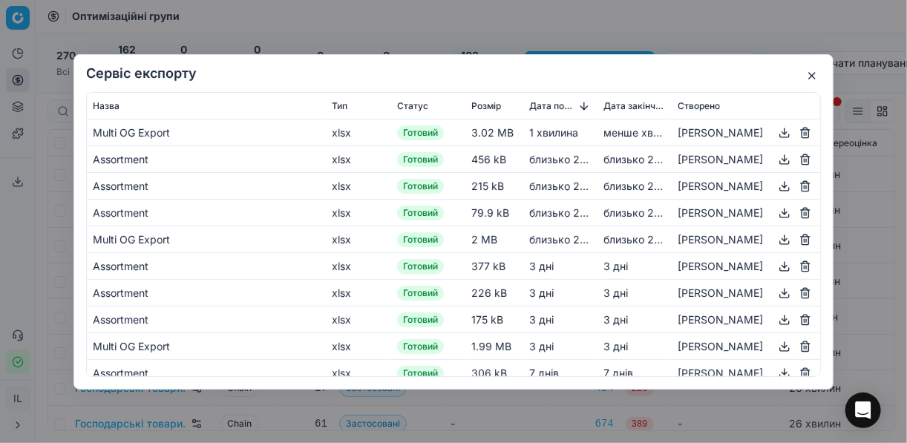
click at [776, 131] on button "button" at bounding box center [785, 132] width 18 height 18
click at [469, 27] on div "Сервіс експорту Назва Тип Статус Розмір Дата початку Дата закінчення Створено M…" at bounding box center [453, 221] width 907 height 443
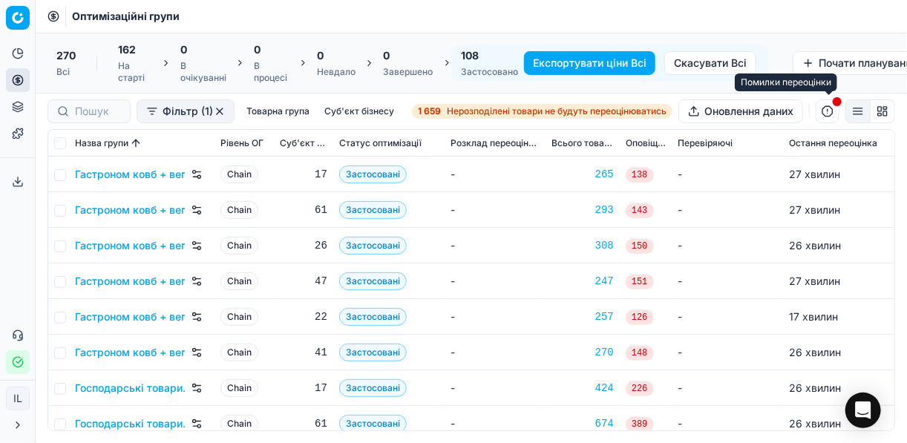
click at [827, 111] on button "button" at bounding box center [828, 112] width 24 height 24
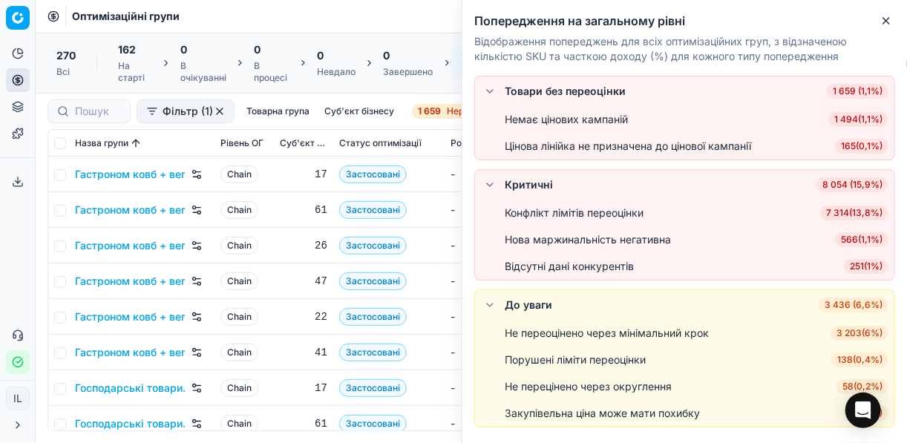
click at [821, 211] on span "7 314 ( 13,8% )" at bounding box center [855, 213] width 68 height 15
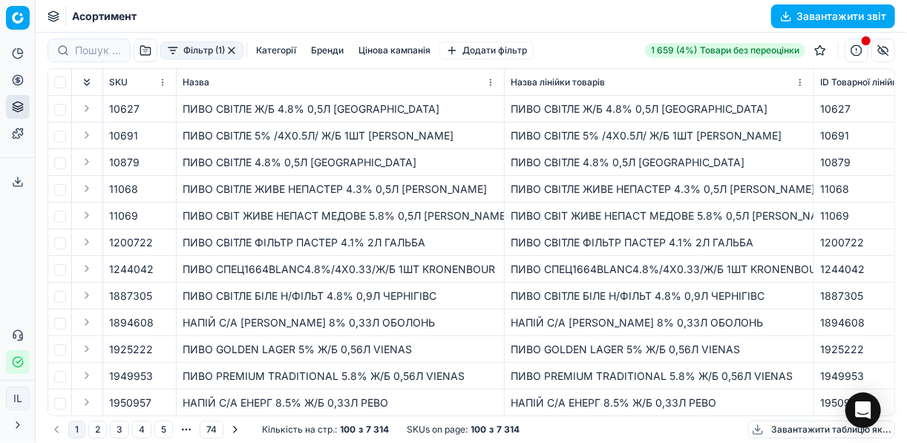
click at [289, 53] on button "Категорії" at bounding box center [276, 51] width 52 height 18
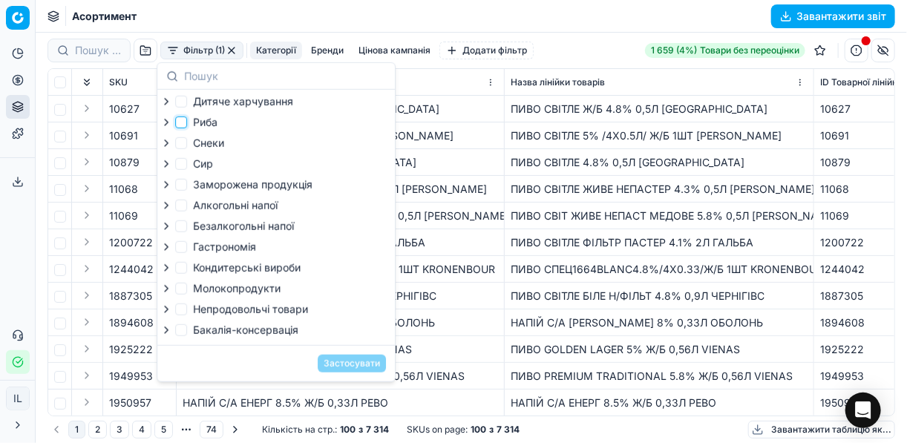
click at [183, 122] on input "Риба" at bounding box center [181, 123] width 12 height 12
checkbox input "true"
click at [183, 247] on input "Гастрономія" at bounding box center [181, 247] width 12 height 12
checkbox input "true"
click at [342, 370] on button "Застосувати" at bounding box center [352, 364] width 68 height 18
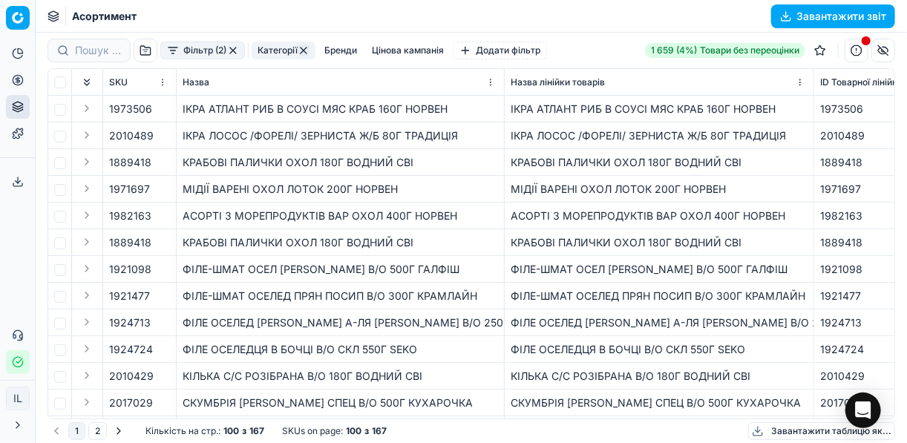
click at [790, 13] on button "Завантажити звіт" at bounding box center [834, 16] width 124 height 24
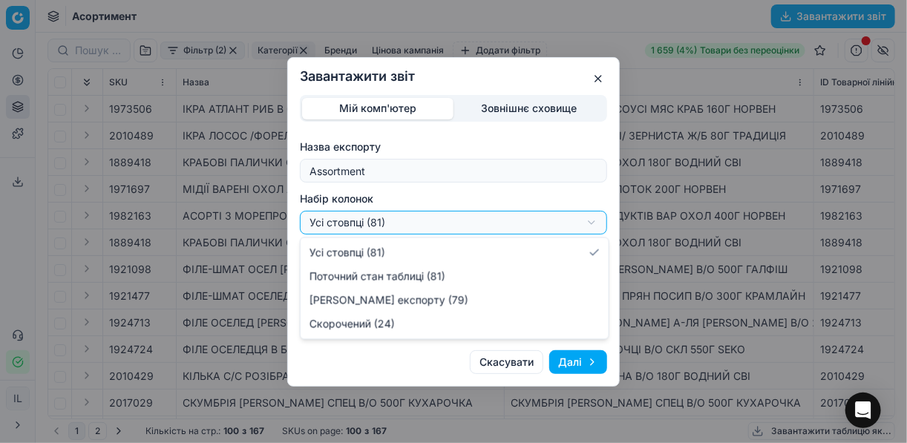
click at [591, 221] on div "Завантажити звіт Мій комп'ютер Зовнішнє сховище Назва експорту Assortment Набір…" at bounding box center [453, 221] width 907 height 443
select select "a9134834-9553-4c73-ac5c-c823406624b7"
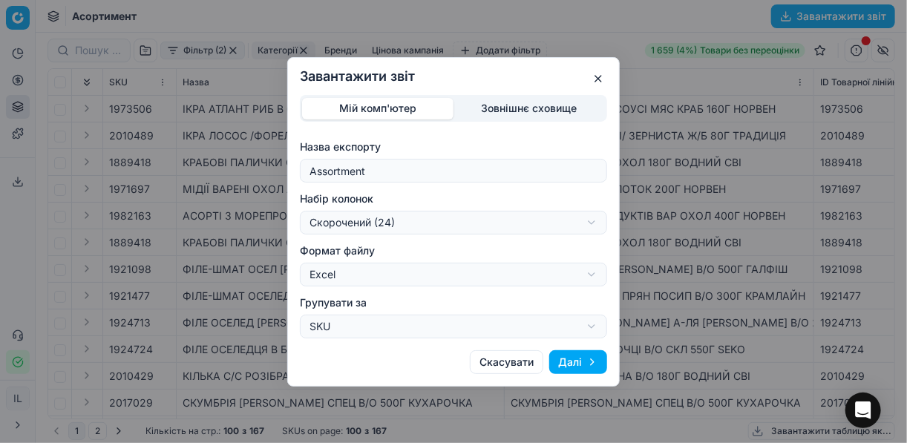
click at [567, 362] on button "Далі" at bounding box center [578, 362] width 58 height 24
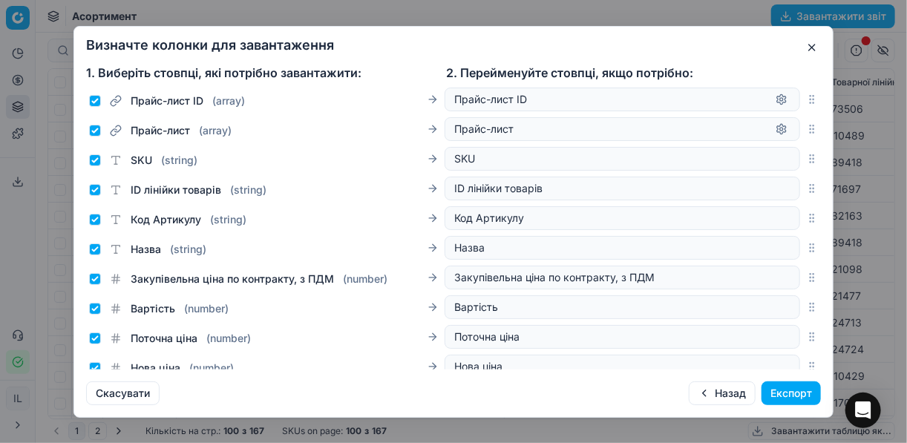
click at [799, 388] on button "Експорт" at bounding box center [791, 394] width 59 height 24
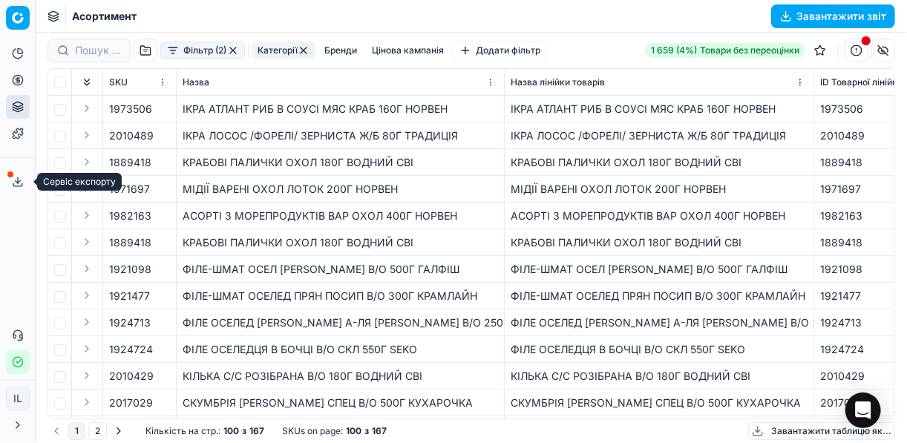
click at [14, 179] on icon at bounding box center [18, 182] width 12 height 12
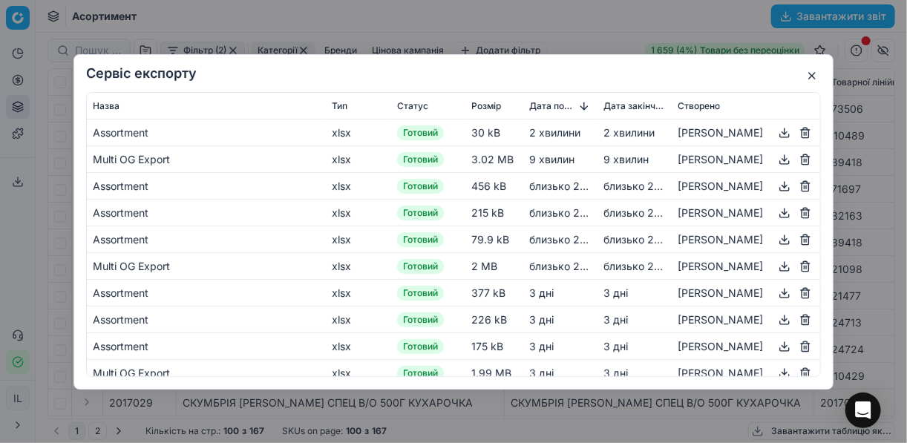
click at [776, 134] on button "button" at bounding box center [785, 132] width 18 height 18
click at [606, 24] on div "Сервіс експорту Назва Тип Статус Розмір Дата початку Дата закінчення Створено A…" at bounding box center [453, 221] width 907 height 443
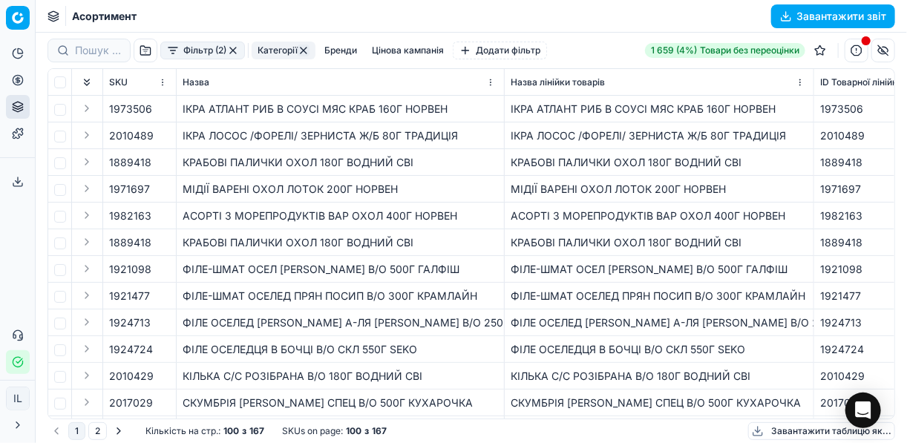
click at [233, 52] on button "button" at bounding box center [233, 51] width 12 height 12
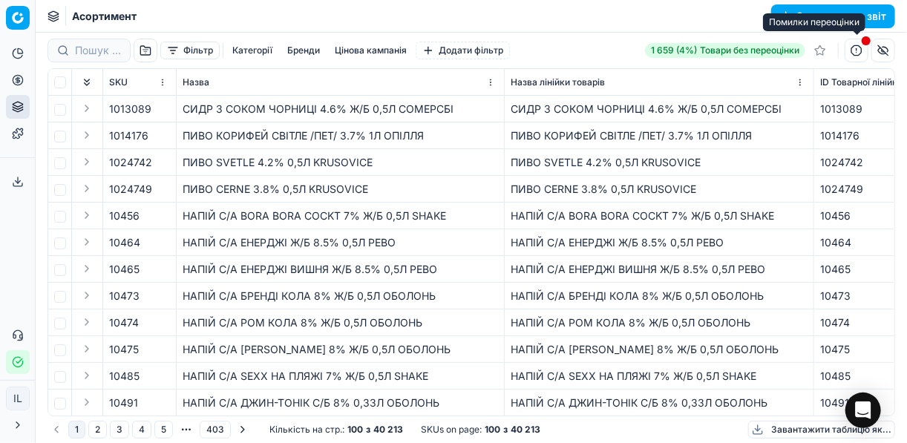
click at [860, 51] on button "button" at bounding box center [857, 51] width 24 height 24
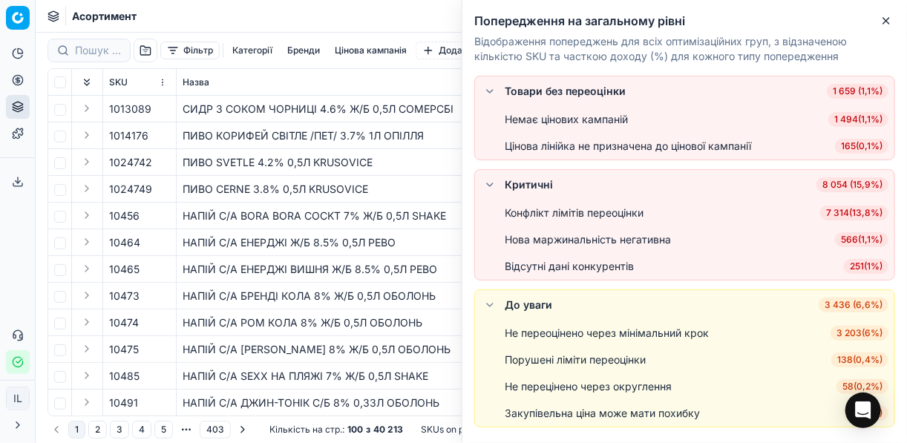
click at [848, 208] on span "7 314 ( 13,8% )" at bounding box center [855, 213] width 68 height 15
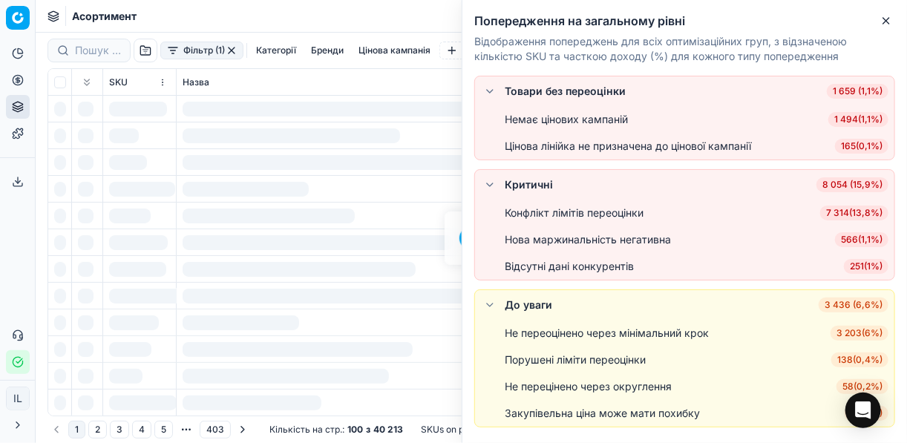
click at [848, 208] on div "Конфлікт лімітів переоцінки 7 314 ( 13,8% )" at bounding box center [697, 213] width 384 height 15
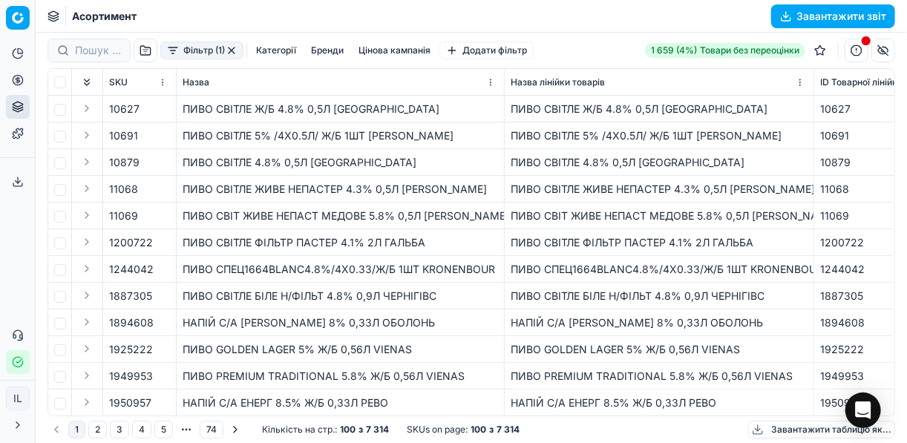
click at [287, 52] on button "Категорії" at bounding box center [276, 51] width 52 height 18
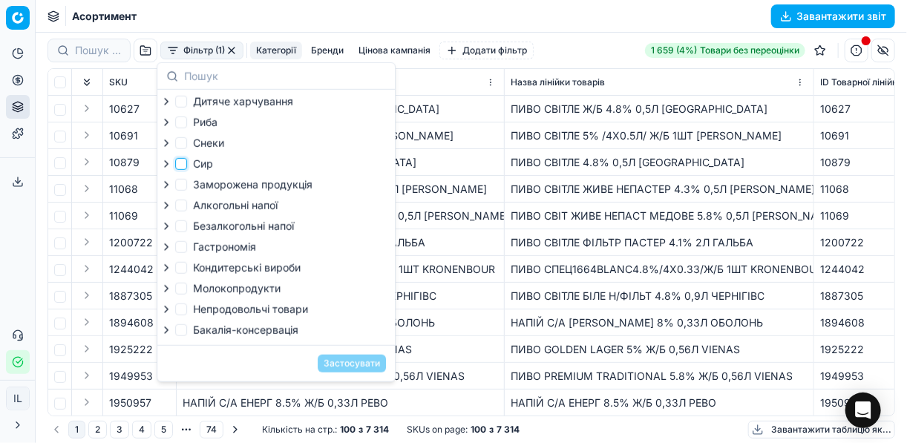
click at [185, 165] on input "Сир" at bounding box center [181, 164] width 12 height 12
checkbox input "true"
click at [184, 293] on input "Молокопродукти" at bounding box center [181, 289] width 12 height 12
checkbox input "true"
click at [355, 369] on button "Застосувати" at bounding box center [352, 364] width 68 height 18
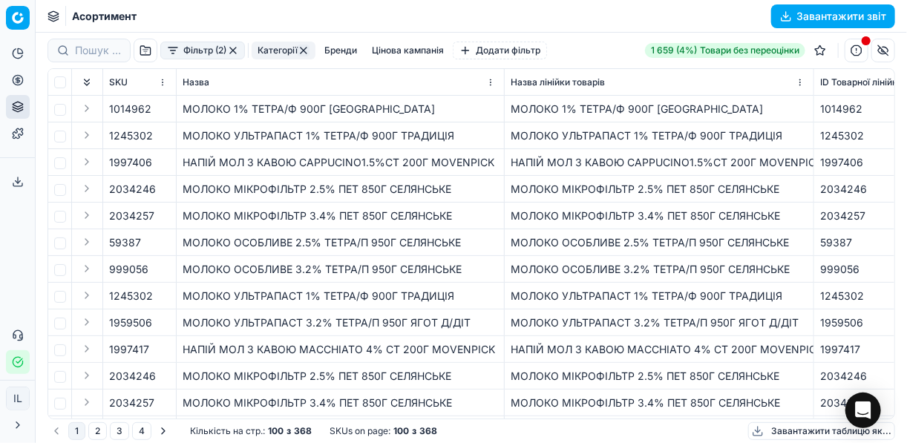
click at [783, 8] on button "Завантажити звіт" at bounding box center [834, 16] width 124 height 24
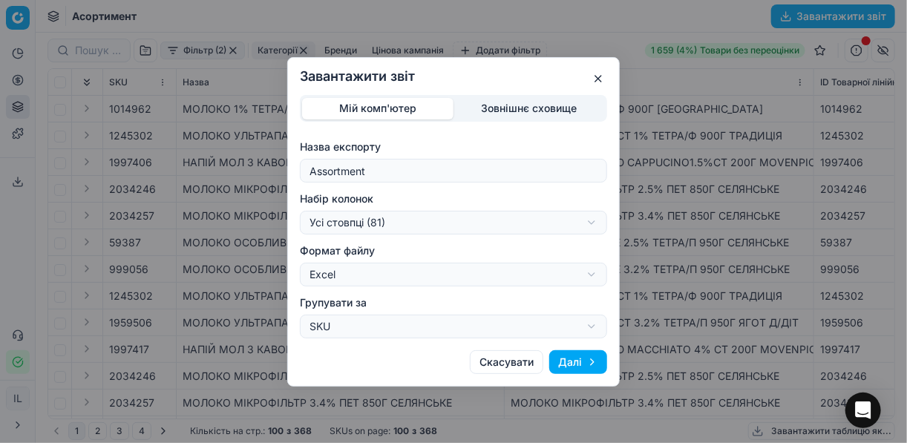
click at [600, 220] on div "Завантажити звіт Мій комп'ютер Зовнішнє сховище Назва експорту Assortment Набір…" at bounding box center [453, 221] width 907 height 443
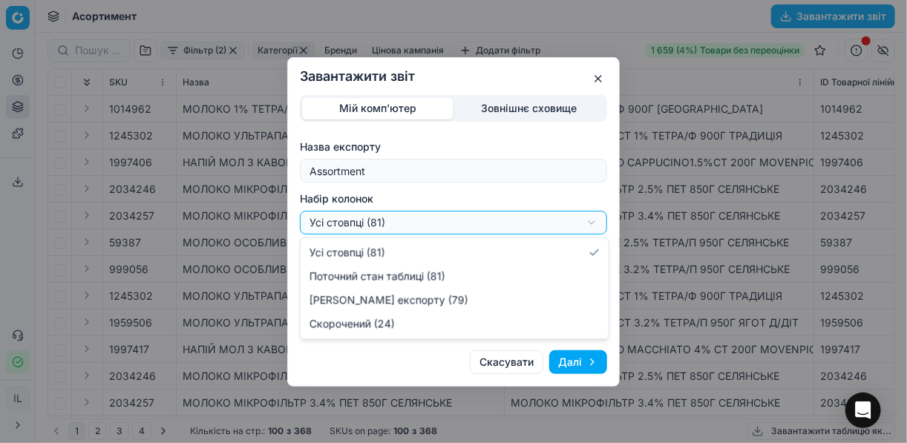
select select "a9134834-9553-4c73-ac5c-c823406624b7"
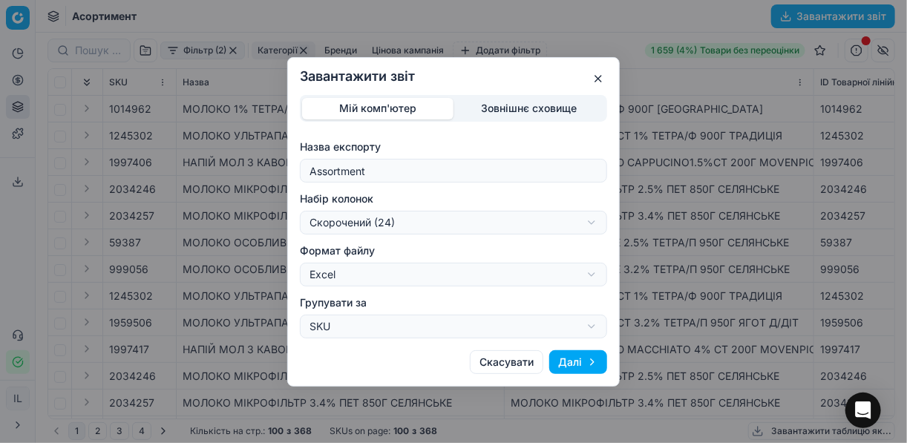
click at [575, 356] on button "Далі" at bounding box center [578, 362] width 58 height 24
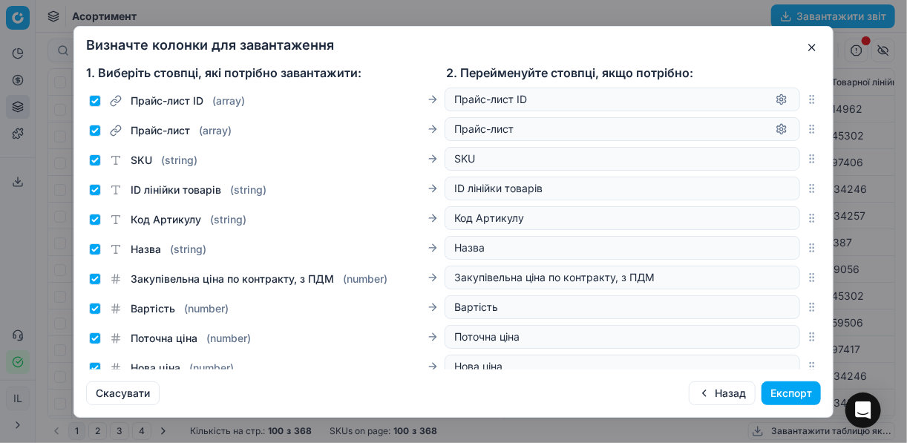
click at [800, 385] on button "Експорт" at bounding box center [791, 394] width 59 height 24
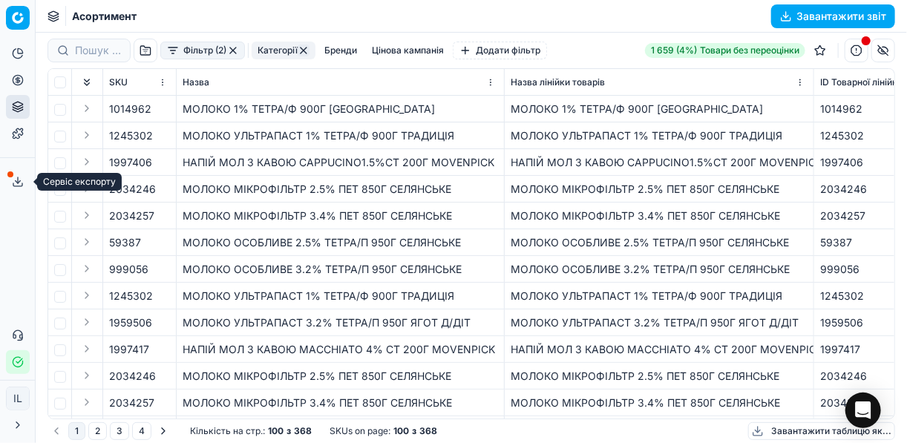
click at [16, 183] on polyline at bounding box center [18, 182] width 5 height 2
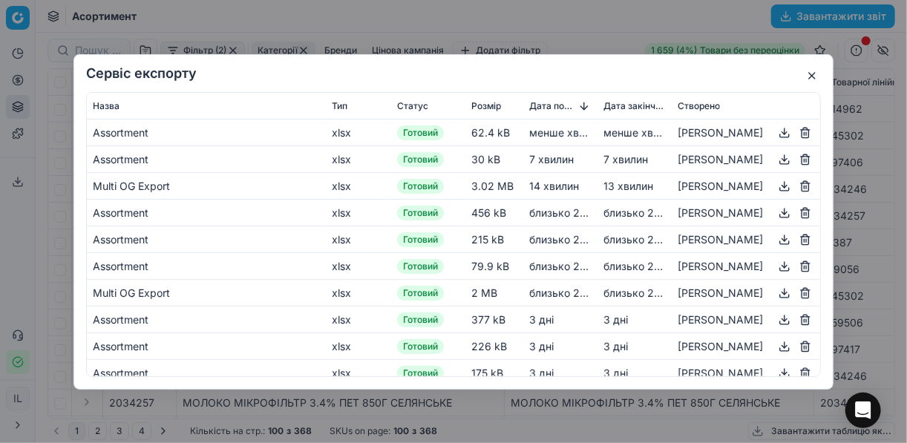
click at [780, 131] on button "button" at bounding box center [785, 132] width 18 height 18
click at [581, 25] on div "Сервіс експорту Назва Тип Статус Розмір Дата початку Дата закінчення Створено A…" at bounding box center [453, 221] width 907 height 443
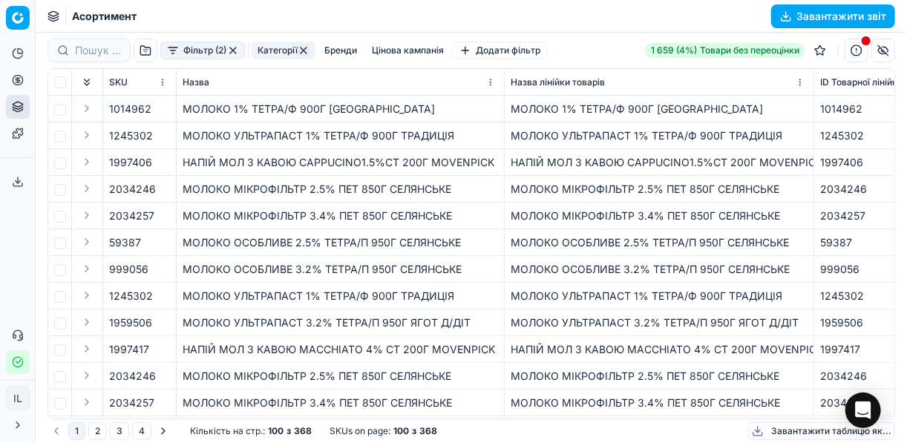
click at [306, 48] on button "button" at bounding box center [304, 51] width 12 height 12
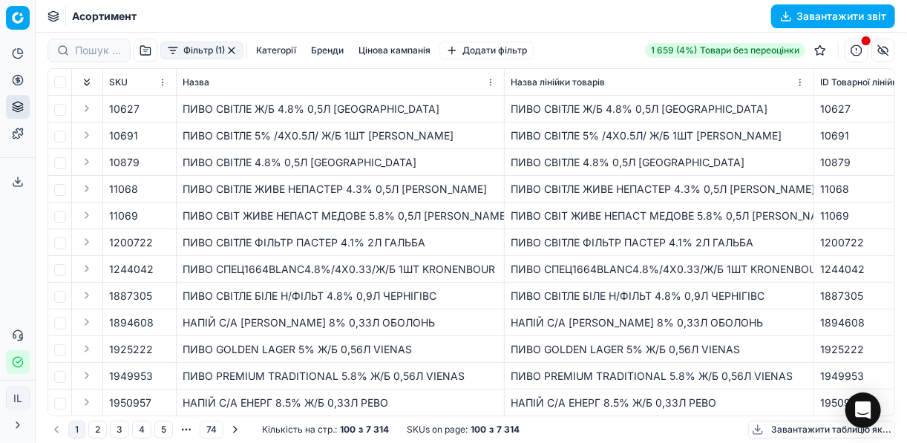
click at [238, 53] on button "button" at bounding box center [232, 51] width 12 height 12
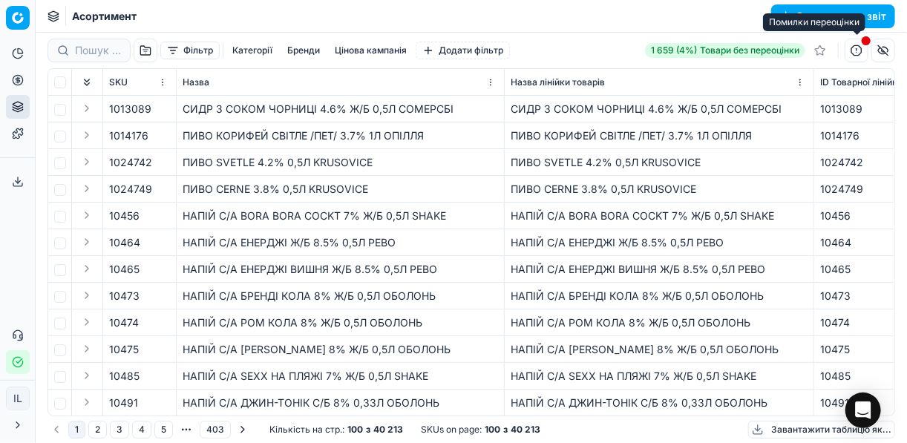
click at [855, 48] on button "button" at bounding box center [857, 51] width 24 height 24
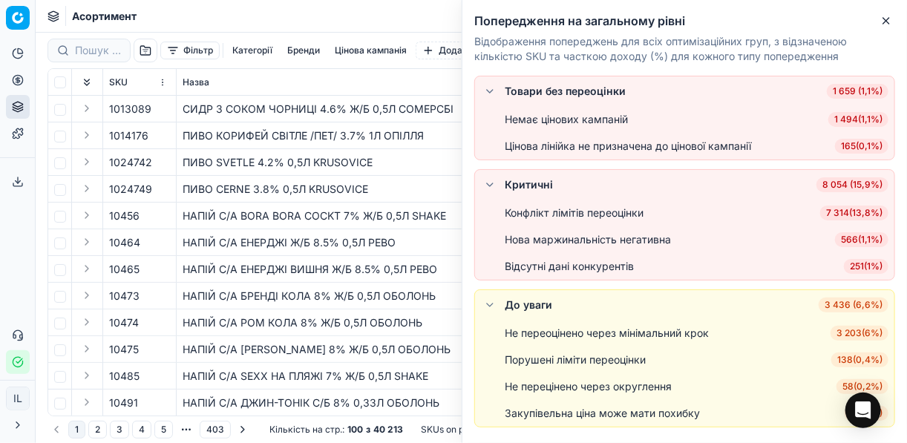
click at [864, 210] on span "7 314 ( 13,8% )" at bounding box center [855, 213] width 68 height 15
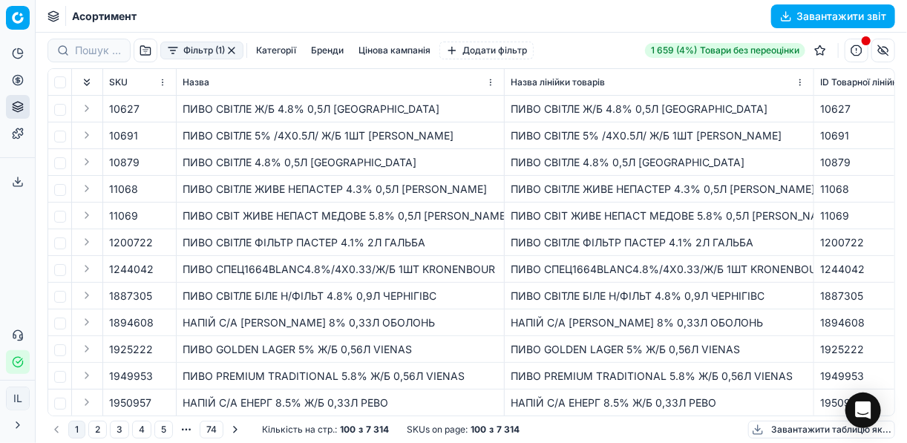
click at [261, 54] on button "Категорії" at bounding box center [276, 51] width 52 height 18
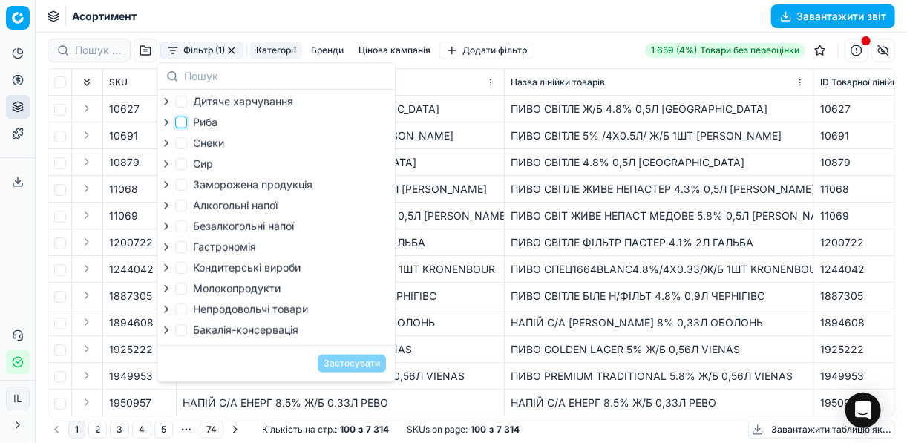
click at [185, 125] on input "Риба" at bounding box center [181, 123] width 12 height 12
checkbox input "true"
click at [186, 188] on input "Заморожена продукція" at bounding box center [181, 185] width 12 height 12
checkbox input "true"
click at [186, 251] on input "Гастрономія" at bounding box center [181, 247] width 12 height 12
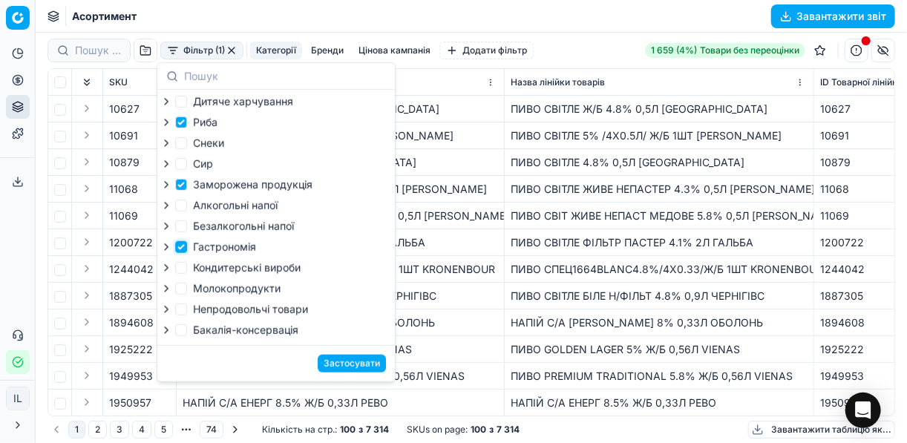
checkbox input "true"
click at [342, 370] on button "Застосувати" at bounding box center [352, 364] width 68 height 18
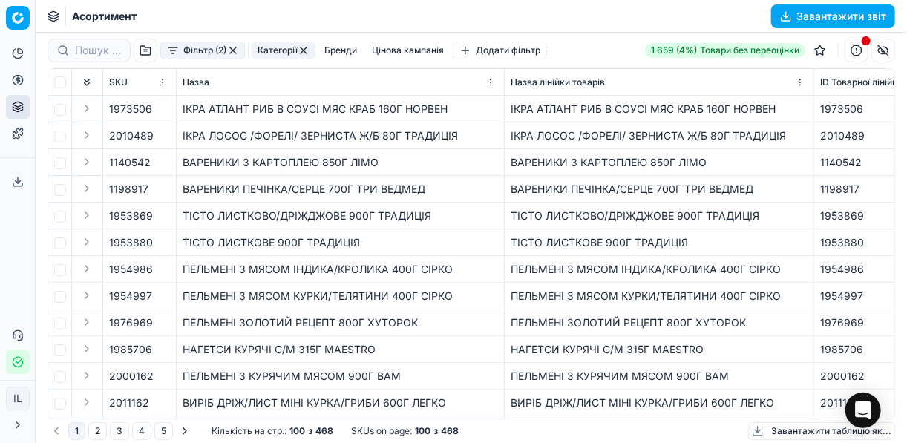
click at [783, 16] on button "Завантажити звіт" at bounding box center [834, 16] width 124 height 24
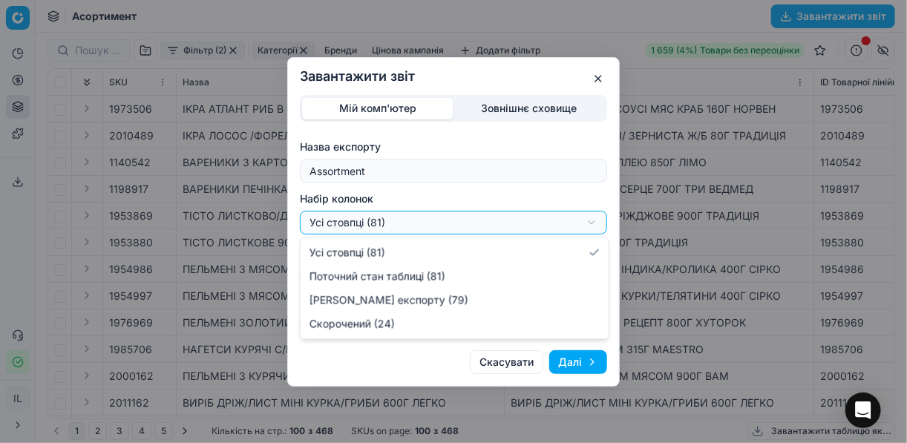
click at [595, 219] on div "Завантажити звіт Мій комп'ютер Зовнішнє сховище Назва експорту Assortment Набір…" at bounding box center [453, 221] width 907 height 443
select select "a9134834-9553-4c73-ac5c-c823406624b7"
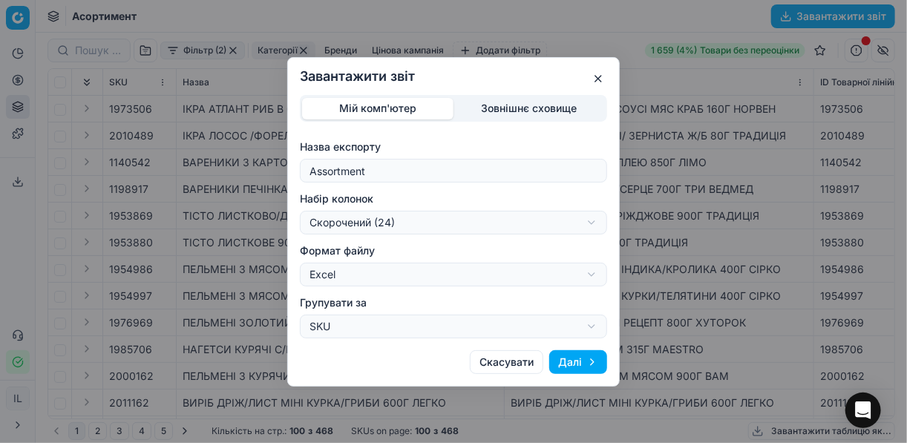
click at [562, 356] on button "Далі" at bounding box center [578, 362] width 58 height 24
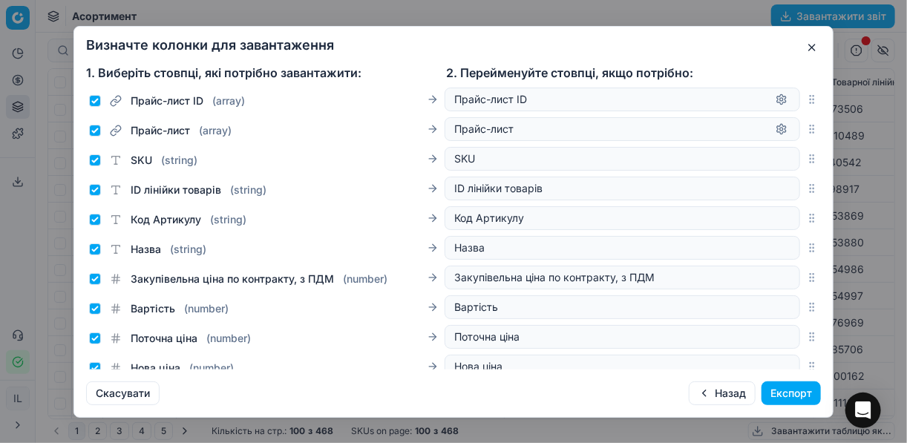
click at [802, 385] on button "Експорт" at bounding box center [791, 394] width 59 height 24
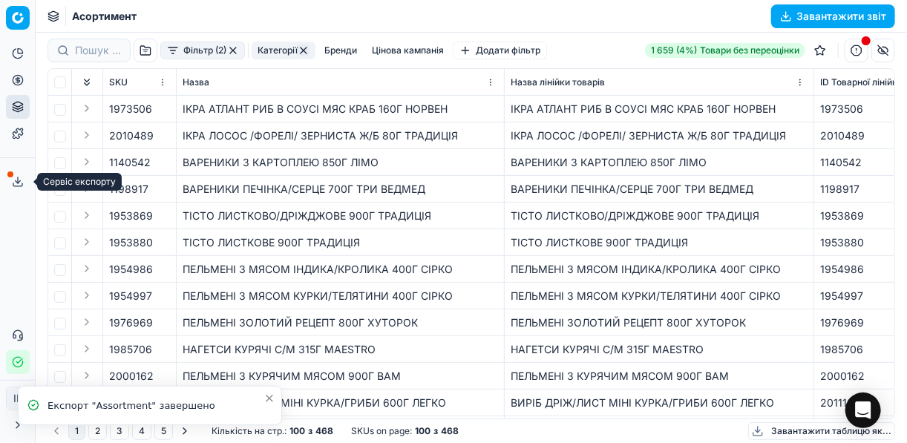
click at [15, 181] on icon at bounding box center [18, 182] width 12 height 12
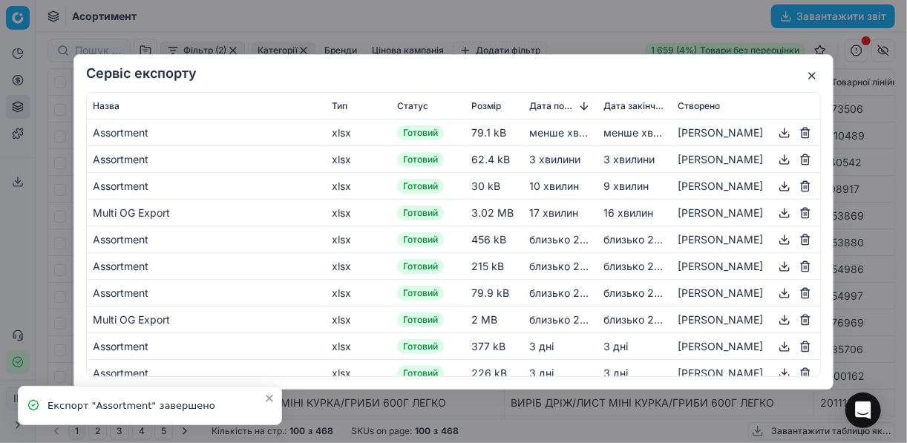
click at [776, 130] on button "button" at bounding box center [785, 132] width 18 height 18
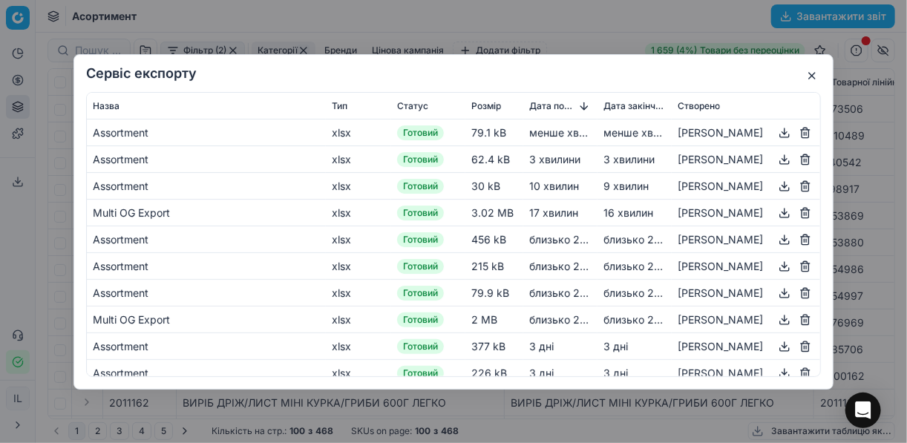
click at [583, 33] on div "Сервіс експорту Назва Тип Статус Розмір Дата початку Дата закінчення Створено A…" at bounding box center [453, 221] width 907 height 443
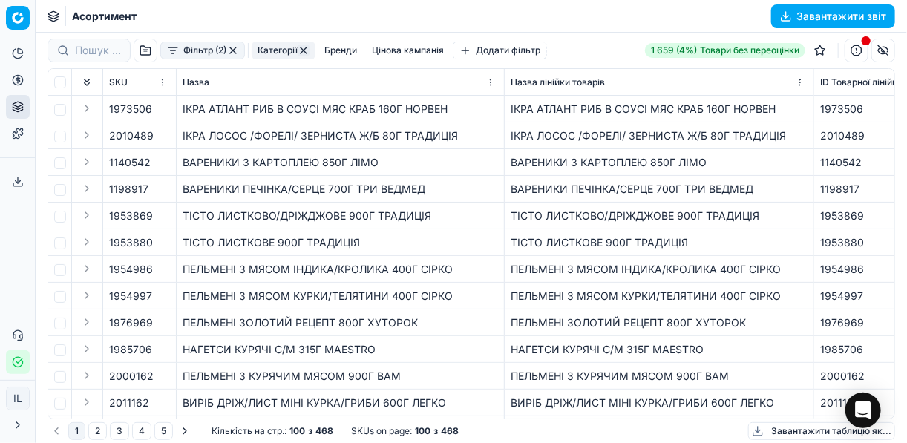
click at [233, 52] on button "button" at bounding box center [233, 51] width 12 height 12
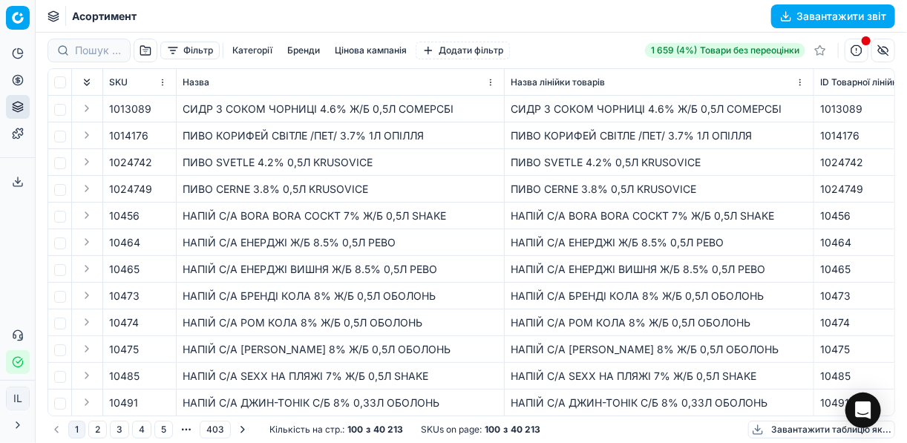
click at [858, 50] on button "button" at bounding box center [857, 51] width 24 height 24
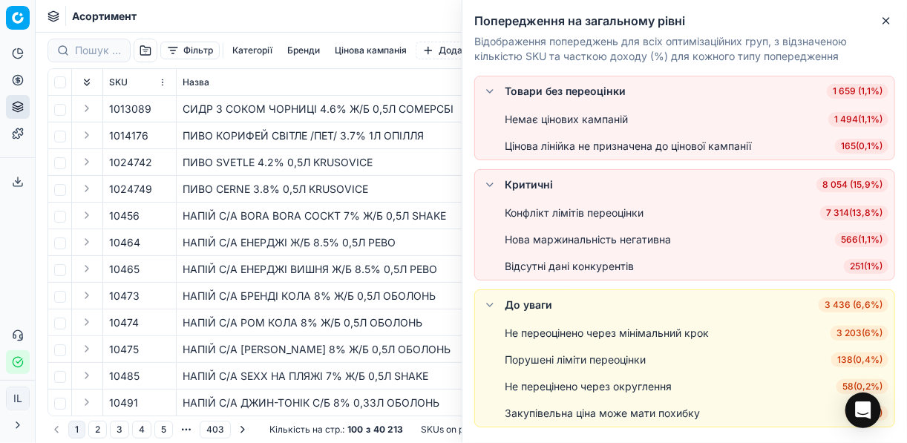
click at [855, 208] on span "7 314 ( 13,8% )" at bounding box center [855, 213] width 68 height 15
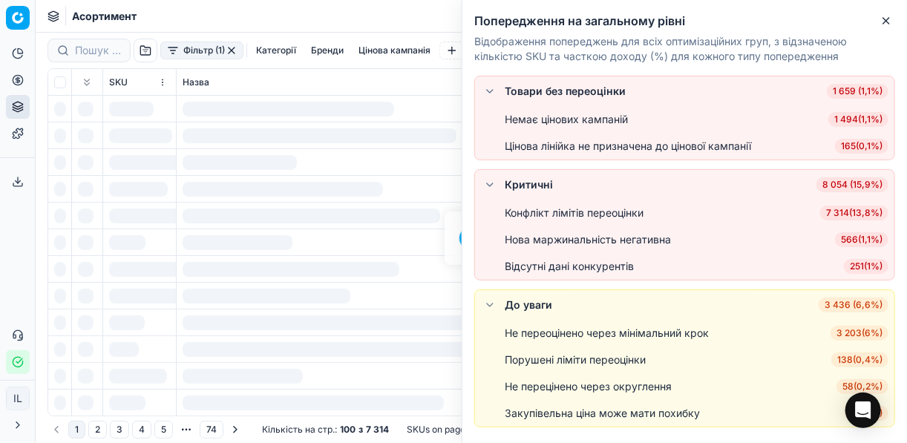
click at [855, 208] on span "7 314 ( 13,8% )" at bounding box center [855, 213] width 68 height 15
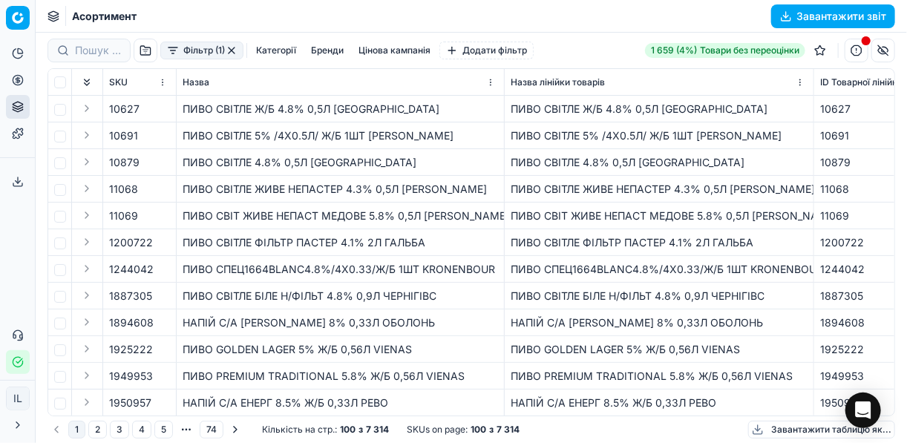
click at [290, 51] on button "Категорії" at bounding box center [276, 51] width 52 height 18
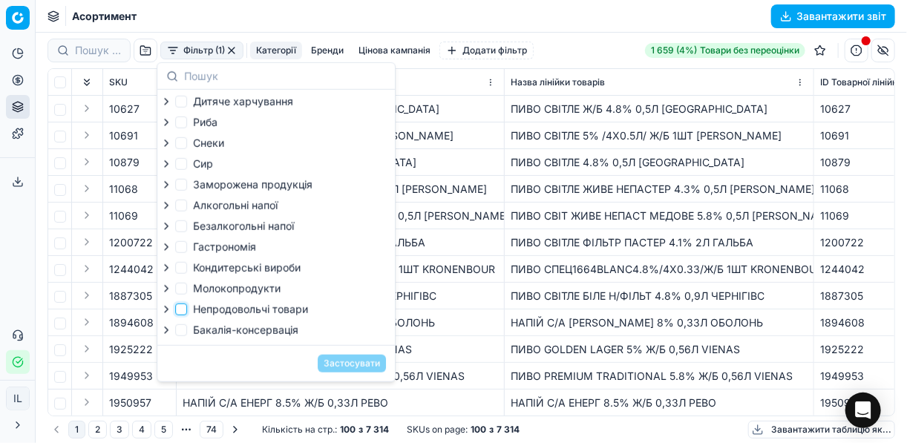
click at [180, 316] on input "Непродовольчі товари" at bounding box center [181, 310] width 12 height 12
checkbox input "true"
click at [330, 368] on button "Застосувати" at bounding box center [352, 364] width 68 height 18
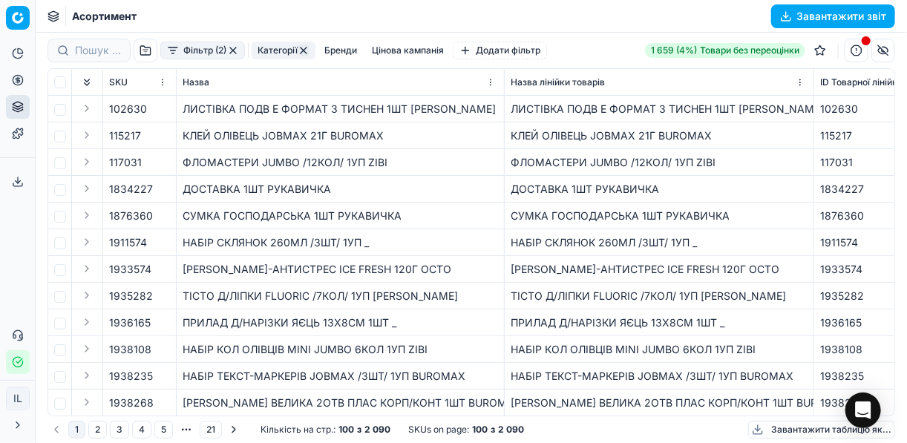
click at [792, 9] on button "Завантажити звіт" at bounding box center [834, 16] width 124 height 24
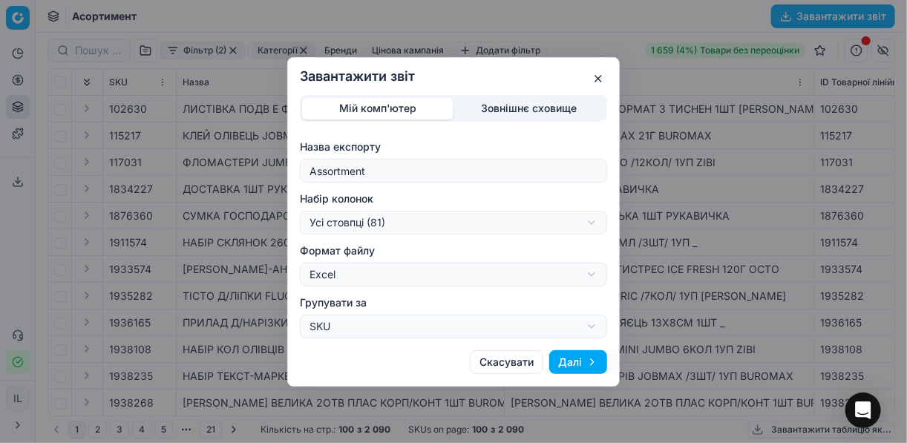
click at [596, 223] on div "Завантажити звіт Мій комп'ютер Зовнішнє сховище Назва експорту Assortment Набір…" at bounding box center [453, 221] width 907 height 443
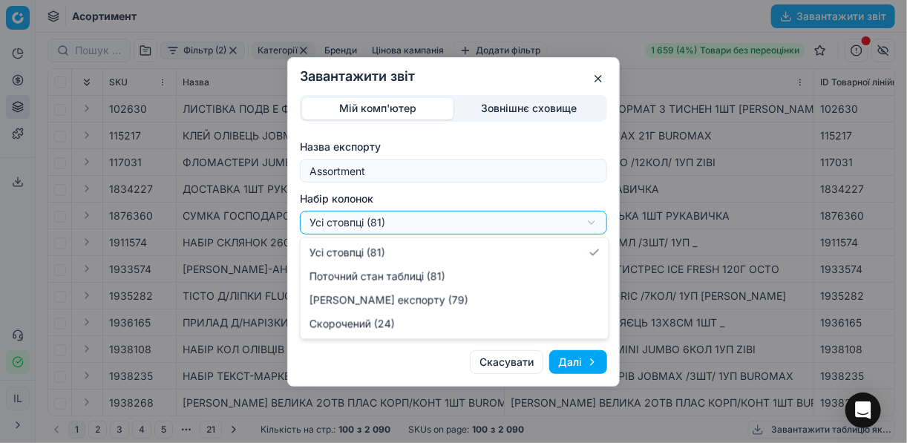
select select "a9134834-9553-4c73-ac5c-c823406624b7"
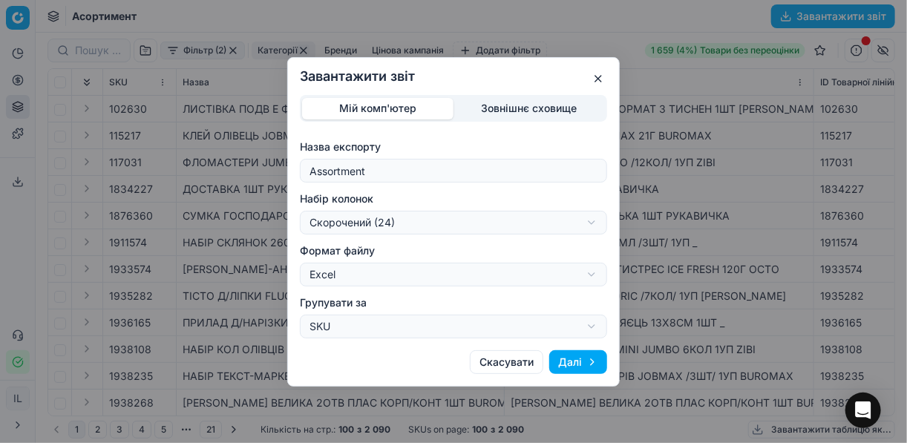
click at [574, 359] on button "Далі" at bounding box center [578, 362] width 58 height 24
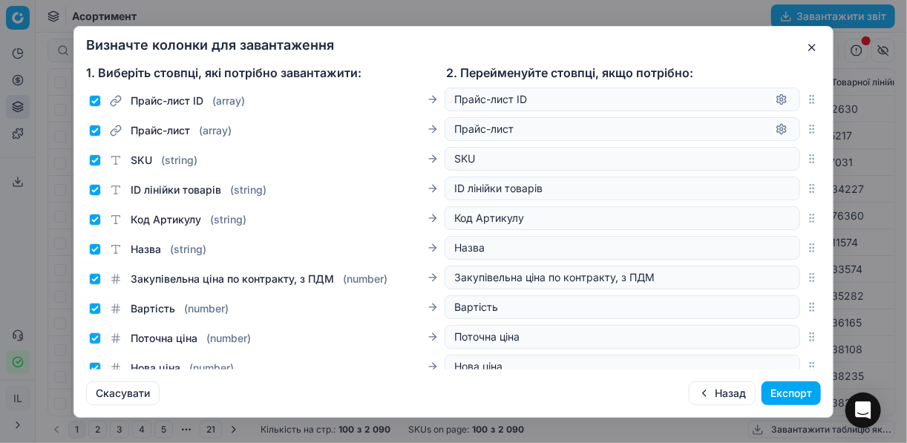
click at [792, 395] on button "Експорт" at bounding box center [791, 394] width 59 height 24
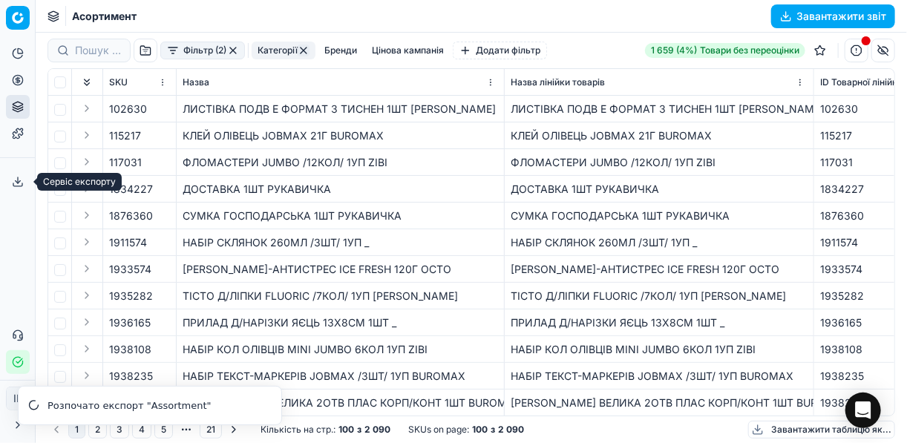
click at [18, 181] on icon at bounding box center [18, 182] width 12 height 12
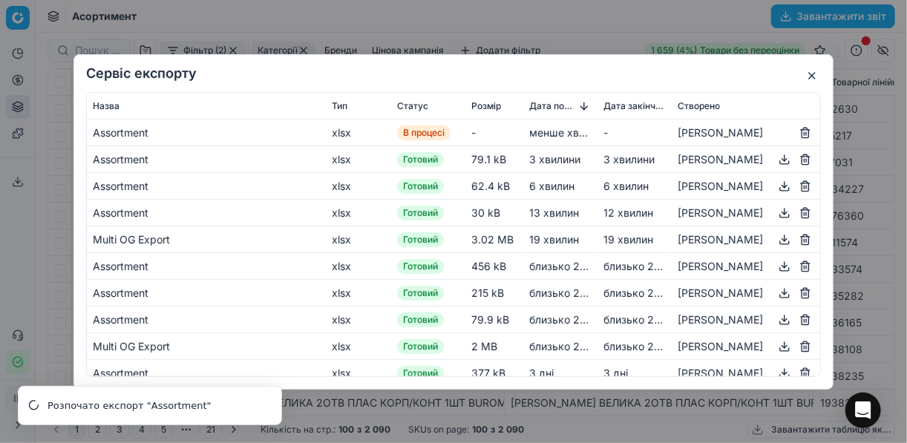
click at [815, 69] on button "button" at bounding box center [812, 76] width 18 height 18
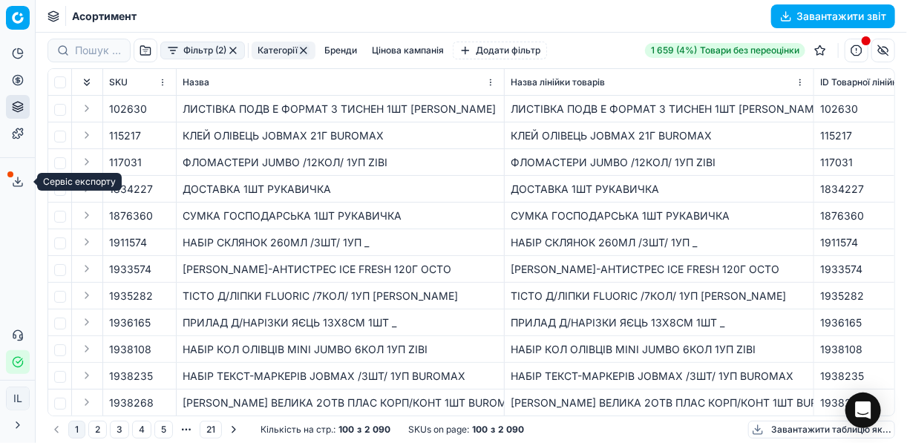
click at [12, 185] on button "Сервіс експорту" at bounding box center [18, 182] width 24 height 24
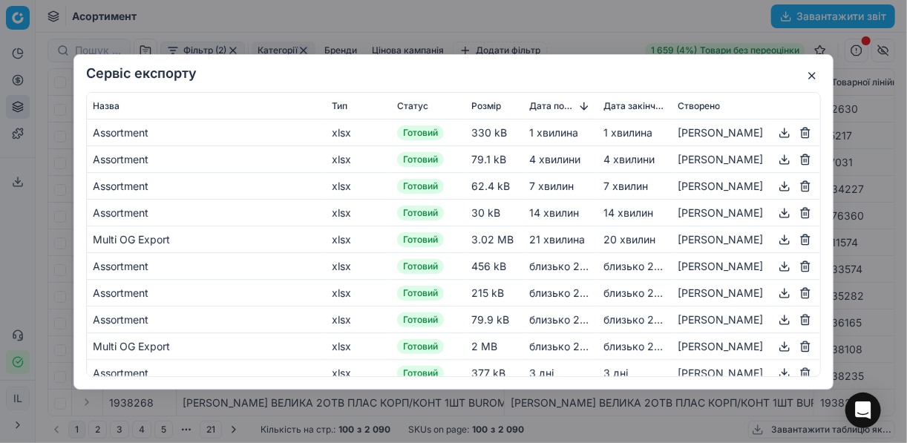
click at [777, 131] on button "button" at bounding box center [785, 132] width 18 height 18
click at [817, 68] on button "button" at bounding box center [812, 76] width 18 height 18
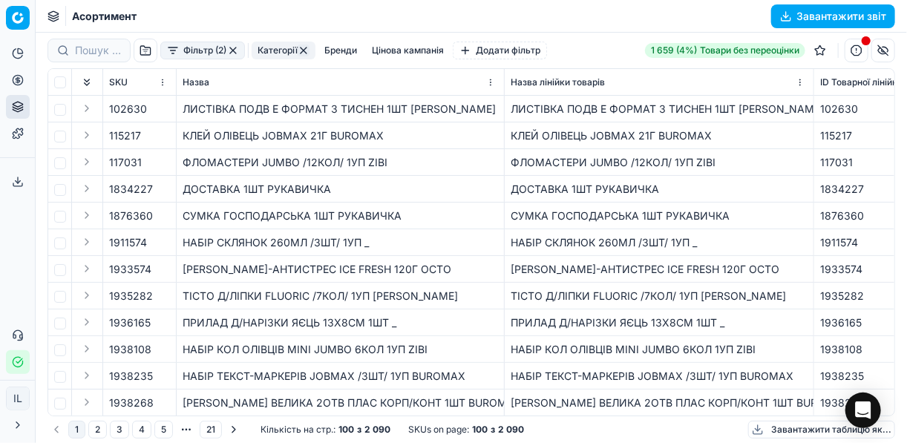
click at [232, 50] on button "button" at bounding box center [233, 51] width 12 height 12
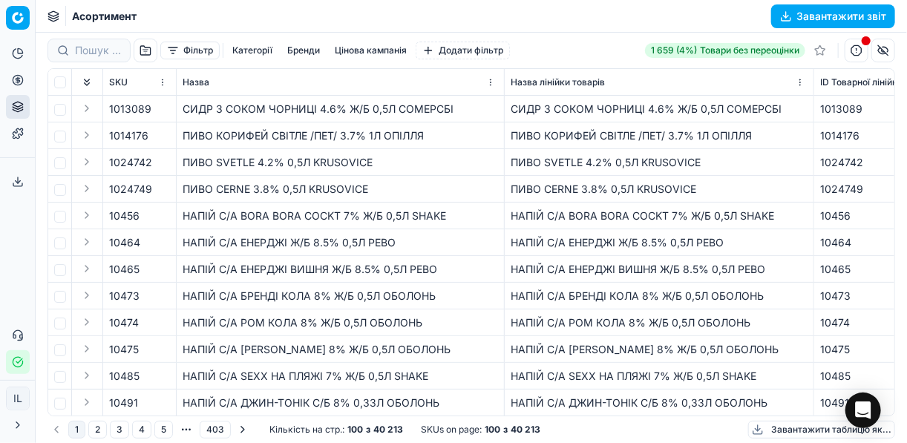
click at [861, 48] on button "button" at bounding box center [857, 51] width 24 height 24
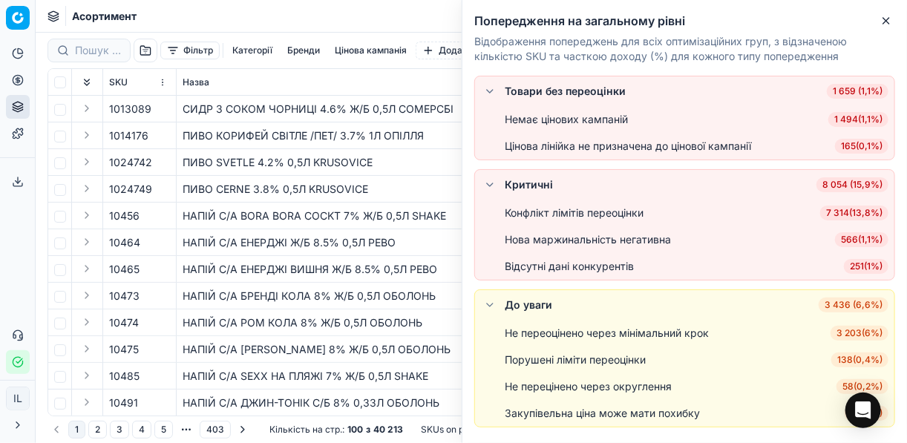
click at [857, 237] on span "566 ( 1,1% )" at bounding box center [861, 239] width 53 height 15
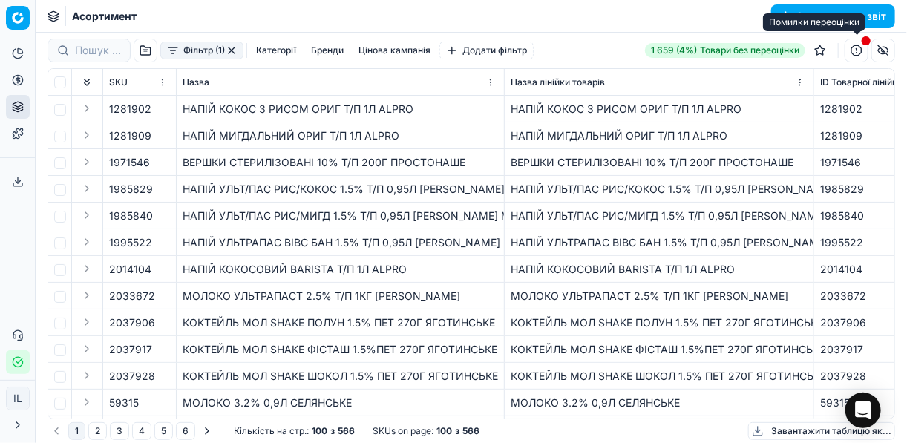
click at [855, 52] on button "button" at bounding box center [857, 51] width 24 height 24
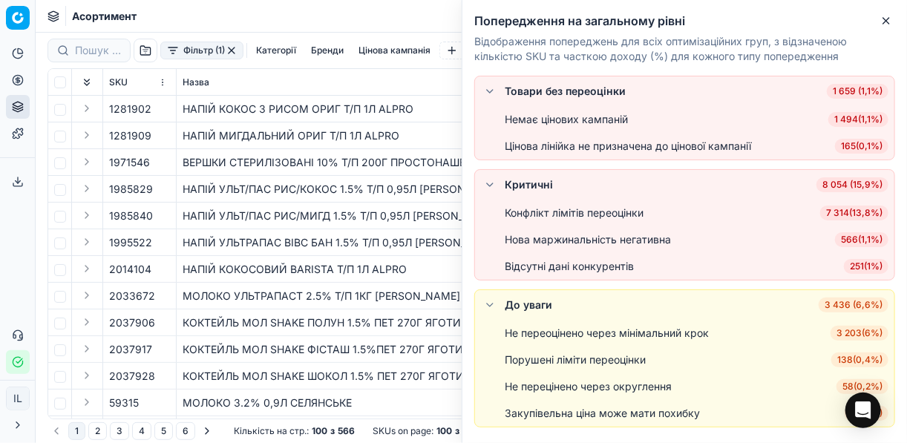
click at [860, 241] on span "566 ( 1,1% )" at bounding box center [861, 239] width 53 height 15
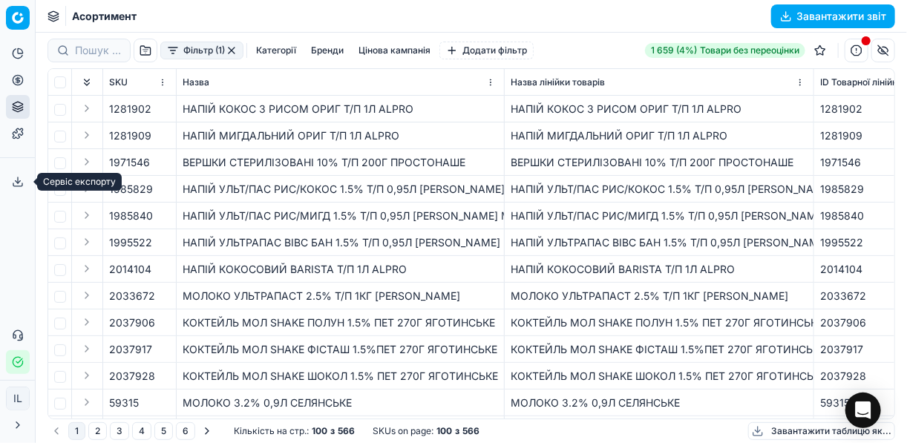
click at [17, 176] on icon at bounding box center [18, 182] width 12 height 12
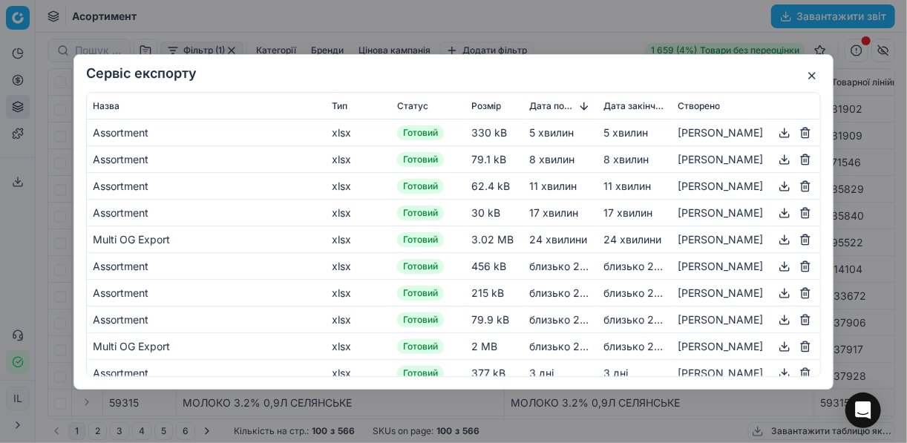
click at [789, 14] on div "Сервіс експорту Назва Тип Статус Розмір Дата початку Дата закінчення Створено A…" at bounding box center [453, 221] width 907 height 443
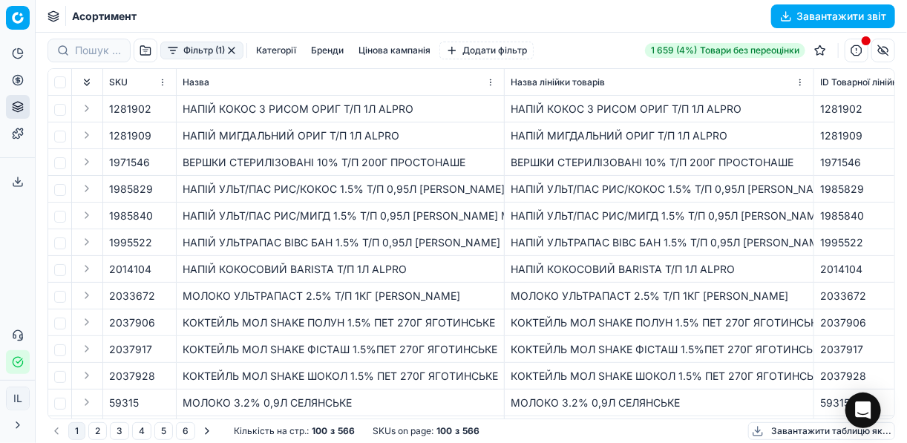
click at [786, 16] on button "Завантажити звіт" at bounding box center [834, 16] width 124 height 24
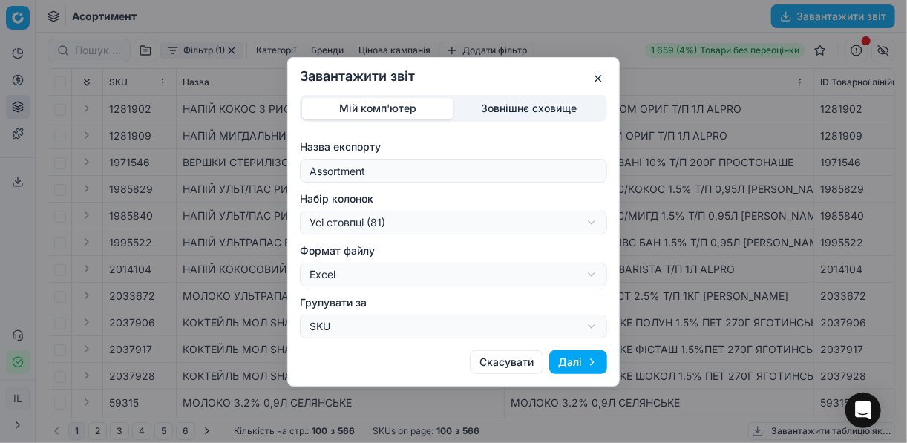
click at [601, 356] on button "Далі" at bounding box center [578, 362] width 58 height 24
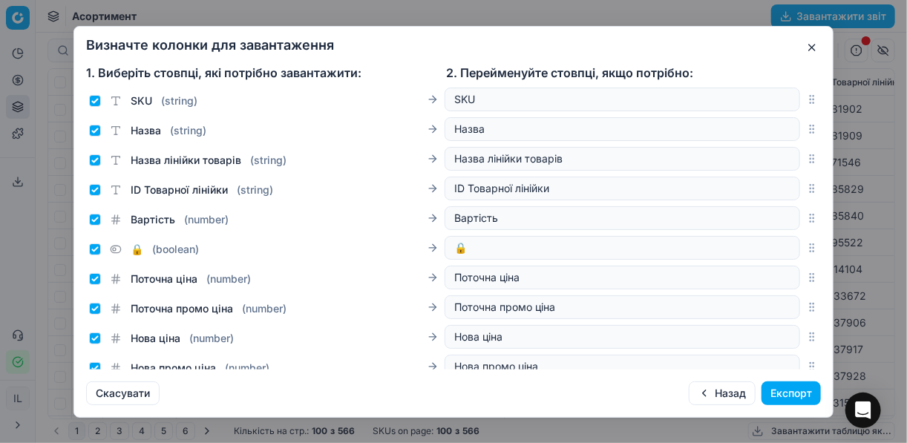
click at [786, 397] on button "Експорт" at bounding box center [791, 394] width 59 height 24
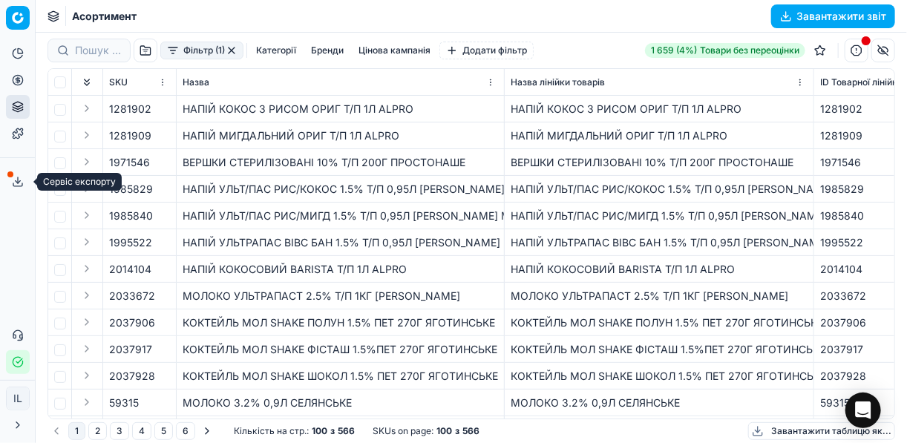
click at [17, 181] on icon at bounding box center [18, 182] width 12 height 12
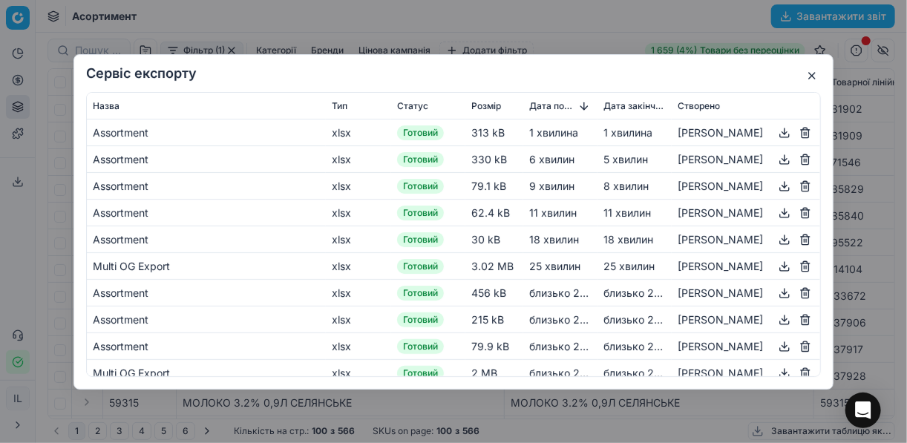
click at [776, 131] on button "button" at bounding box center [785, 132] width 18 height 18
